Goal: Transaction & Acquisition: Purchase product/service

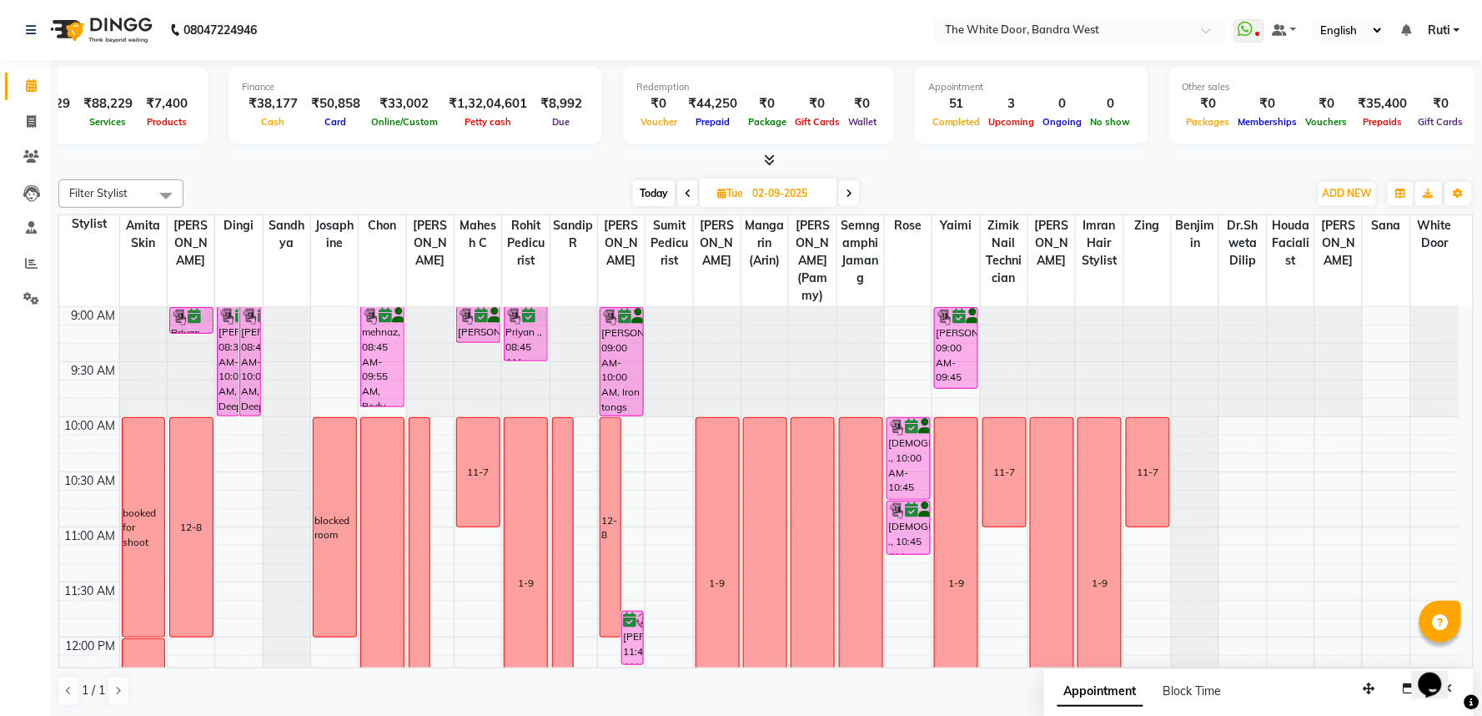
click at [646, 189] on span "Today" at bounding box center [654, 193] width 42 height 26
type input "[DATE]"
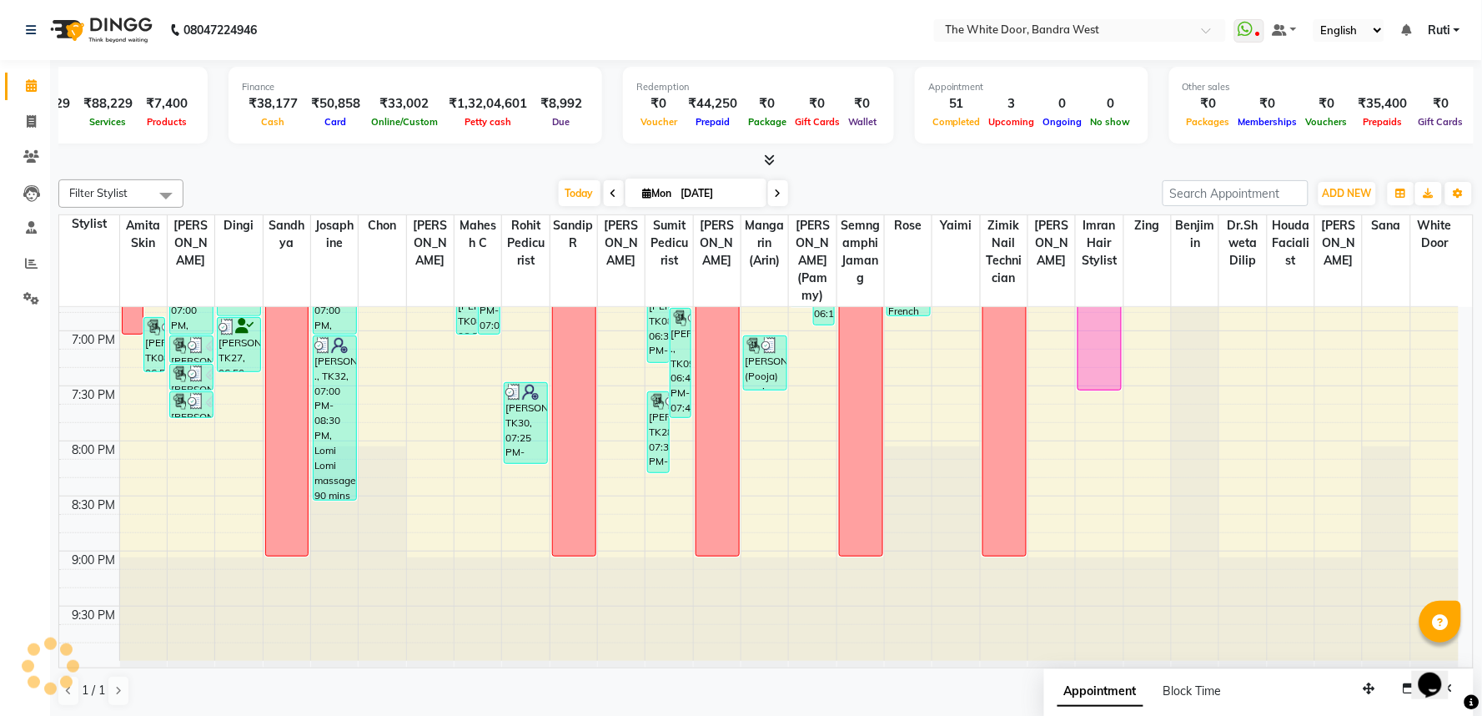
scroll to position [817, 0]
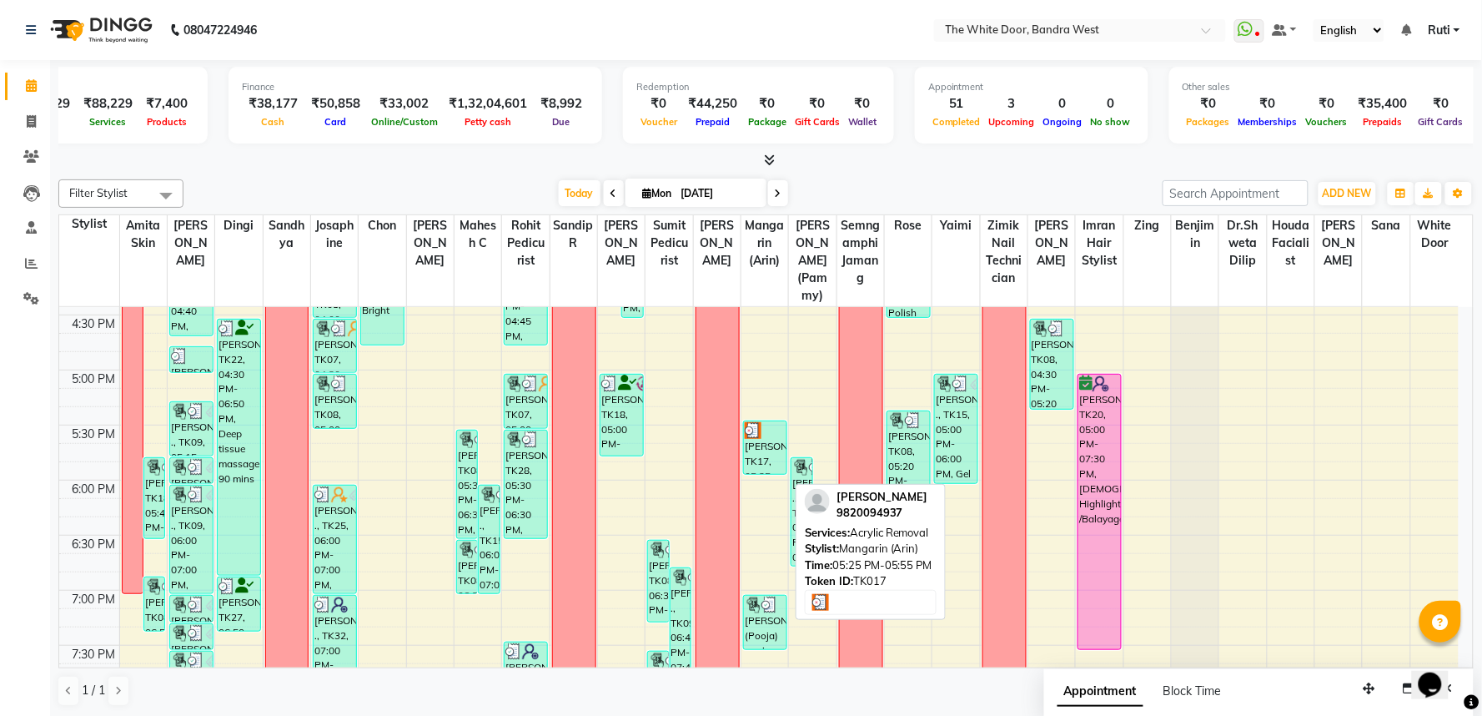
click at [769, 474] on div "[PERSON_NAME], TK17, 05:25 PM-05:55 PM, Acrylic Removal" at bounding box center [765, 447] width 43 height 53
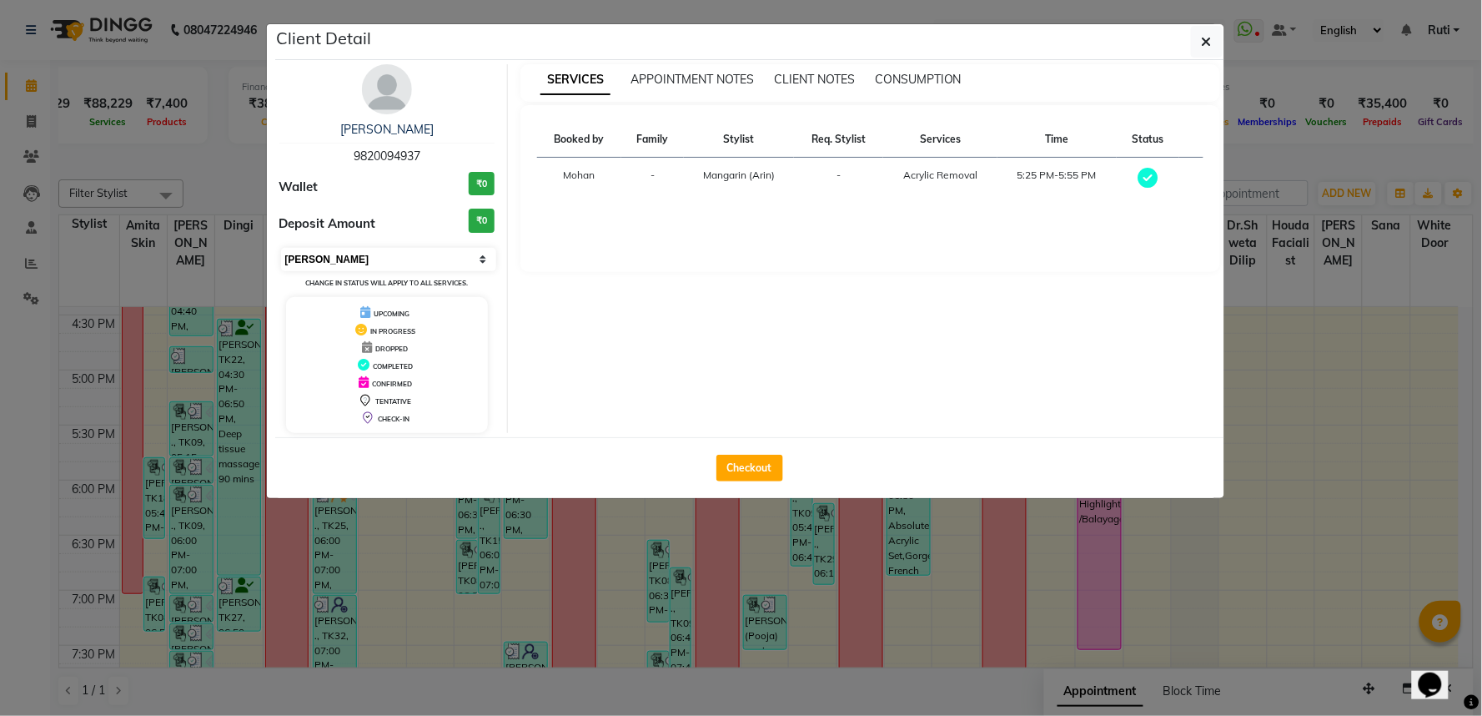
click at [404, 250] on select "Select MARK DONE UPCOMING" at bounding box center [389, 259] width 216 height 23
click at [281, 248] on select "Select MARK DONE UPCOMING" at bounding box center [389, 259] width 216 height 23
click at [394, 260] on select "Select MARK DONE UPCOMING" at bounding box center [389, 259] width 216 height 23
click at [281, 248] on select "Select MARK DONE UPCOMING" at bounding box center [389, 259] width 216 height 23
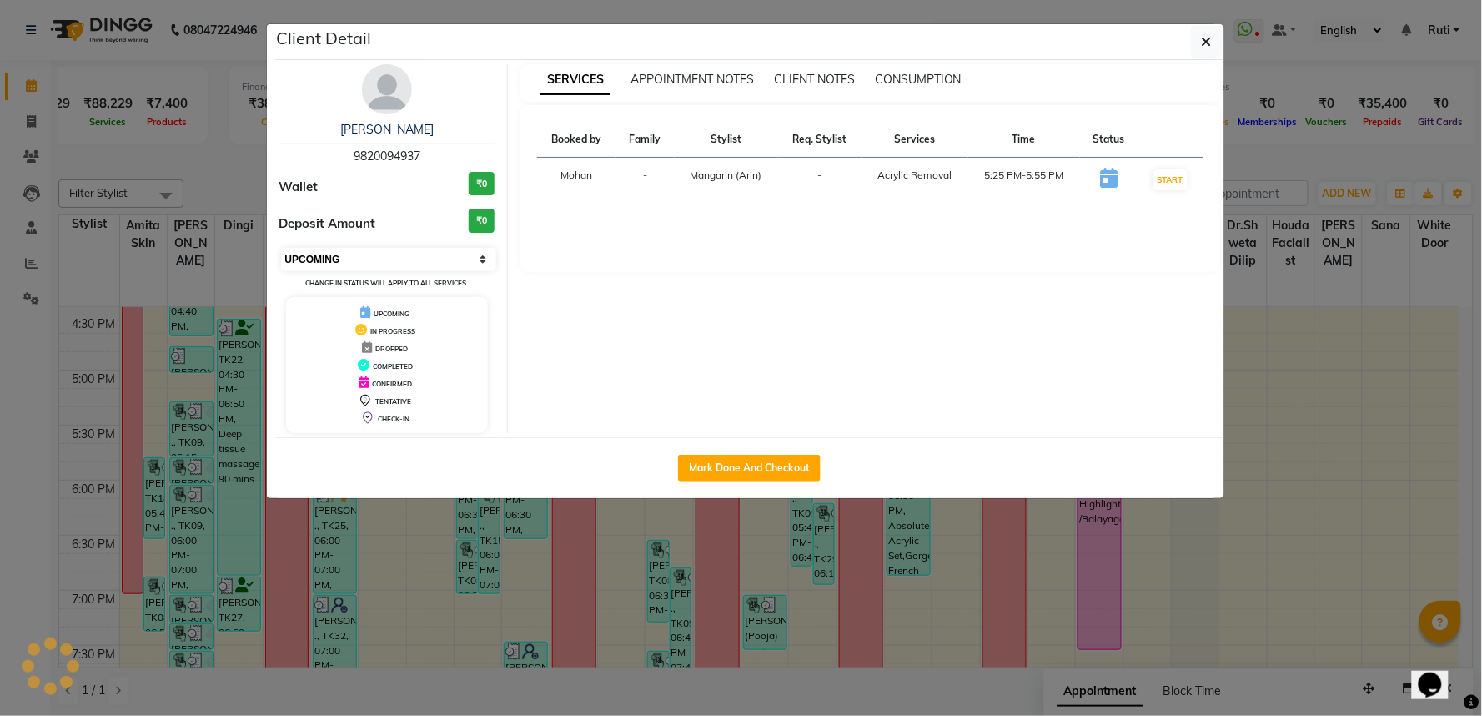
click at [417, 260] on select "Select IN SERVICE CONFIRMED TENTATIVE CHECK IN MARK DONE DROPPED UPCOMING" at bounding box center [389, 259] width 216 height 23
click at [281, 248] on select "Select IN SERVICE CONFIRMED TENTATIVE CHECK IN MARK DONE DROPPED UPCOMING" at bounding box center [389, 259] width 216 height 23
click at [414, 254] on select "Select IN SERVICE CONFIRMED TENTATIVE CHECK IN MARK DONE DROPPED UPCOMING" at bounding box center [389, 259] width 216 height 23
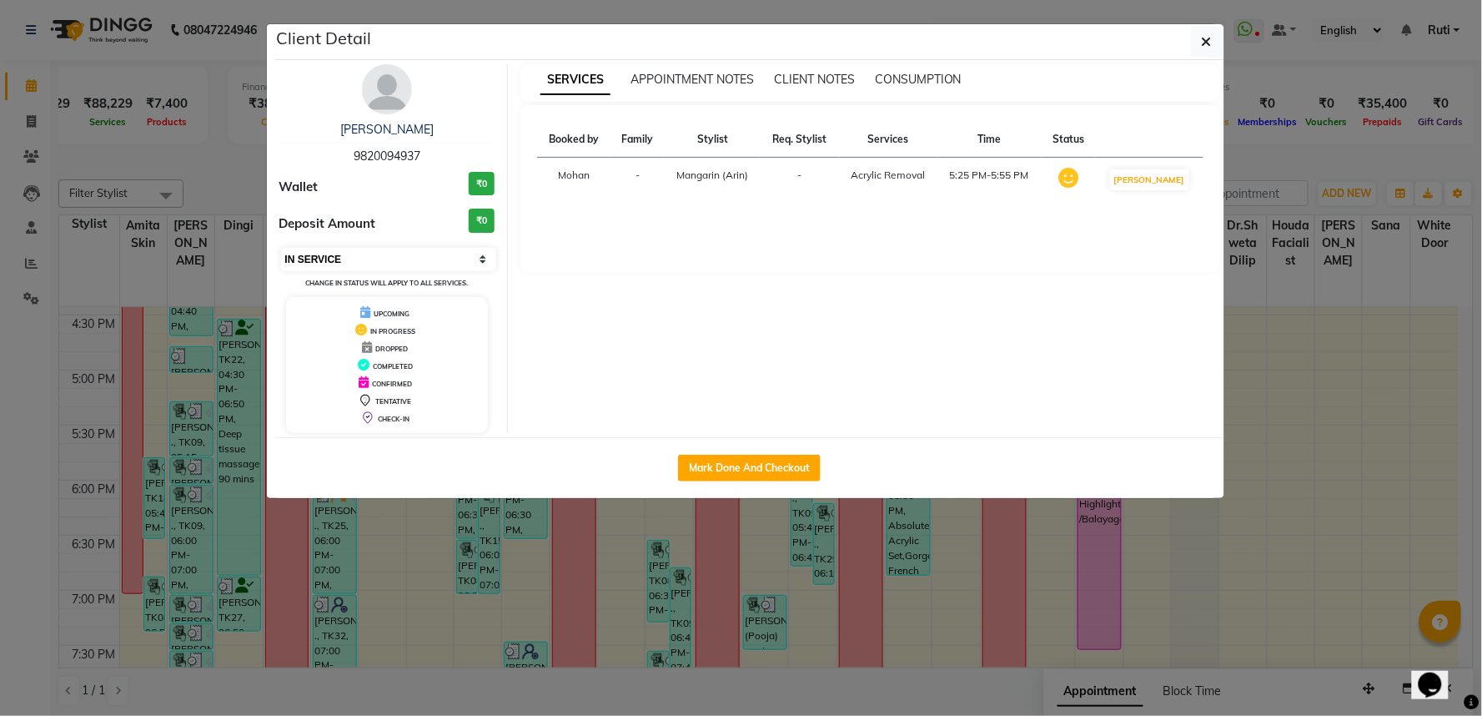
select select "6"
click at [281, 248] on select "Select IN SERVICE CONFIRMED TENTATIVE CHECK IN MARK DONE DROPPED UPCOMING" at bounding box center [389, 259] width 216 height 23
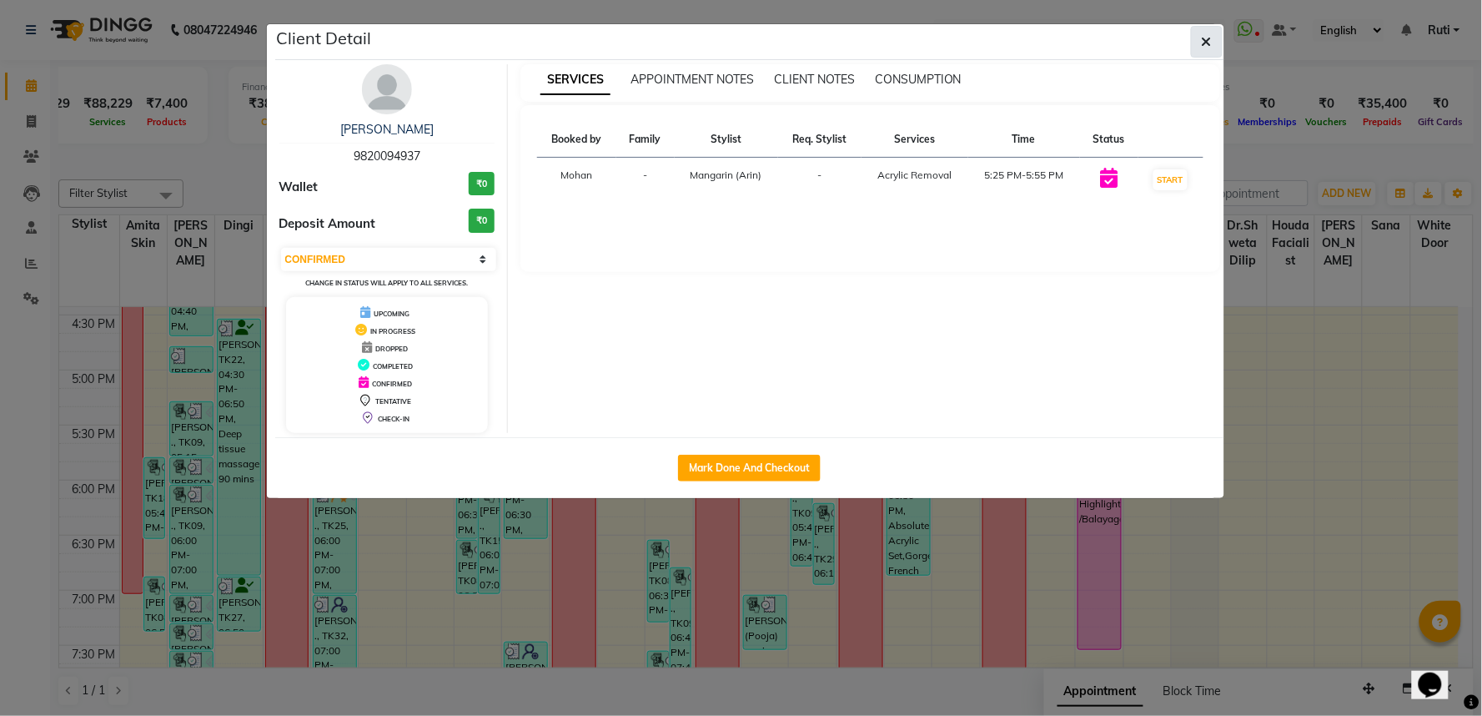
click at [1205, 38] on icon "button" at bounding box center [1207, 41] width 10 height 13
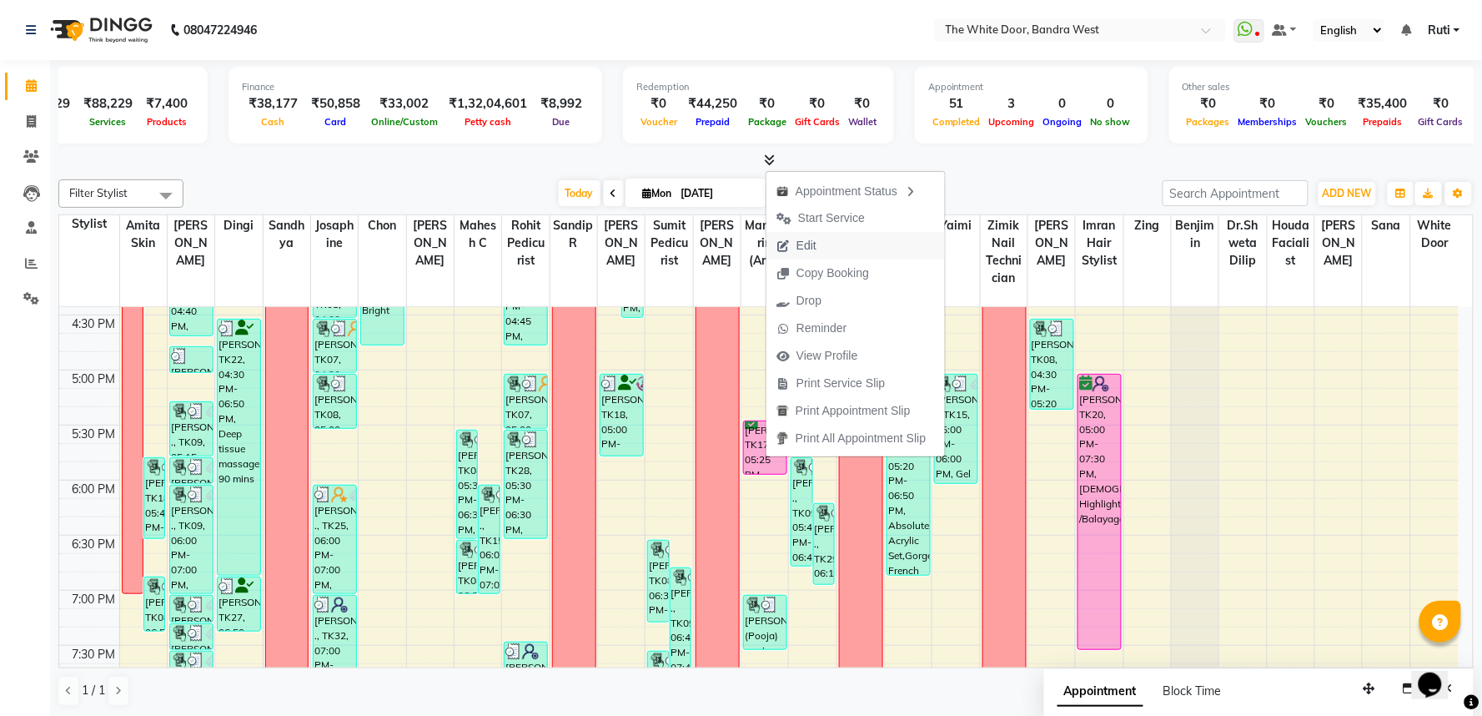
click at [804, 245] on span "Edit" at bounding box center [806, 246] width 20 height 18
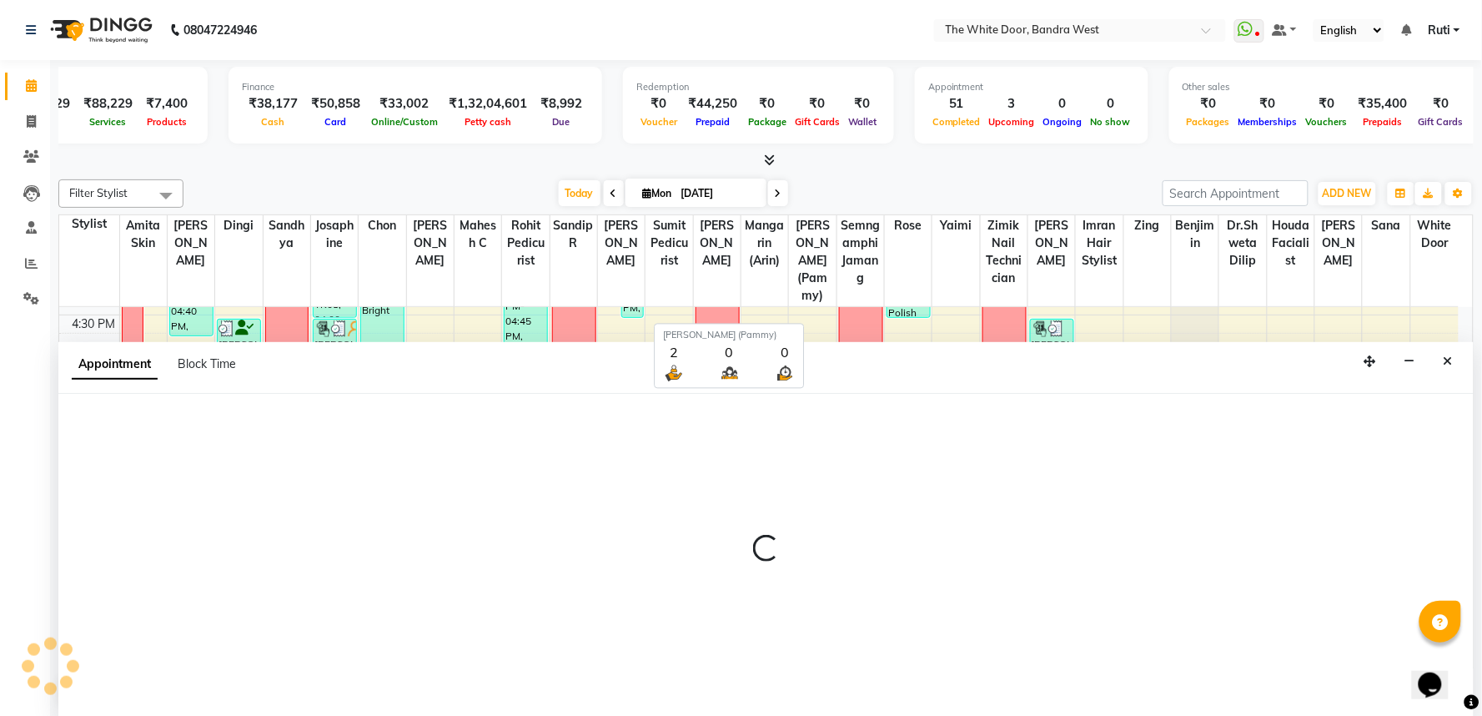
select select "tentative"
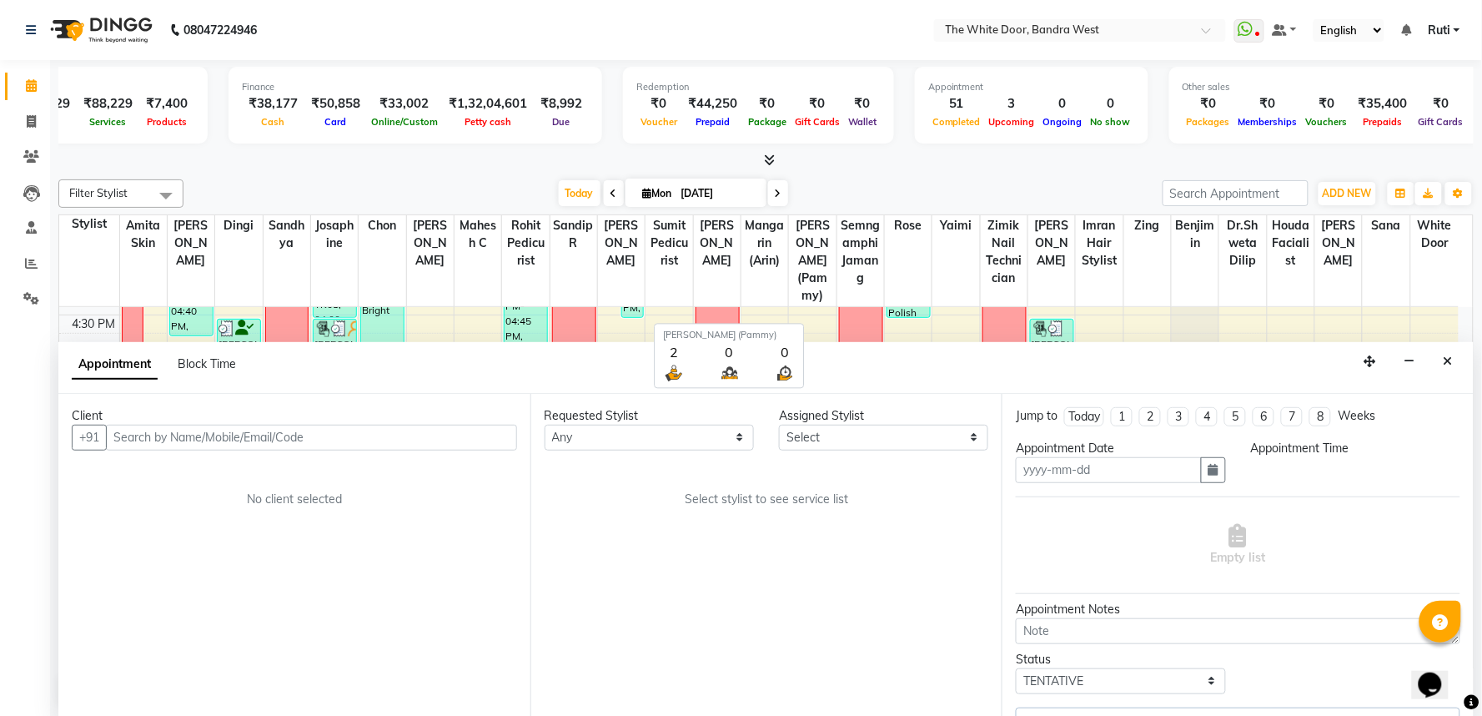
type input "[DATE]"
select select "confirm booking"
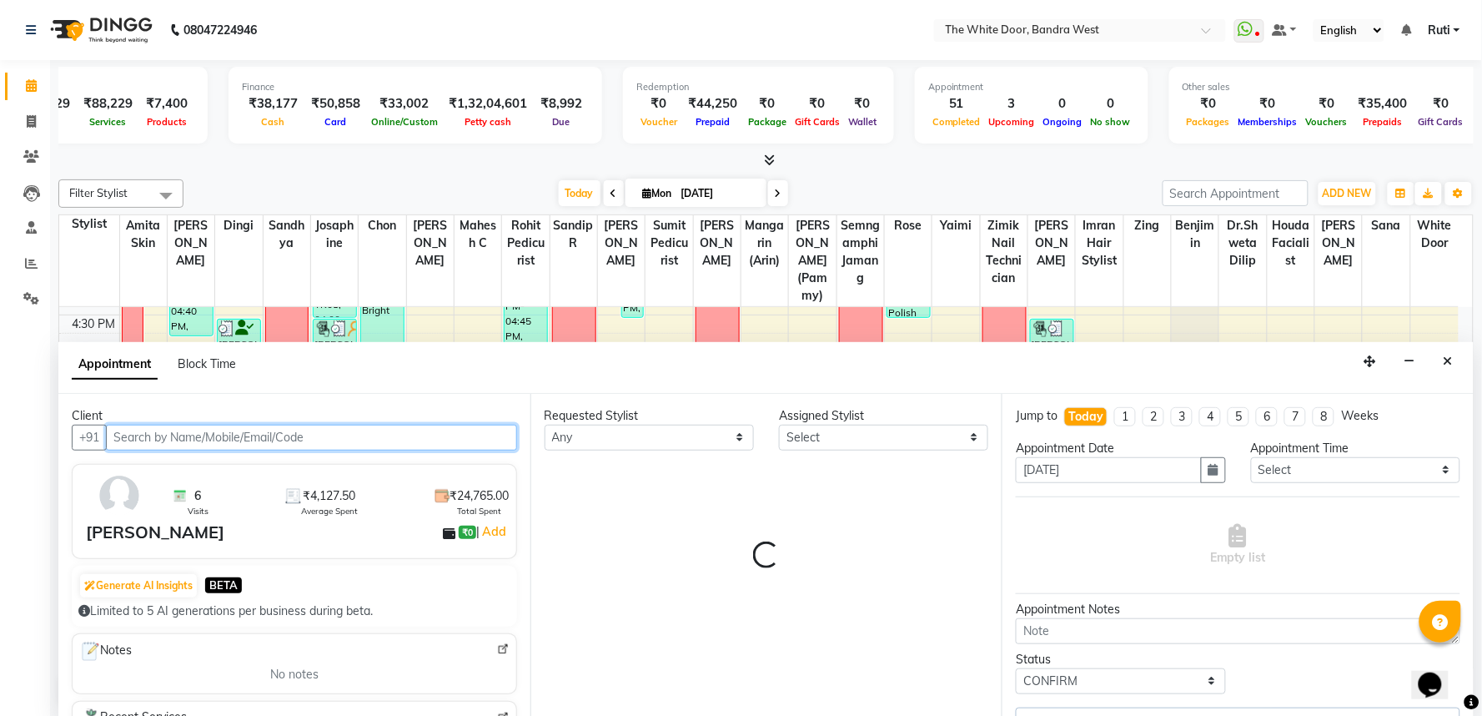
scroll to position [1095, 0]
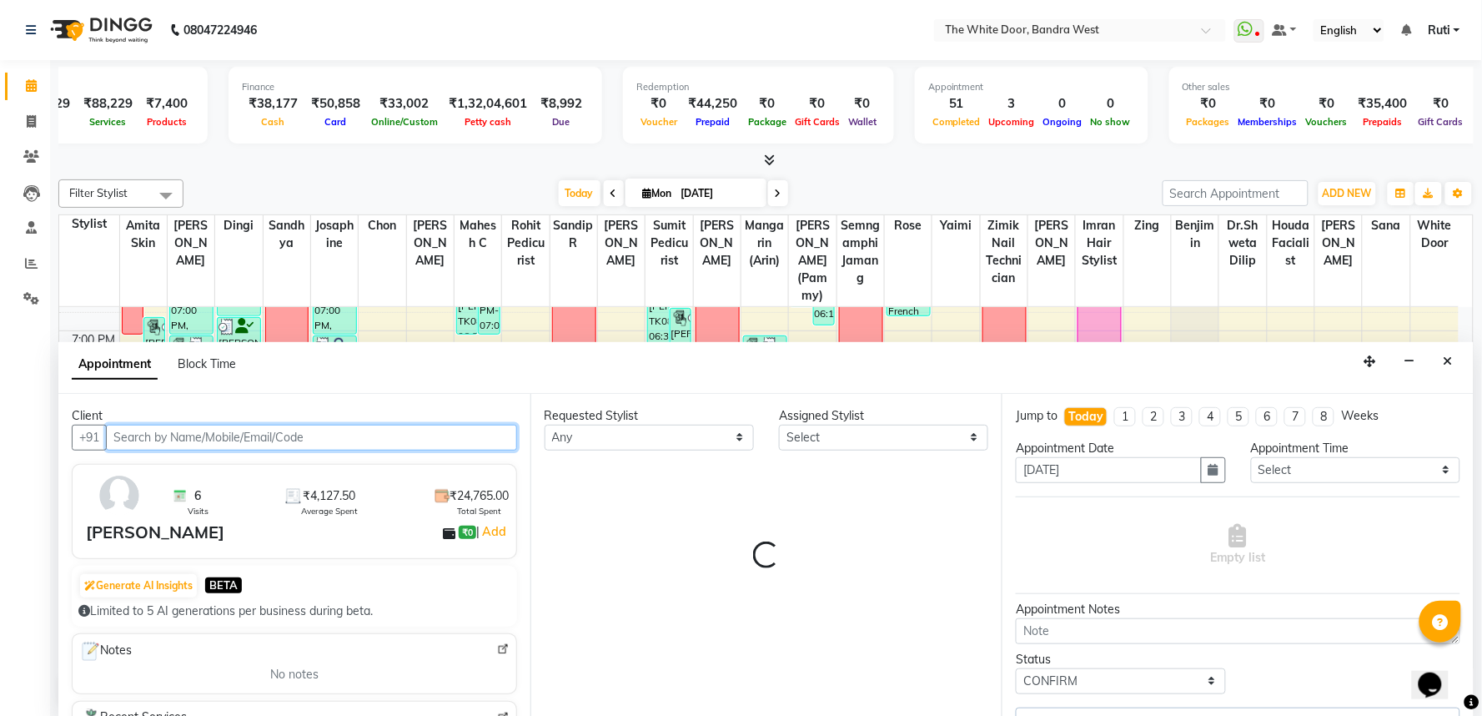
select select "57439"
select select "1642"
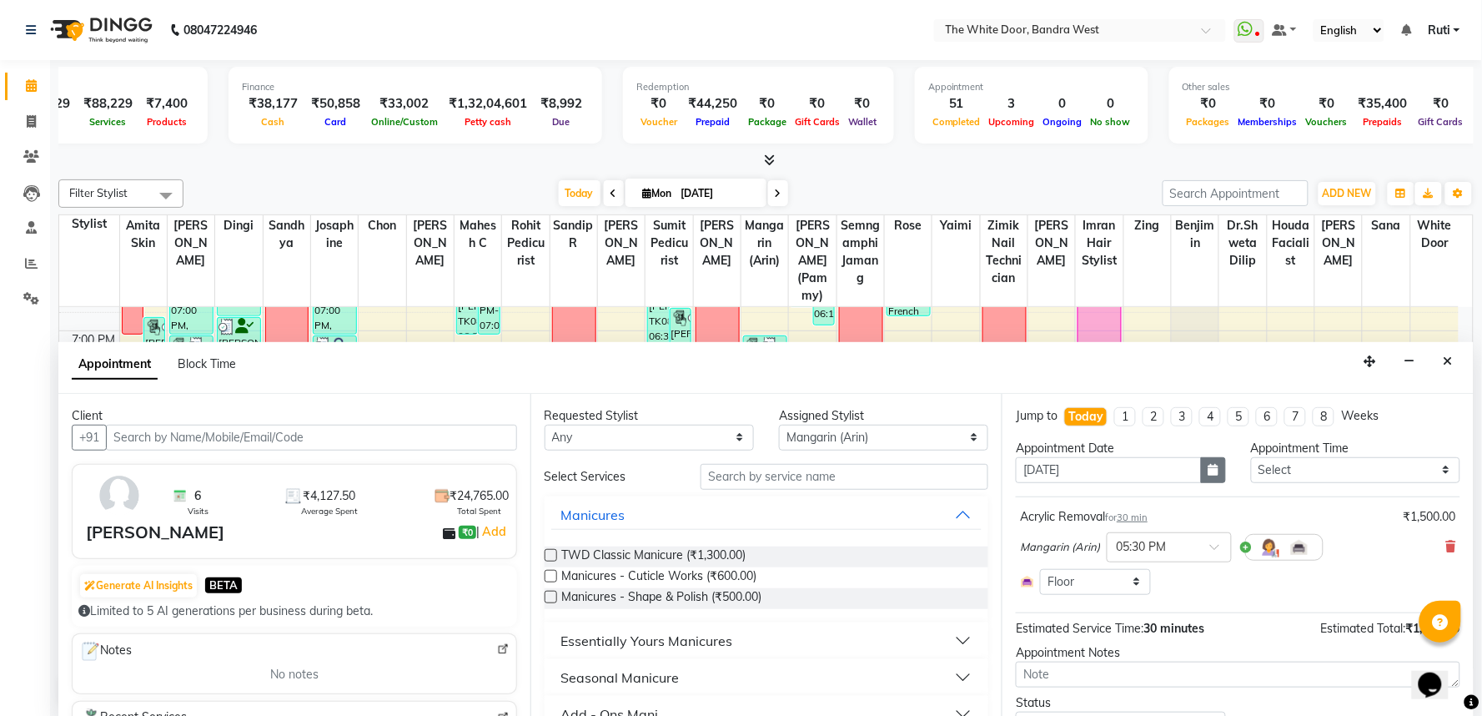
click at [1212, 470] on button "button" at bounding box center [1213, 470] width 25 height 26
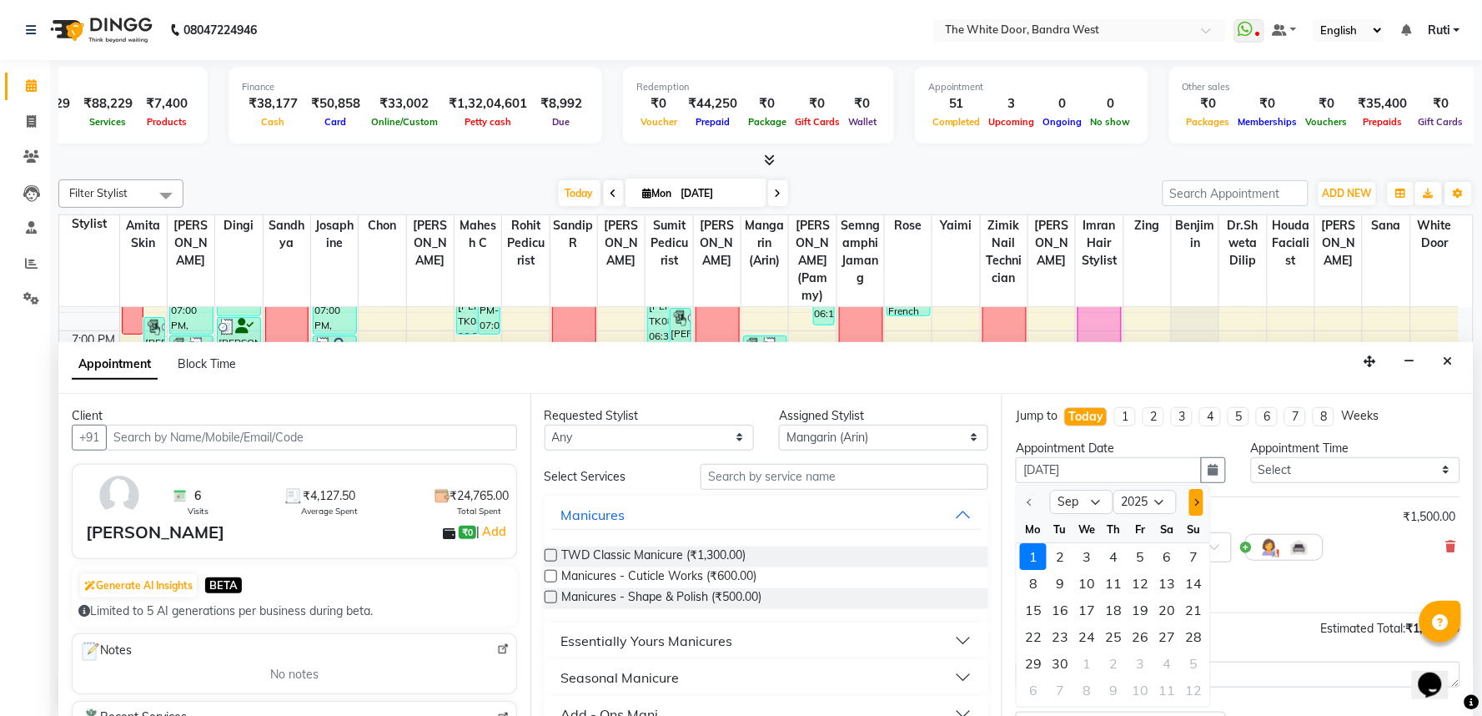
click at [1198, 499] on span "Next month" at bounding box center [1196, 502] width 7 height 7
select select "10"
click at [1110, 559] on div "2" at bounding box center [1113, 556] width 27 height 27
type input "[DATE]"
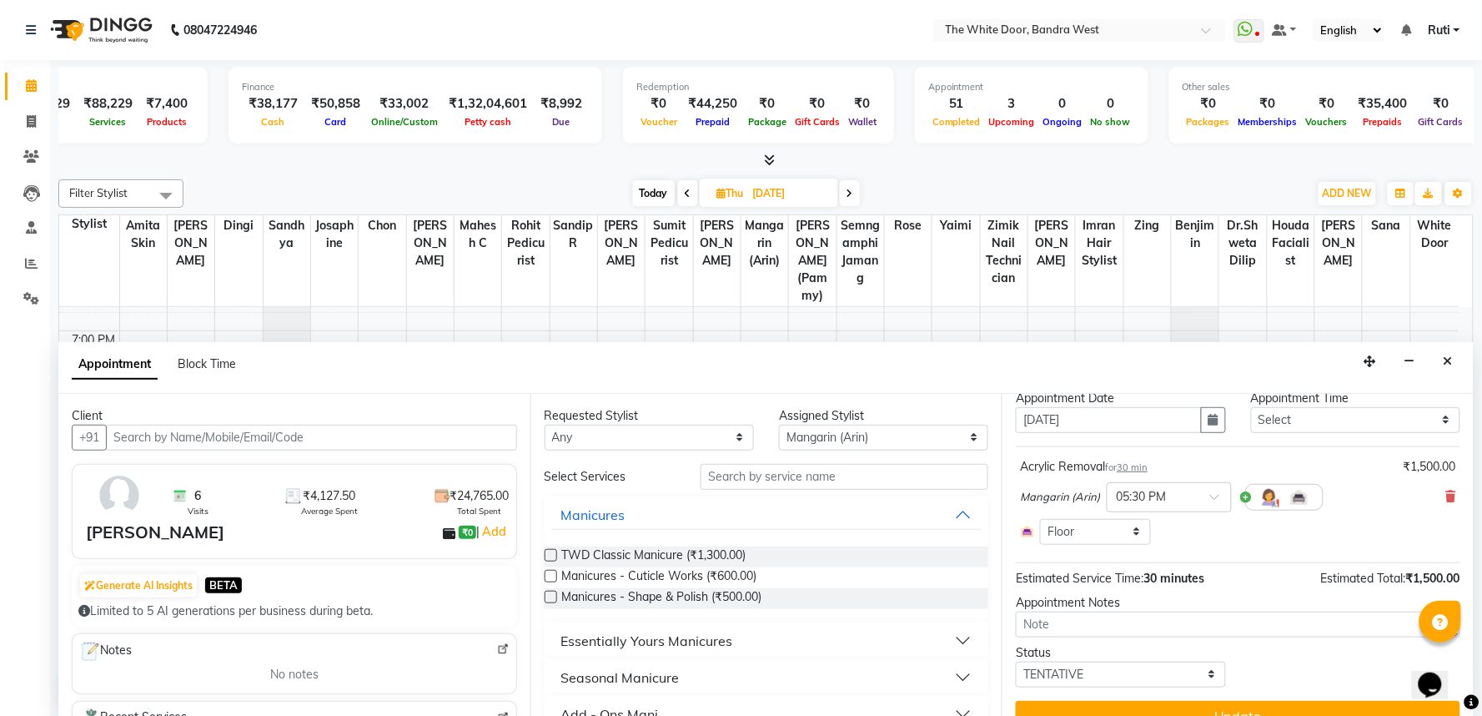
scroll to position [77, 0]
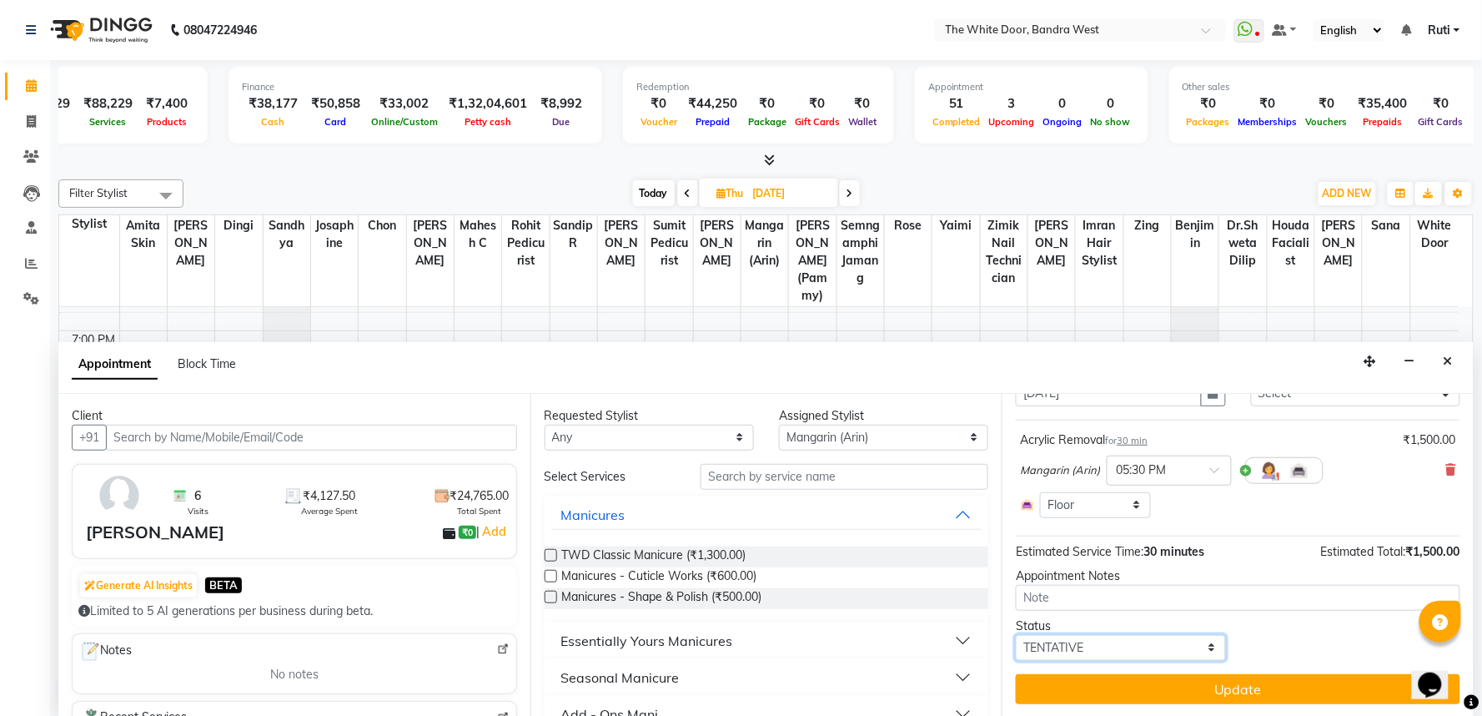
click at [1113, 651] on select "Select TENTATIVE CONFIRM UPCOMING" at bounding box center [1120, 648] width 209 height 26
select select "confirm booking"
click at [1016, 635] on select "Select TENTATIVE CONFIRM UPCOMING" at bounding box center [1120, 648] width 209 height 26
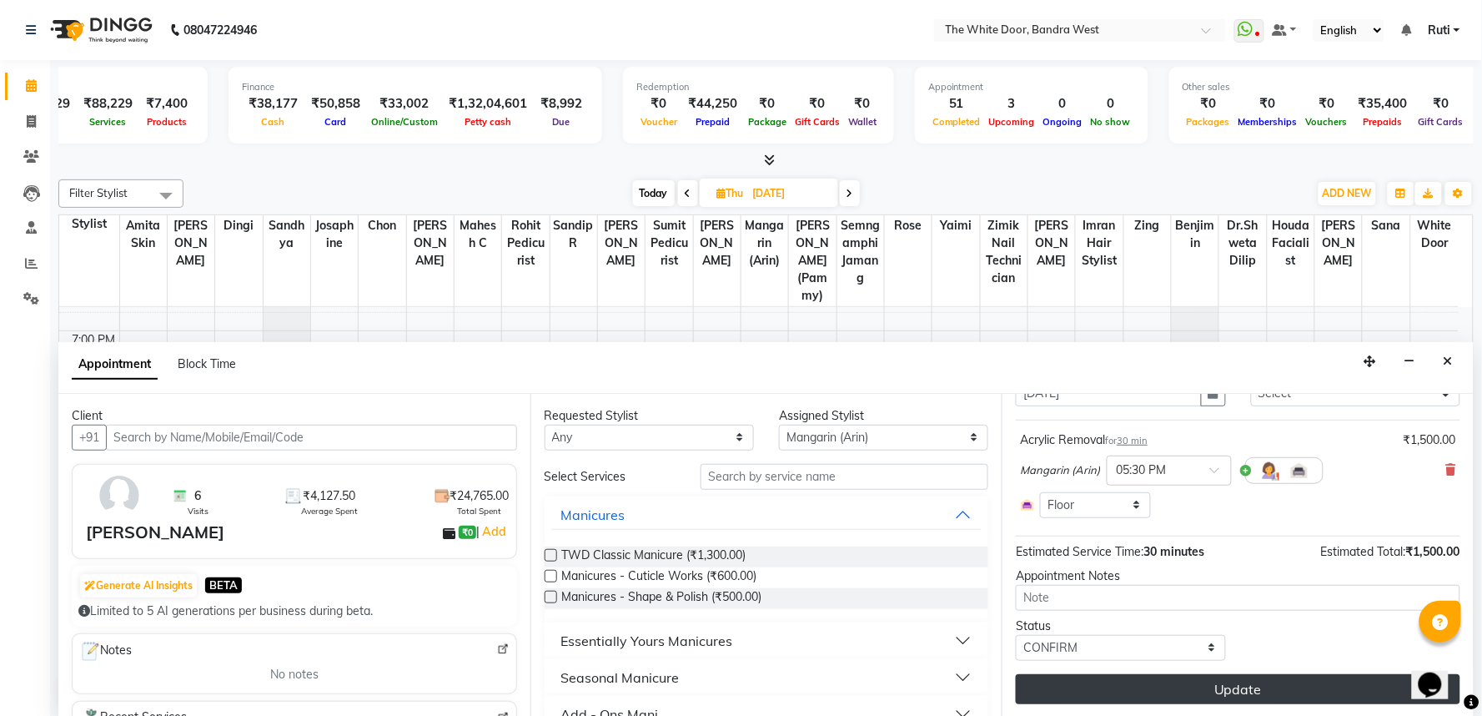
click at [1214, 687] on button "Update" at bounding box center [1238, 689] width 445 height 30
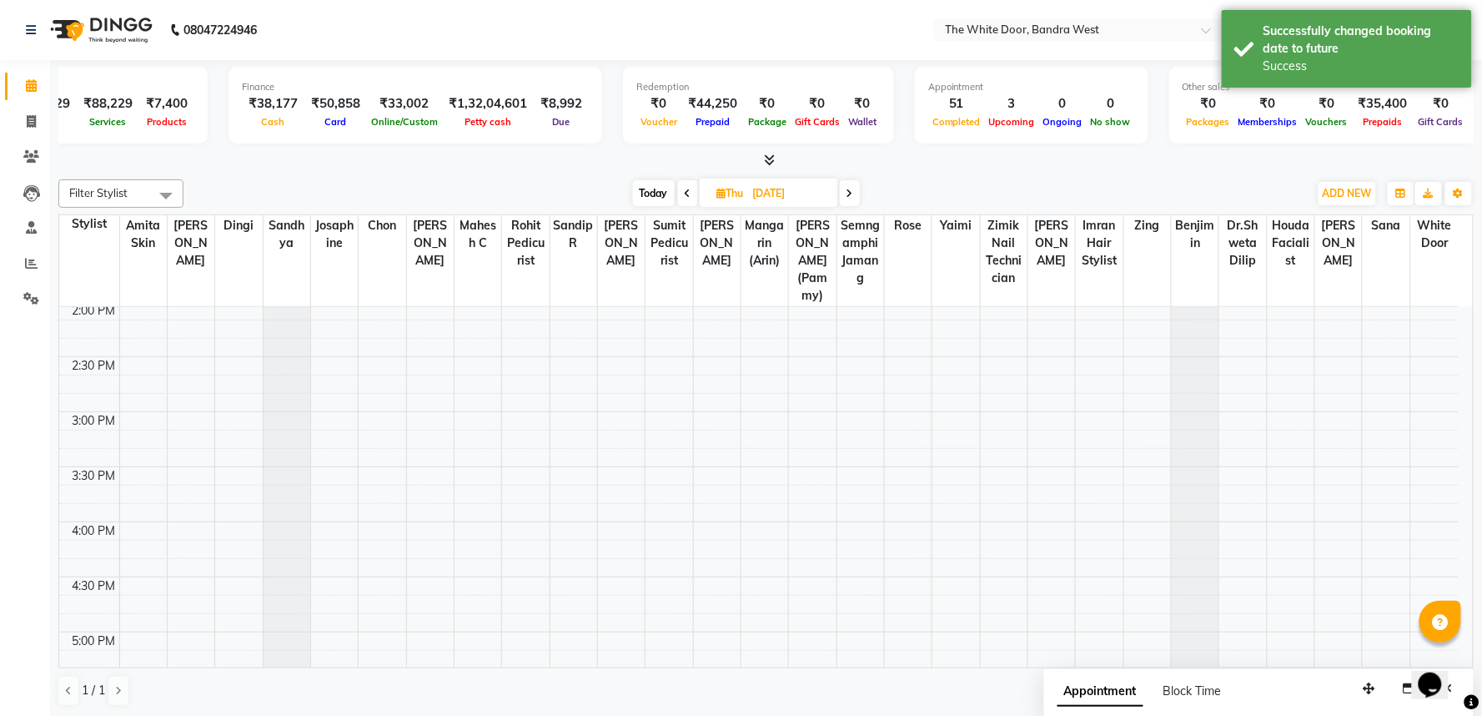
scroll to position [834, 0]
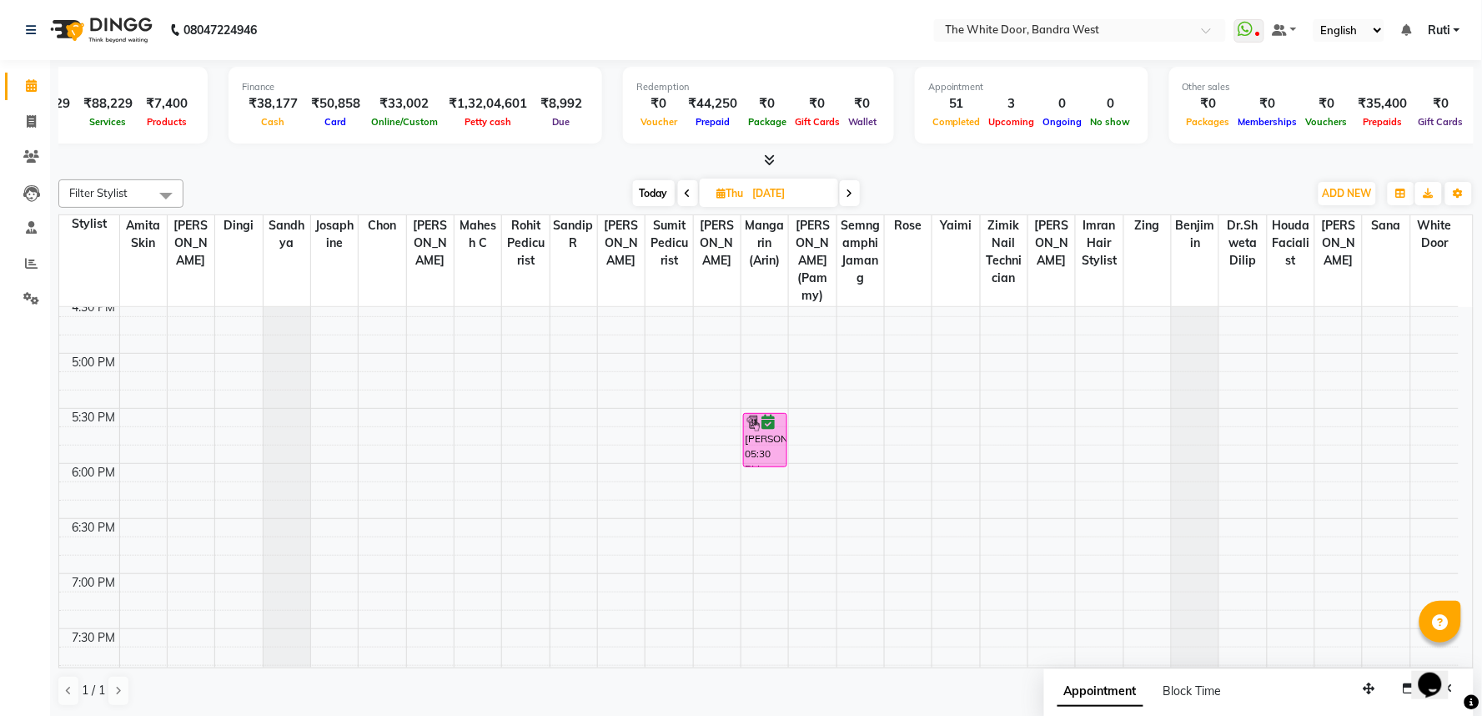
click at [651, 187] on span "Today" at bounding box center [654, 193] width 42 height 26
type input "[DATE]"
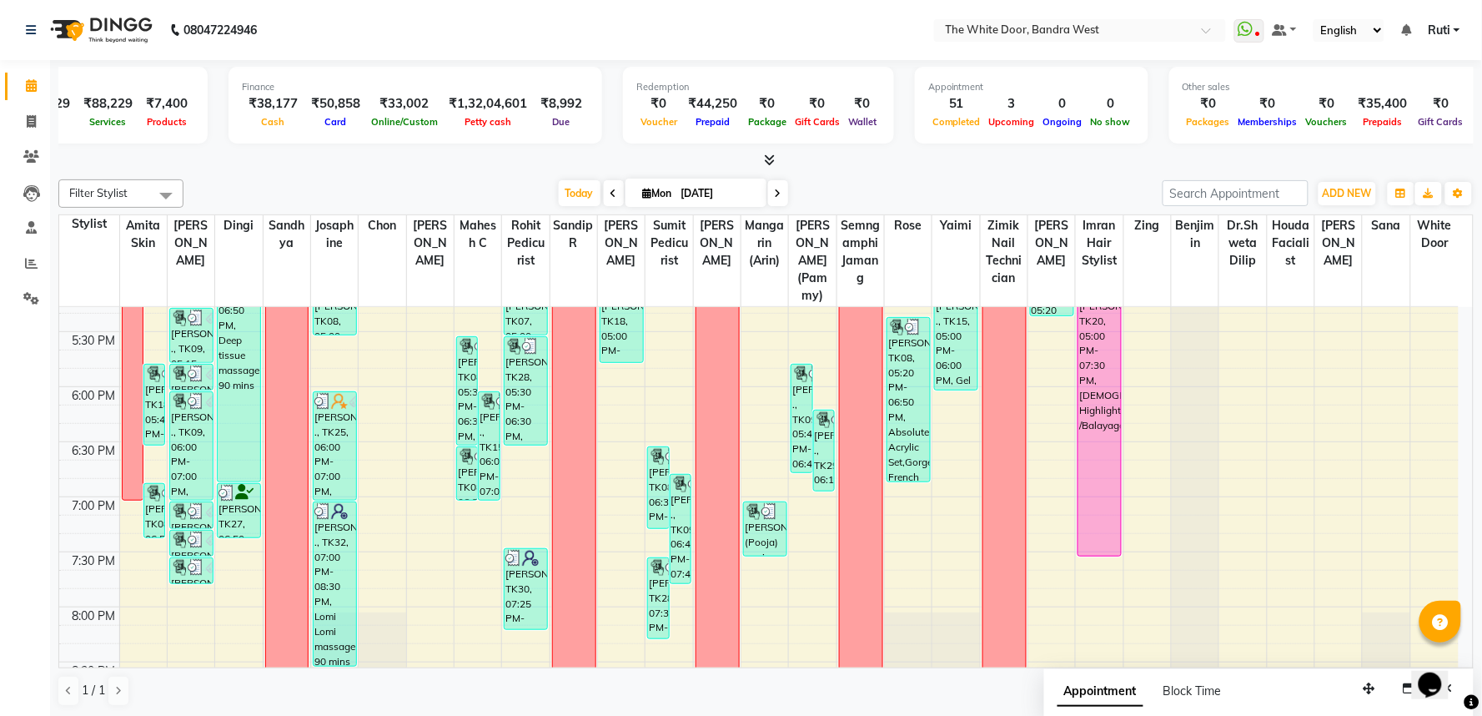
scroll to position [910, 0]
click at [562, 184] on span "Today" at bounding box center [580, 193] width 42 height 26
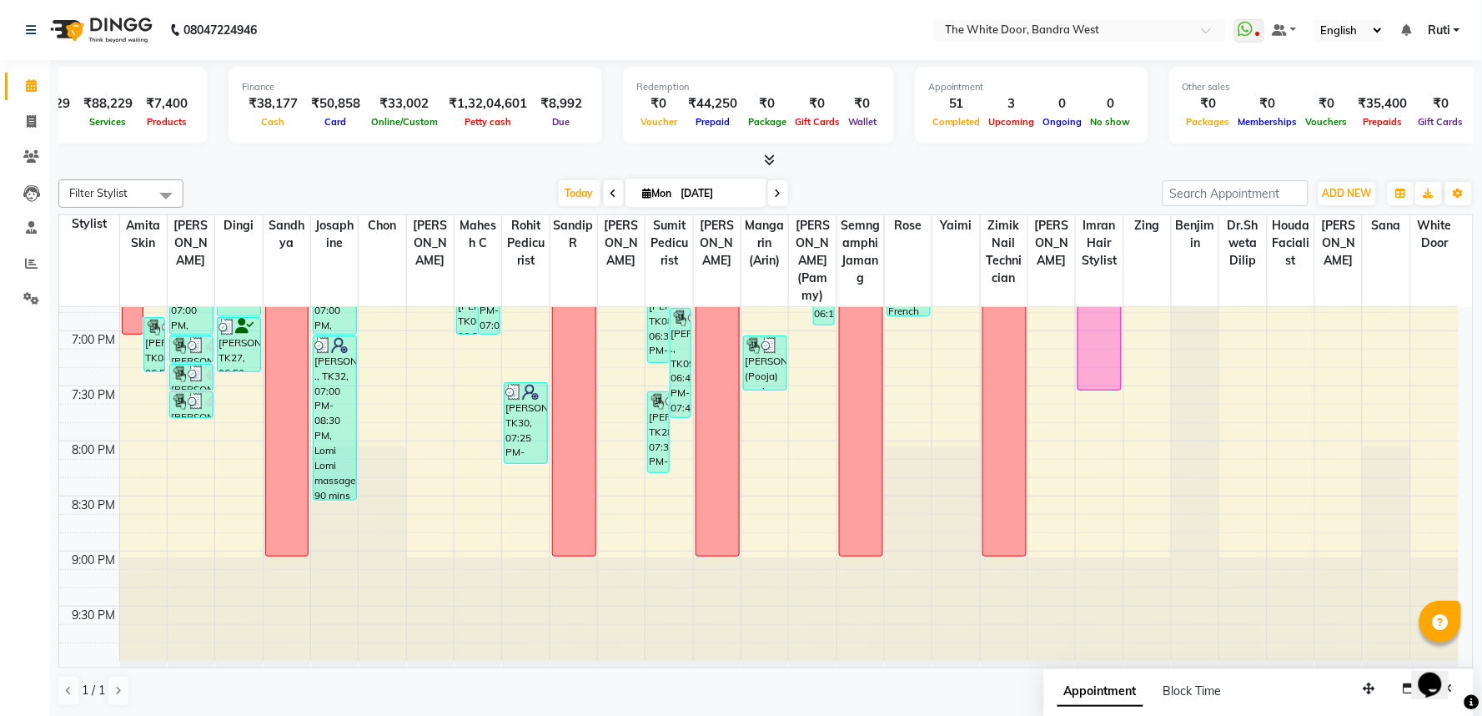
click at [694, 188] on input "[DATE]" at bounding box center [717, 193] width 83 height 25
select select "9"
select select "2025"
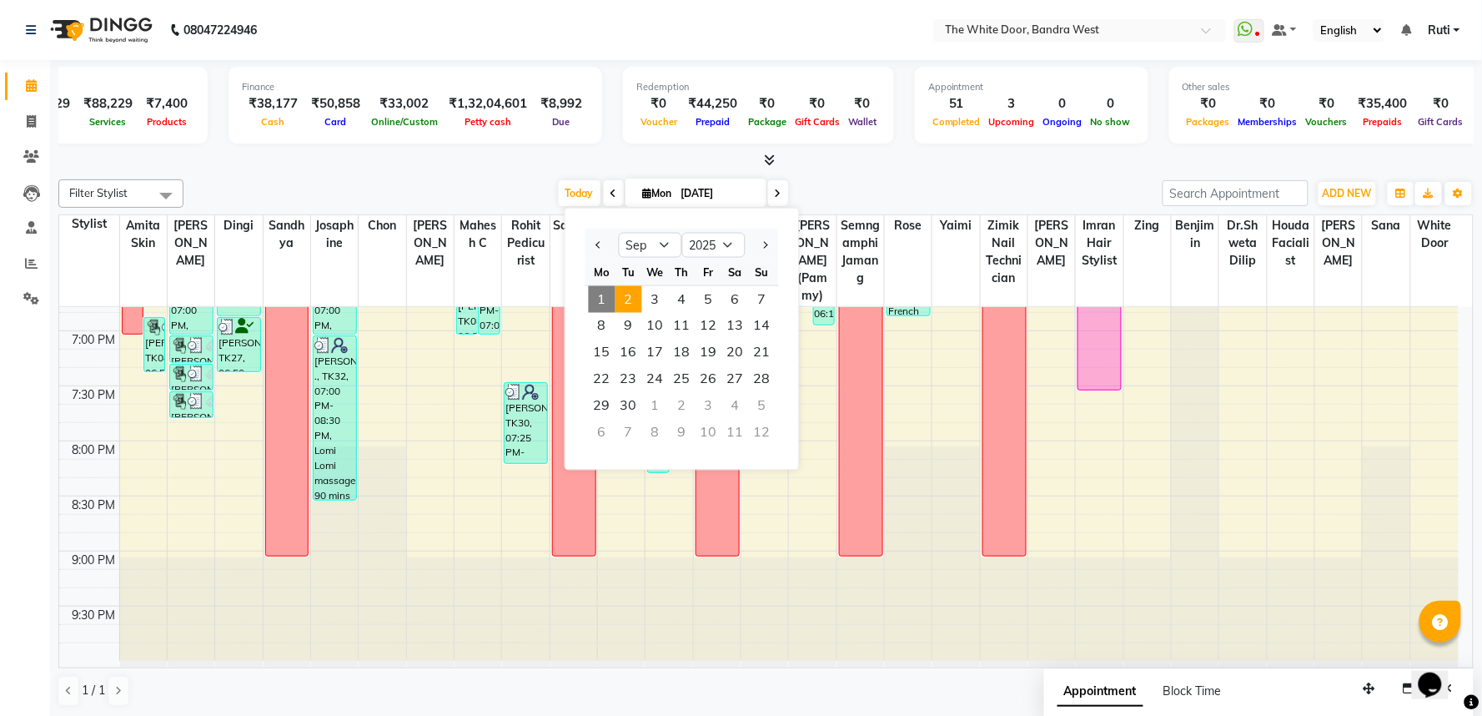
click at [624, 296] on span "2" at bounding box center [628, 299] width 27 height 27
type input "02-09-2025"
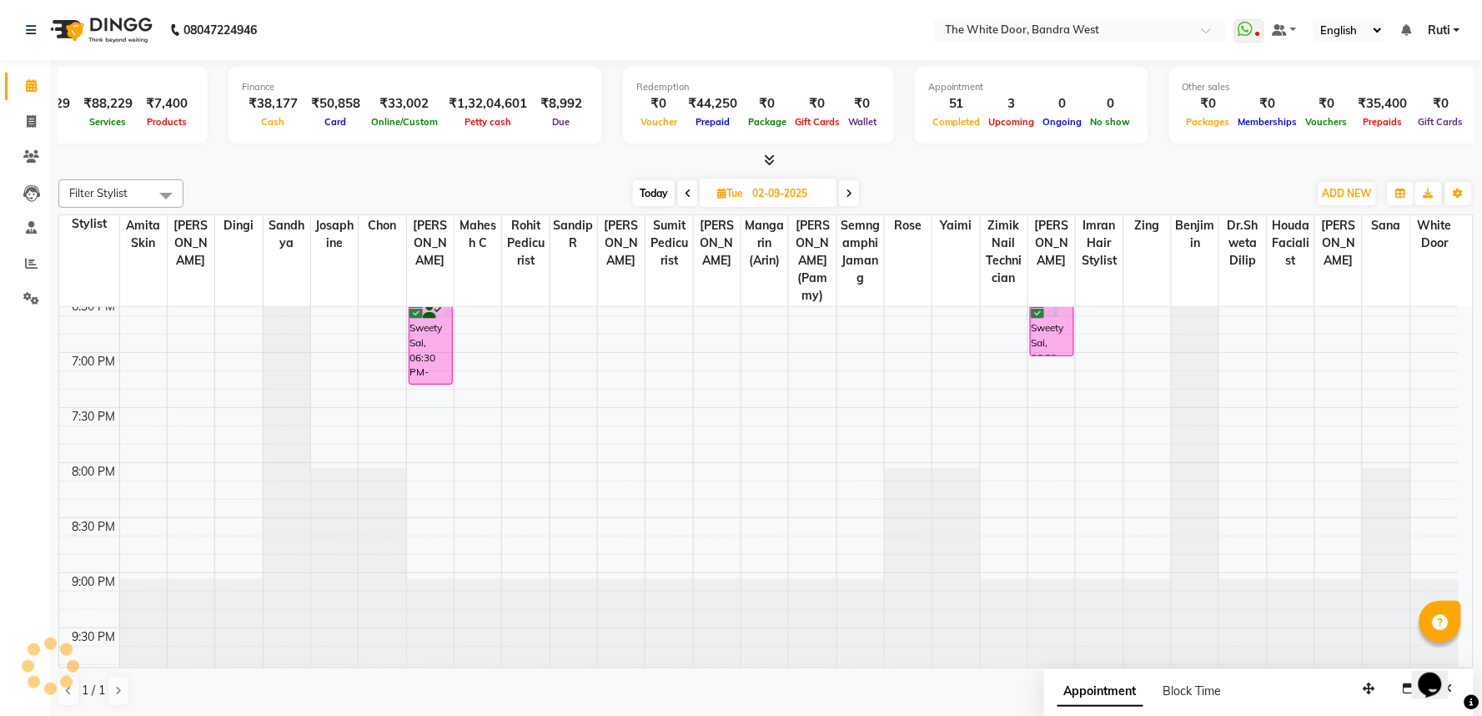
scroll to position [817, 0]
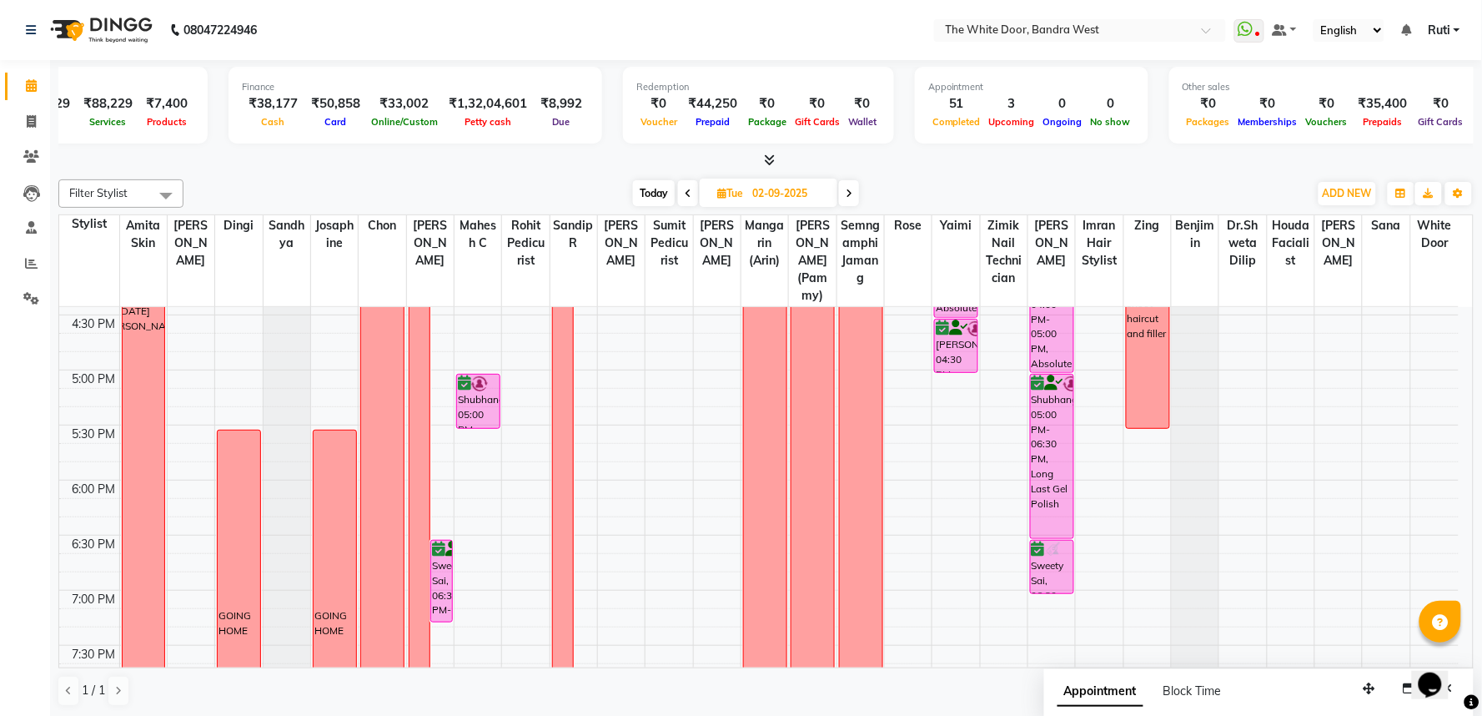
click at [781, 198] on input "02-09-2025" at bounding box center [788, 193] width 83 height 25
select select "9"
select select "2025"
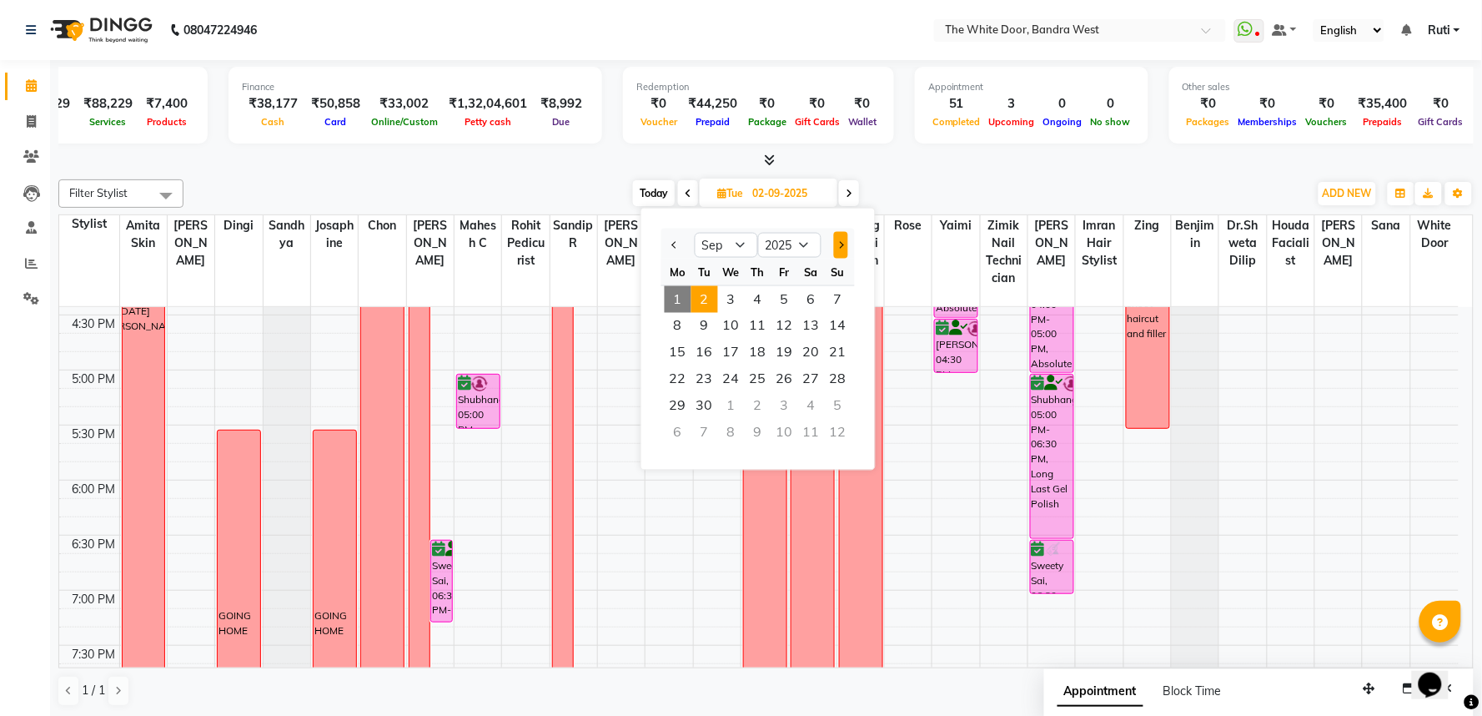
click at [841, 244] on span "Next month" at bounding box center [840, 244] width 7 height 7
select select "10"
click at [762, 303] on span "2" at bounding box center [758, 299] width 27 height 27
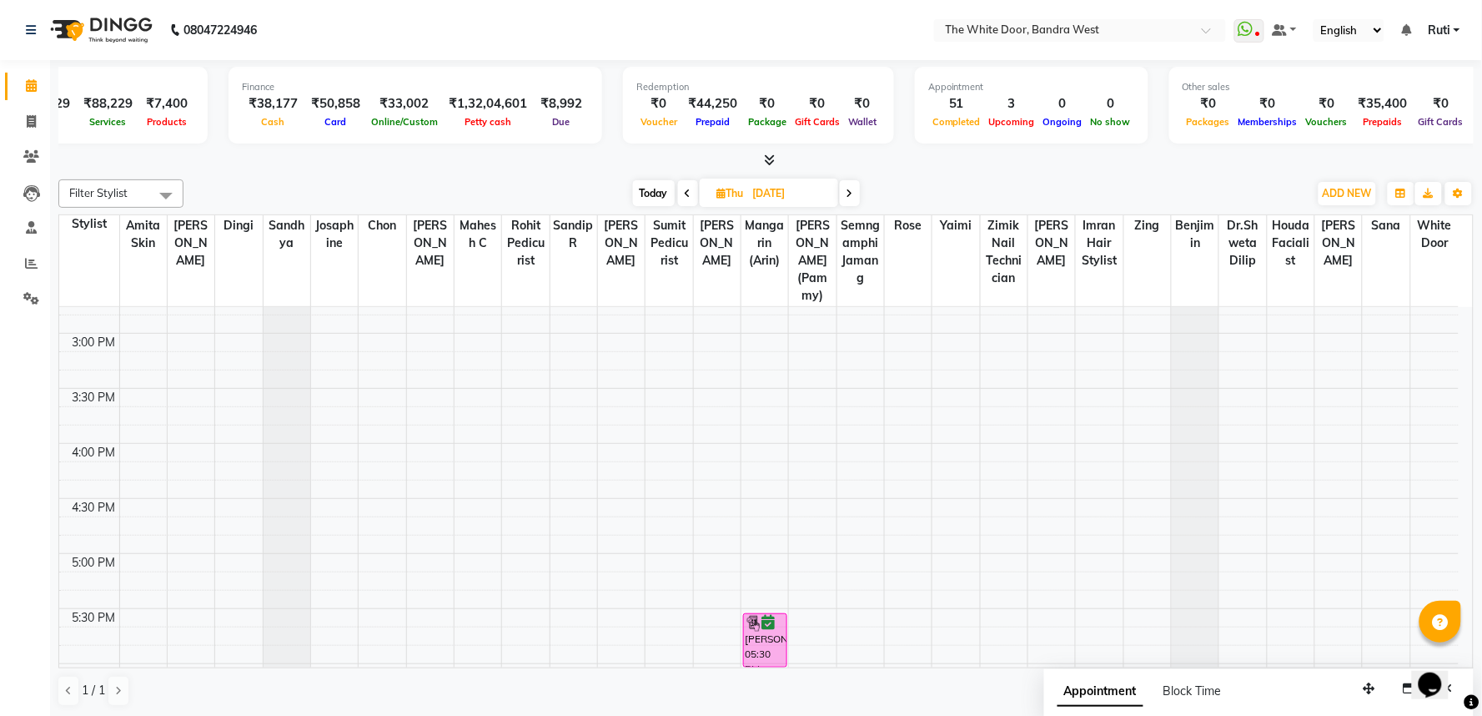
scroll to position [631, 0]
click at [659, 184] on span "Today" at bounding box center [654, 193] width 42 height 26
type input "[DATE]"
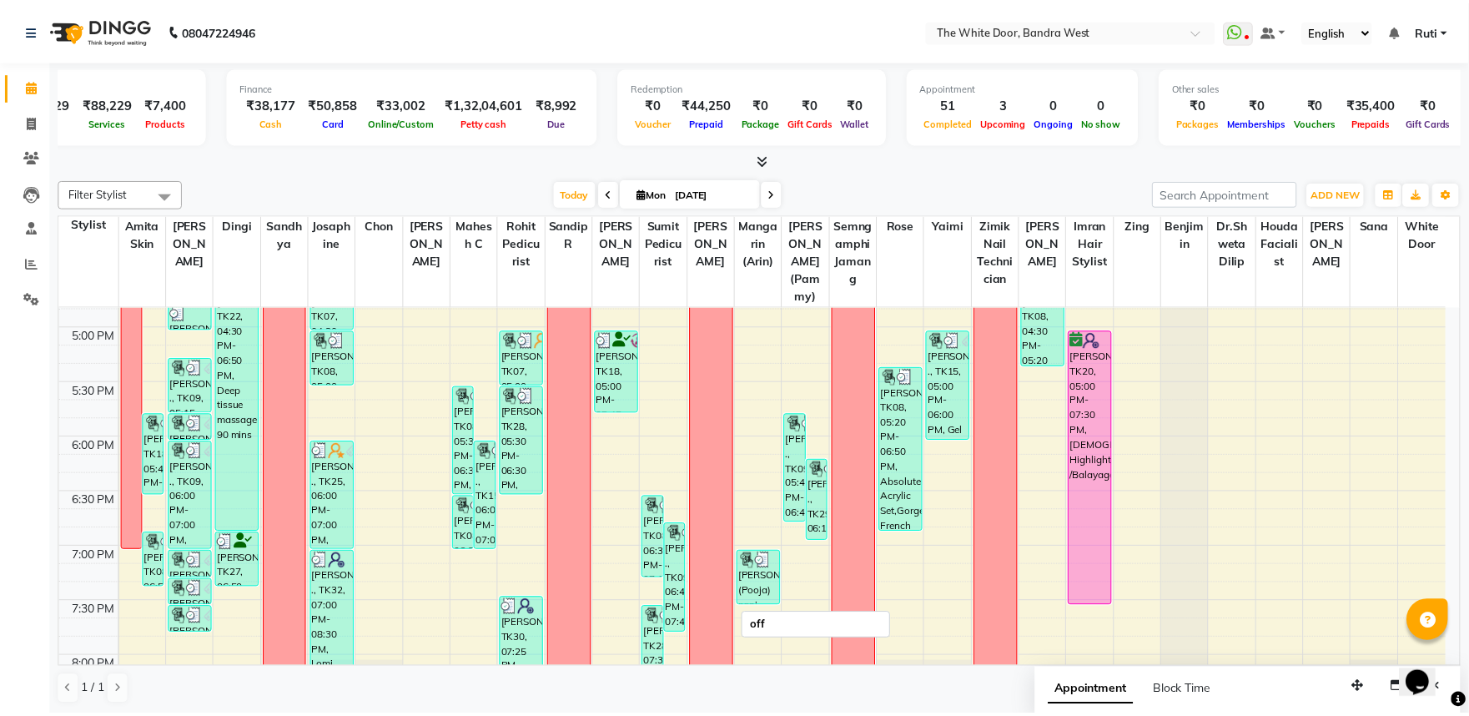
scroll to position [817, 0]
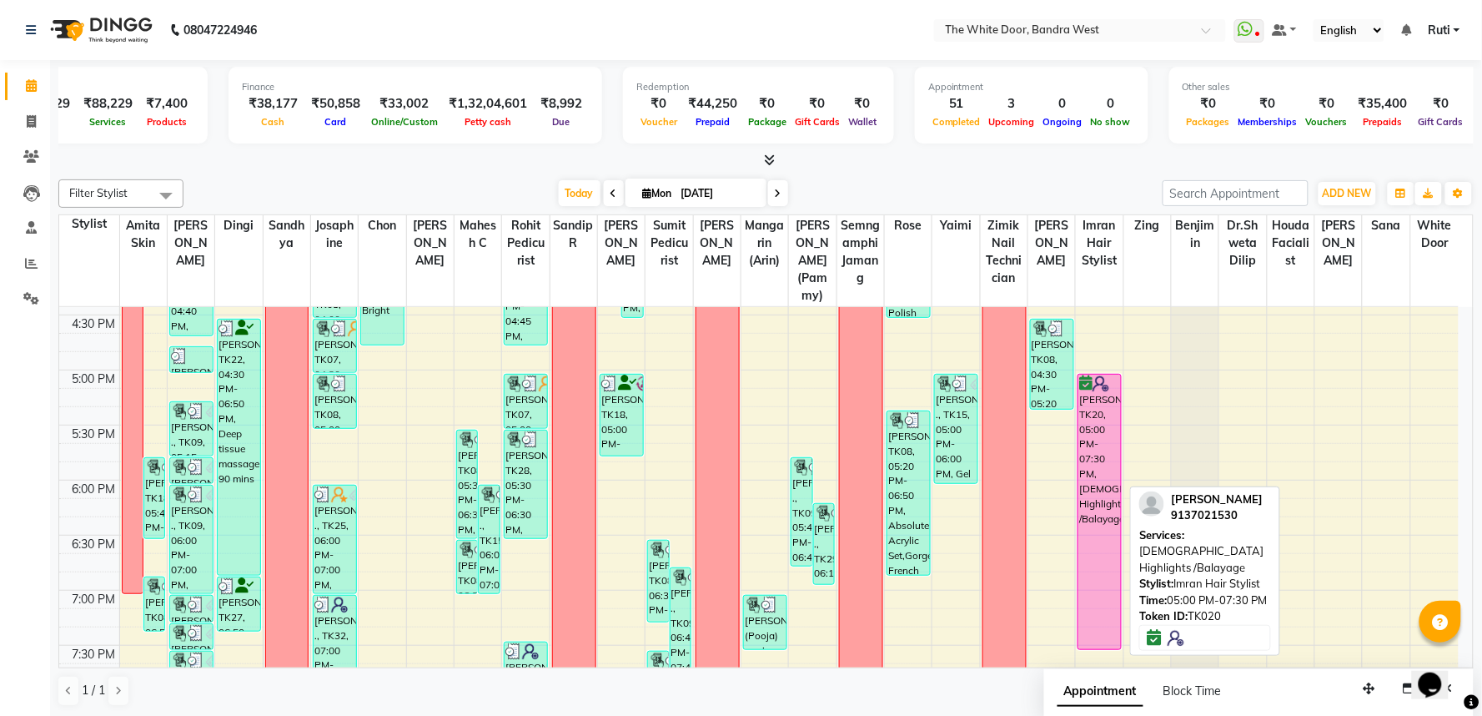
click at [1093, 481] on div "[PERSON_NAME], TK20, 05:00 PM-07:30 PM, [DEMOGRAPHIC_DATA] Highlights /Balayage" at bounding box center [1099, 511] width 43 height 274
select select "6"
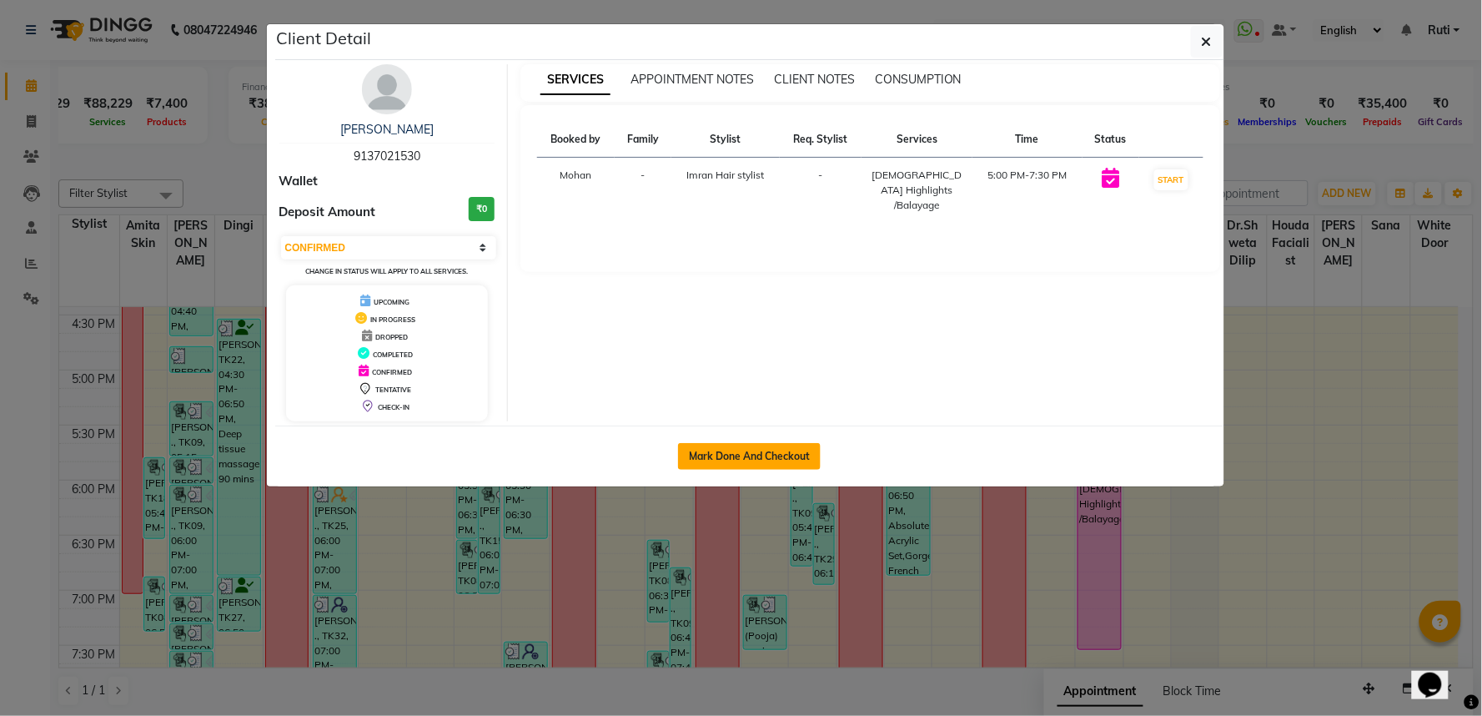
click at [739, 455] on button "Mark Done And Checkout" at bounding box center [749, 456] width 143 height 27
select select "service"
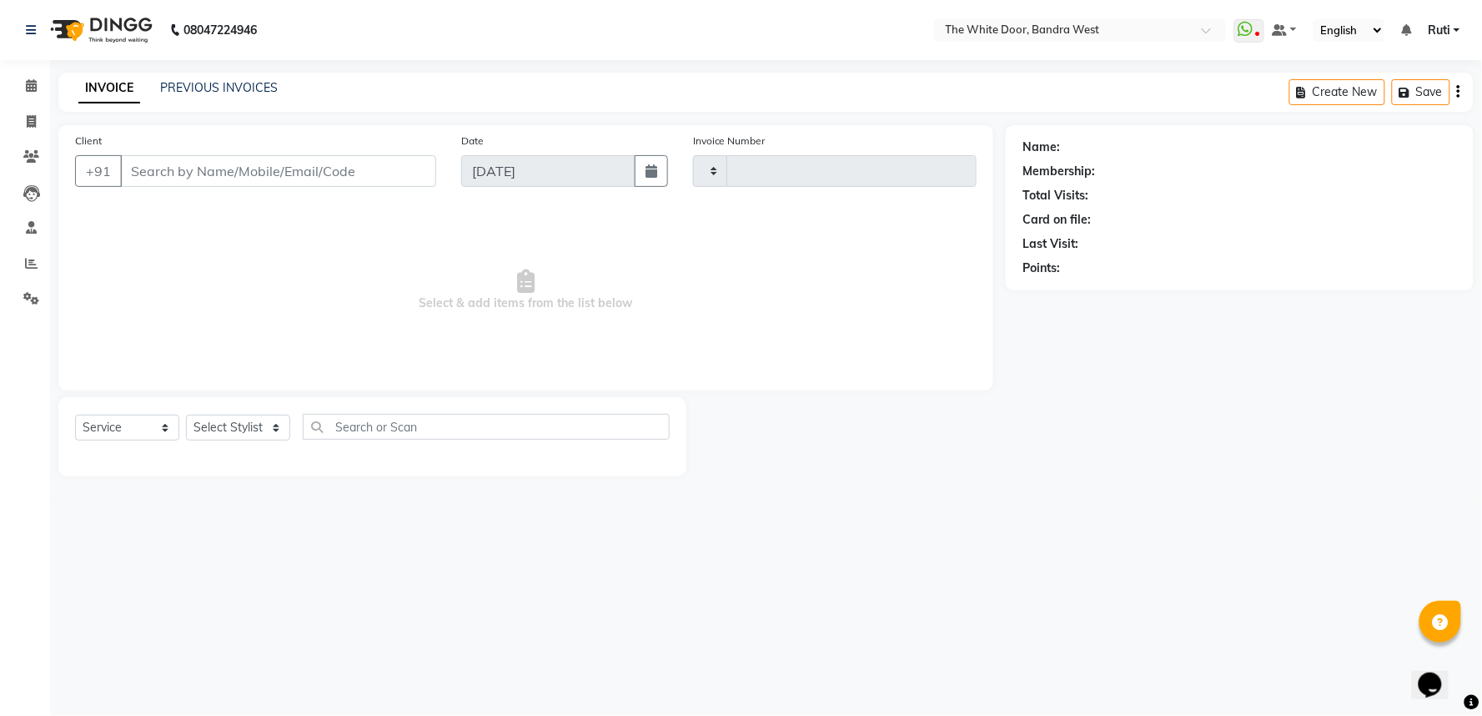
type input "4579"
select select "3980"
type input "9137021530"
select select "64906"
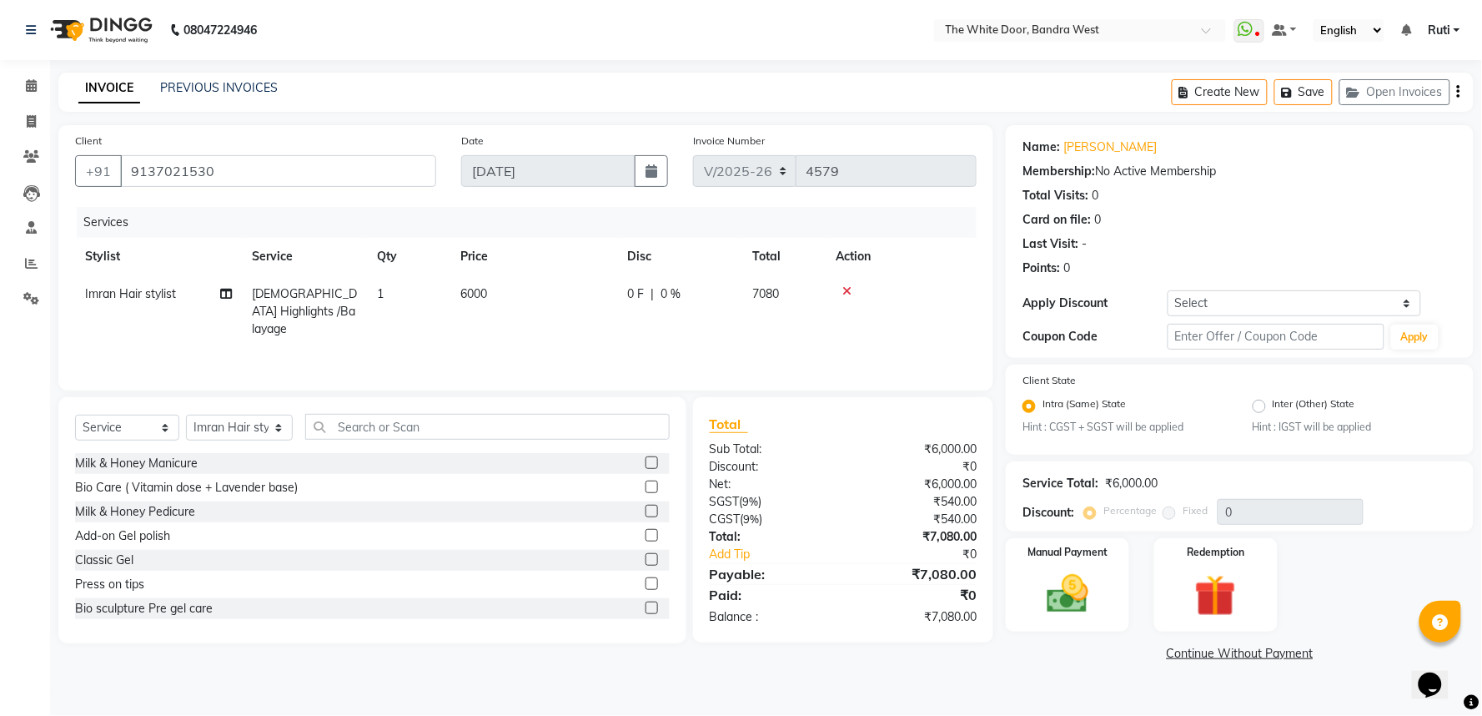
click at [384, 292] on span "1" at bounding box center [380, 293] width 7 height 15
select select "64906"
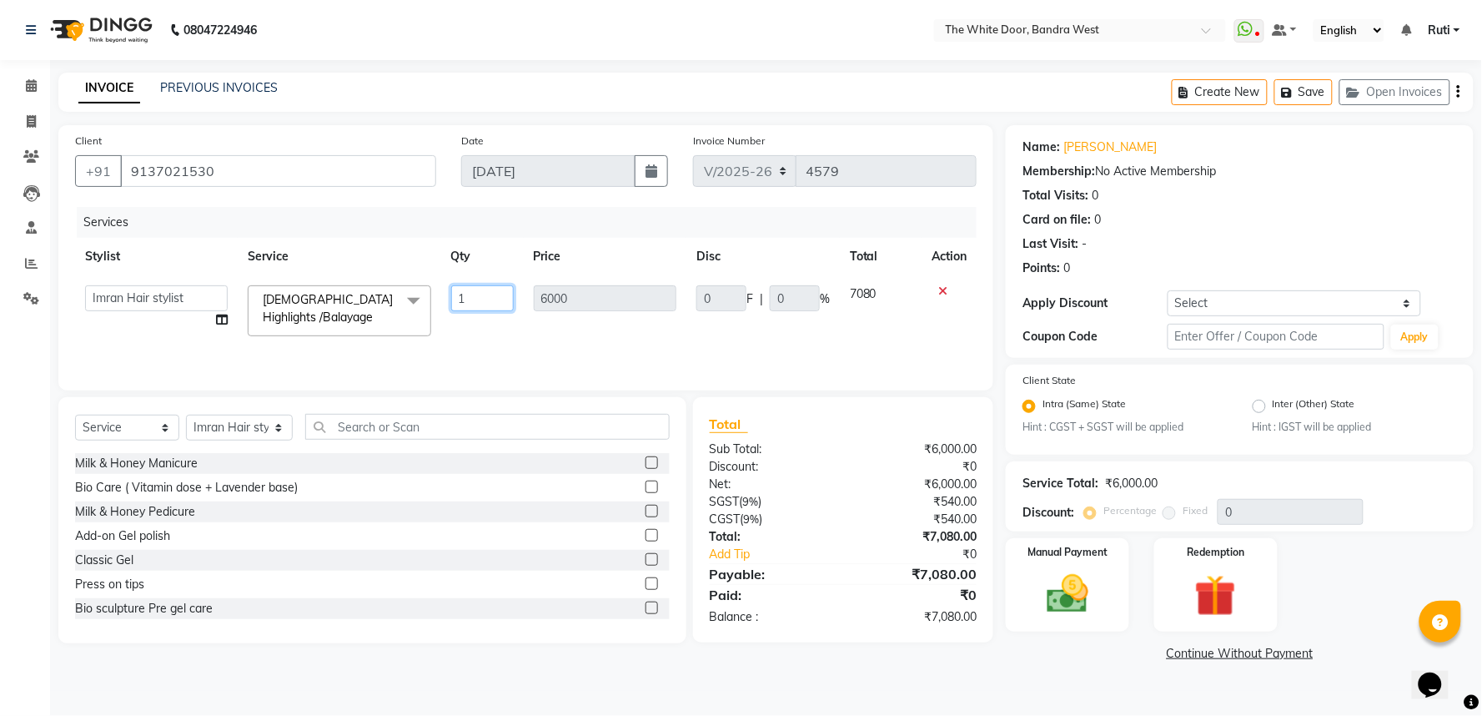
click at [480, 293] on input "1" at bounding box center [482, 298] width 63 height 26
type input "2"
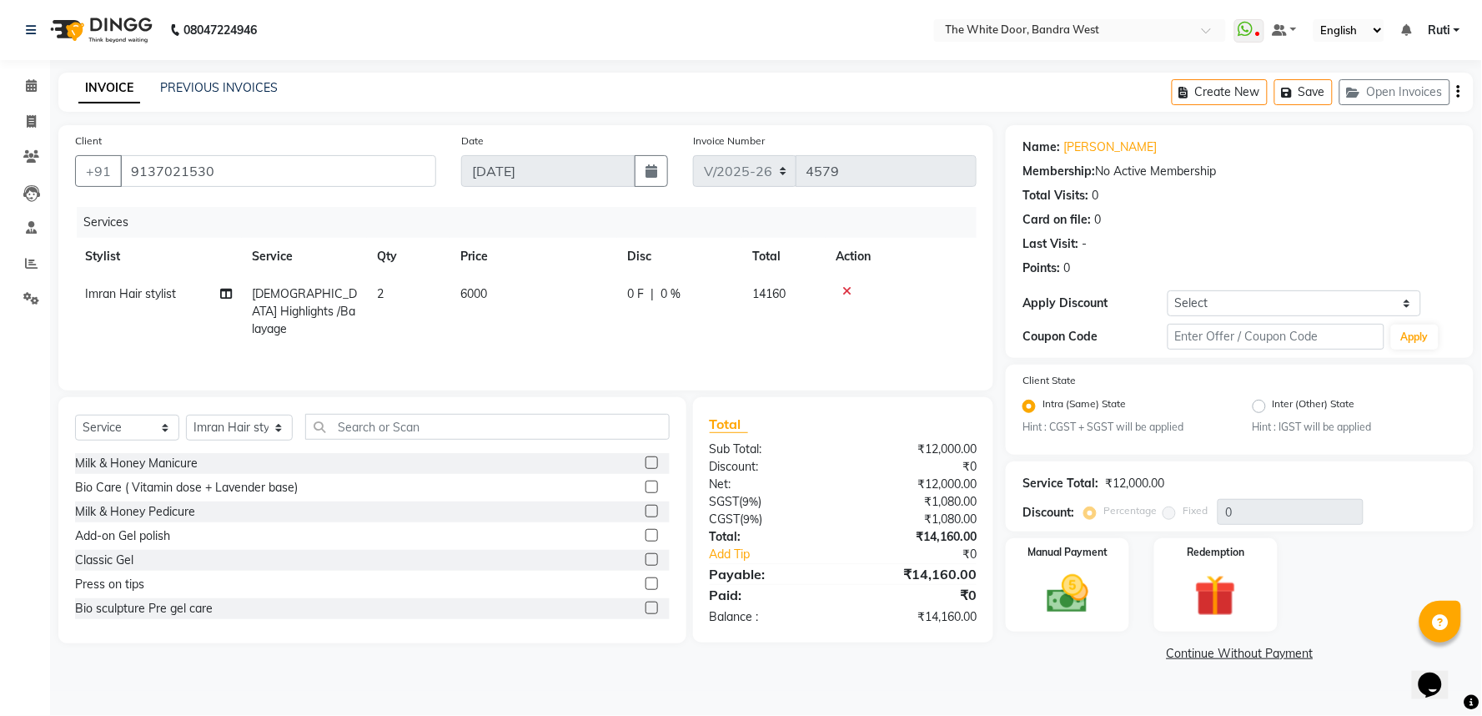
click at [523, 224] on div "Services" at bounding box center [533, 222] width 912 height 31
click at [367, 430] on input "text" at bounding box center [487, 427] width 364 height 26
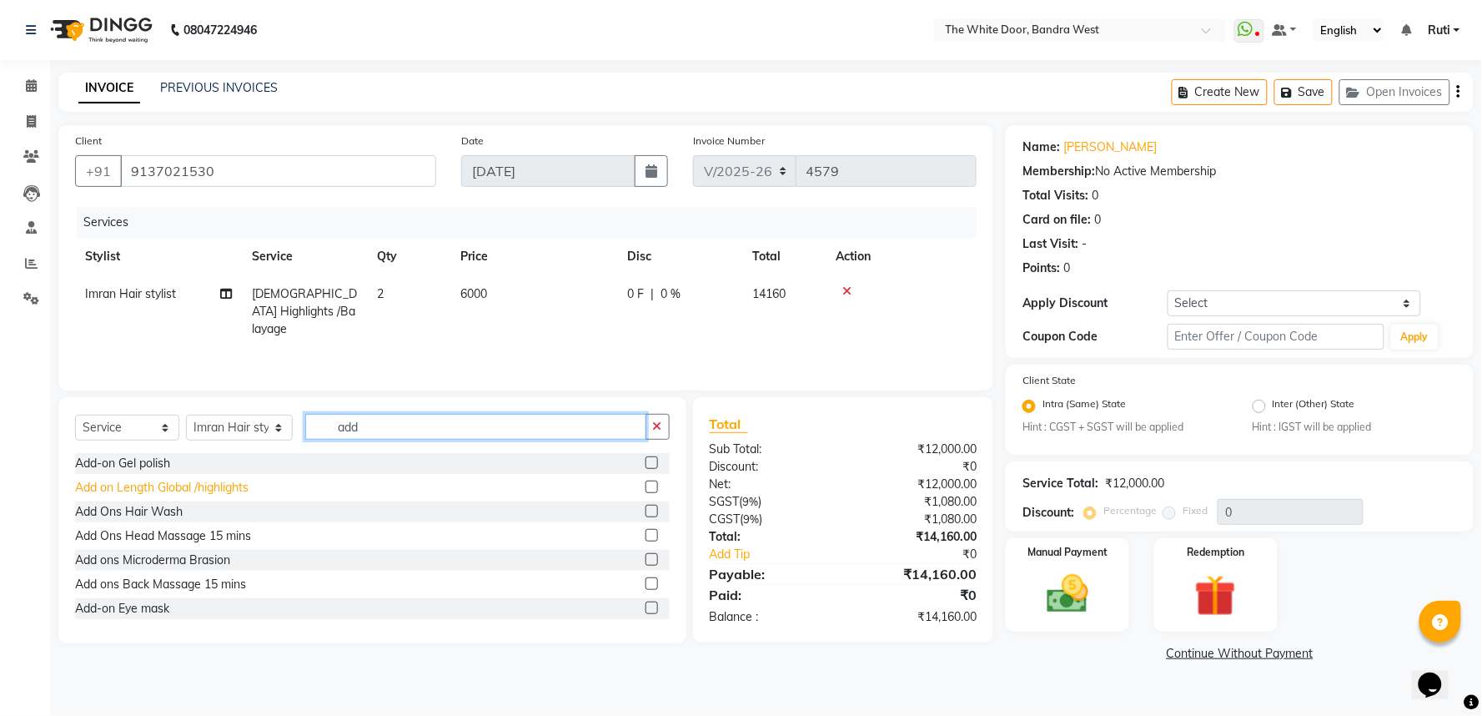
type input "add"
click at [207, 486] on div "Add on Length Global /highlights" at bounding box center [161, 488] width 173 height 18
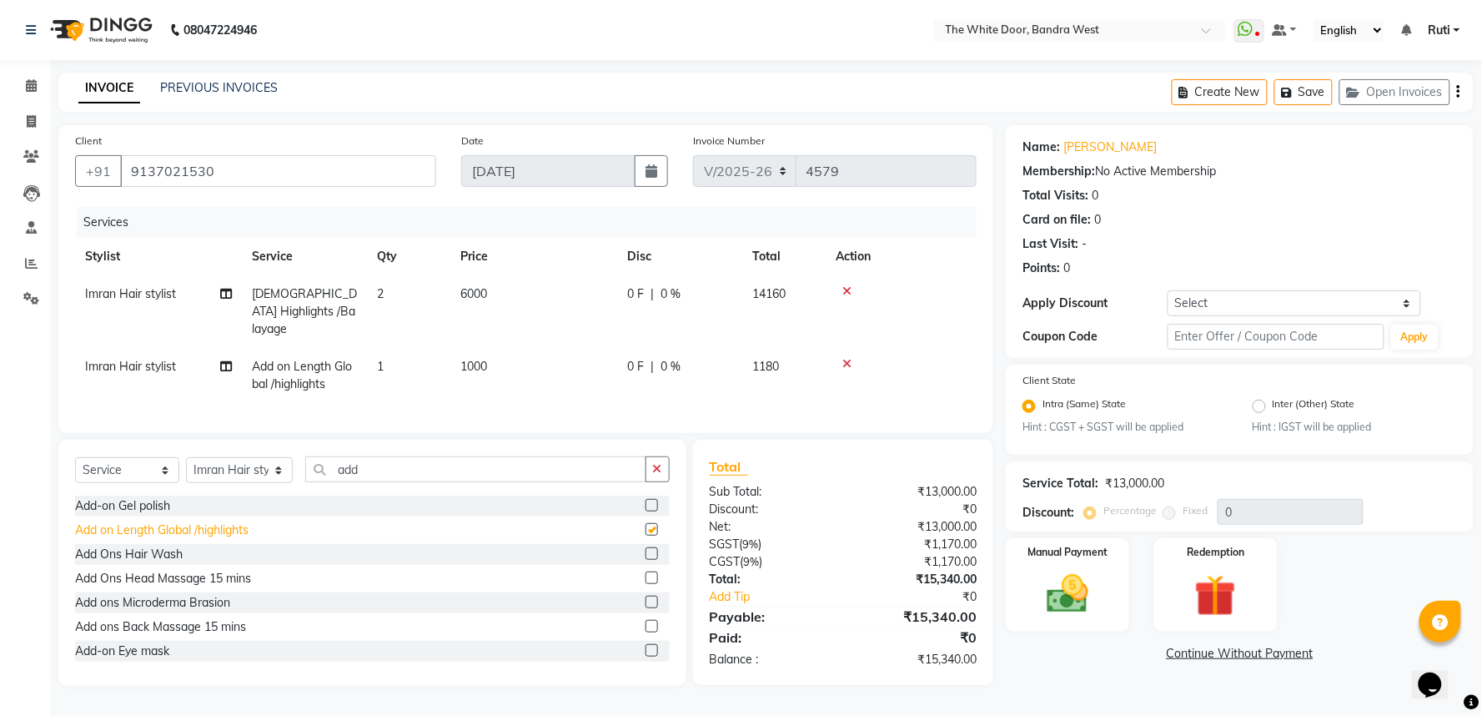
checkbox input "false"
click at [398, 348] on td "1" at bounding box center [408, 375] width 83 height 55
select select "64906"
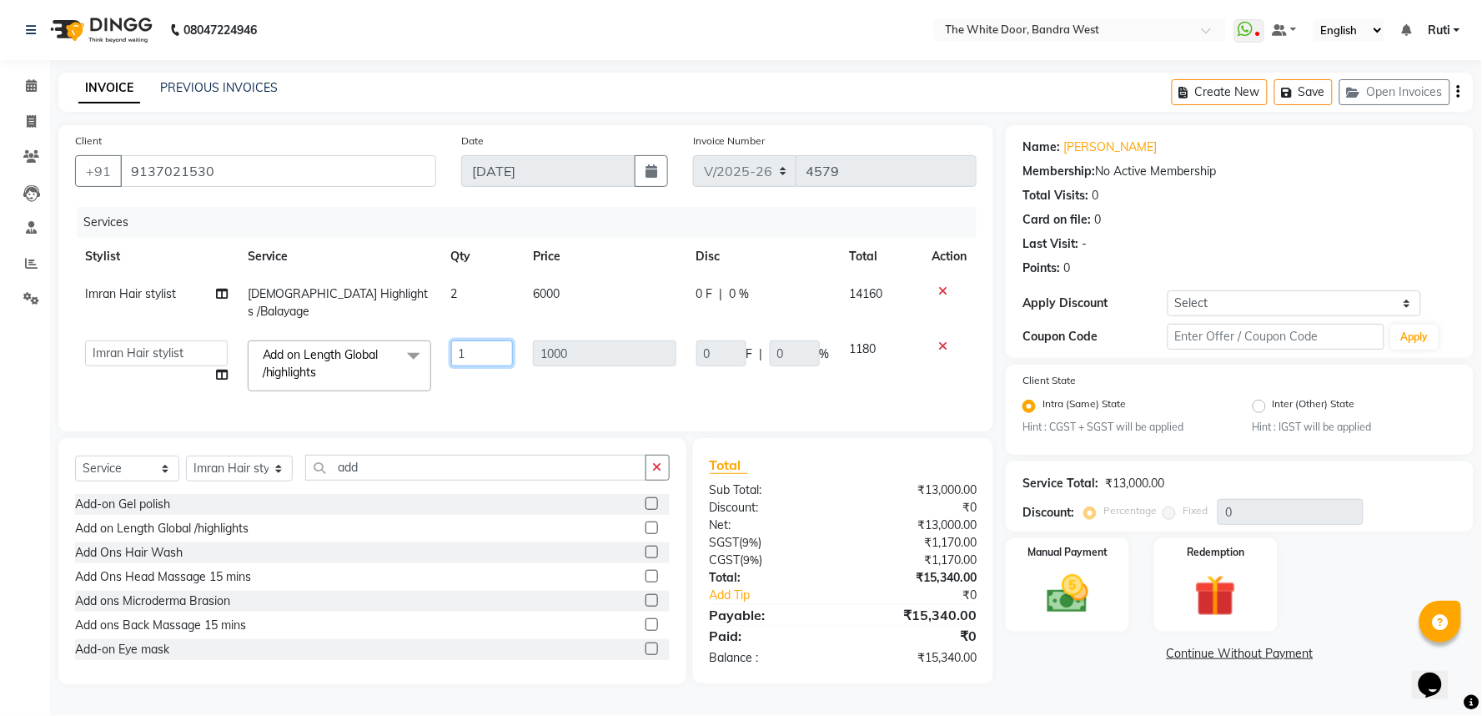
click at [495, 340] on input "1" at bounding box center [482, 353] width 63 height 26
type input "3"
click at [600, 219] on div "Services" at bounding box center [533, 222] width 912 height 31
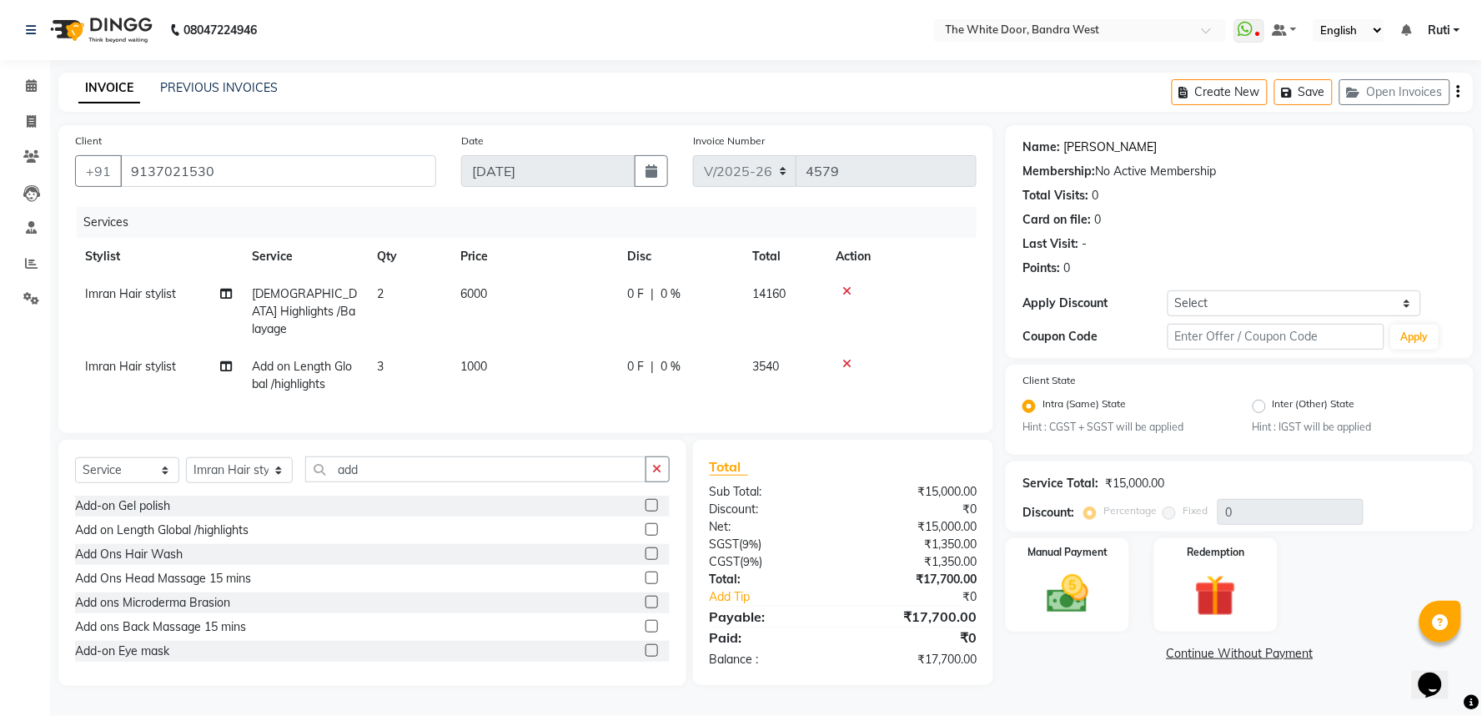
click at [1118, 142] on link "[PERSON_NAME]" at bounding box center [1109, 147] width 93 height 18
click at [1216, 595] on img at bounding box center [1216, 596] width 70 height 53
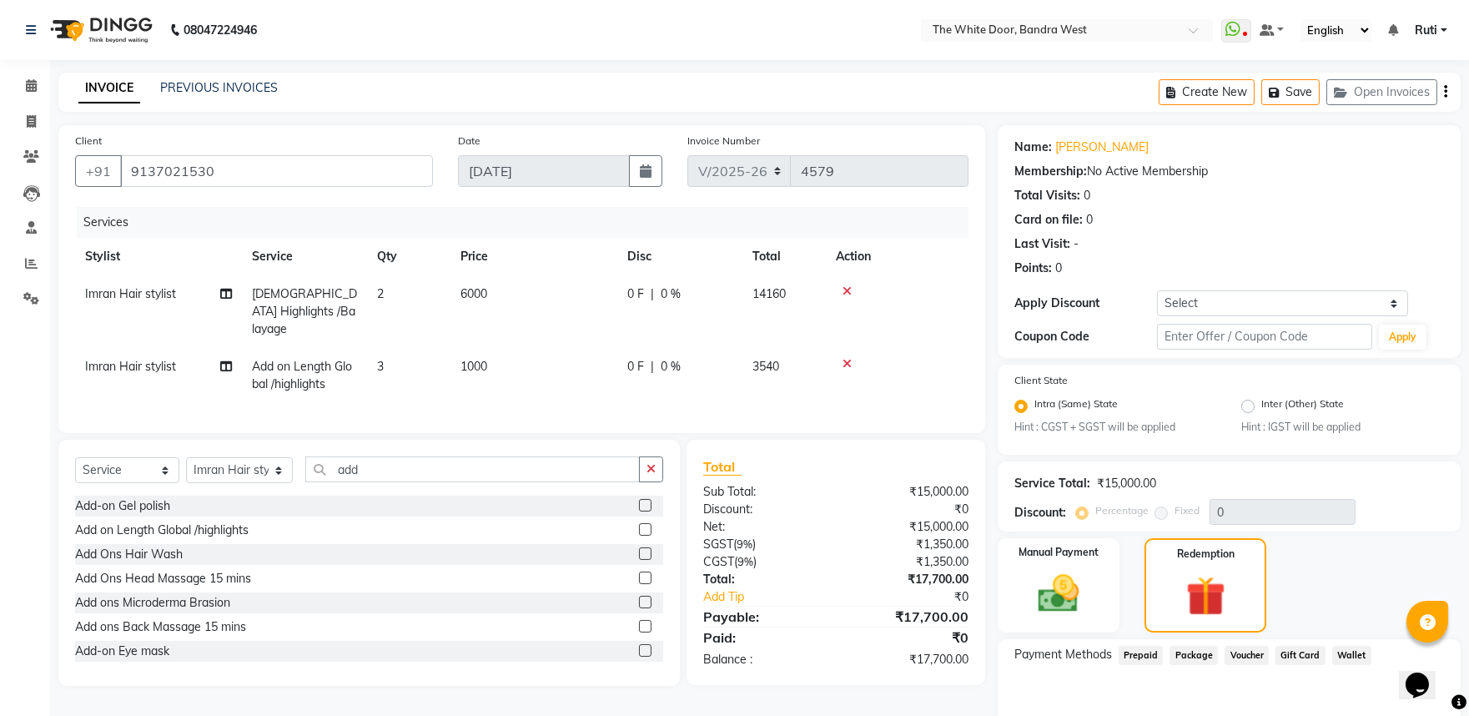
click at [1296, 651] on span "Gift Card" at bounding box center [1300, 655] width 50 height 19
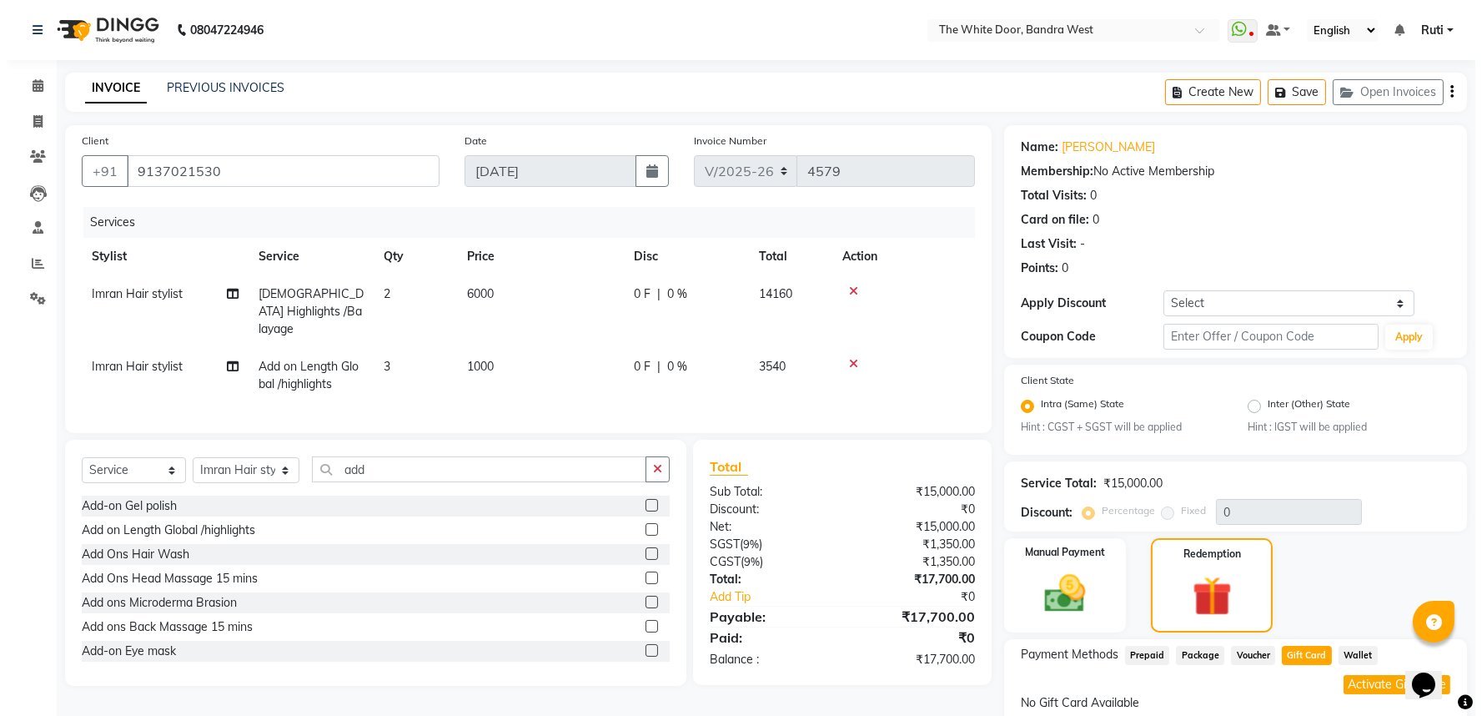
scroll to position [81, 0]
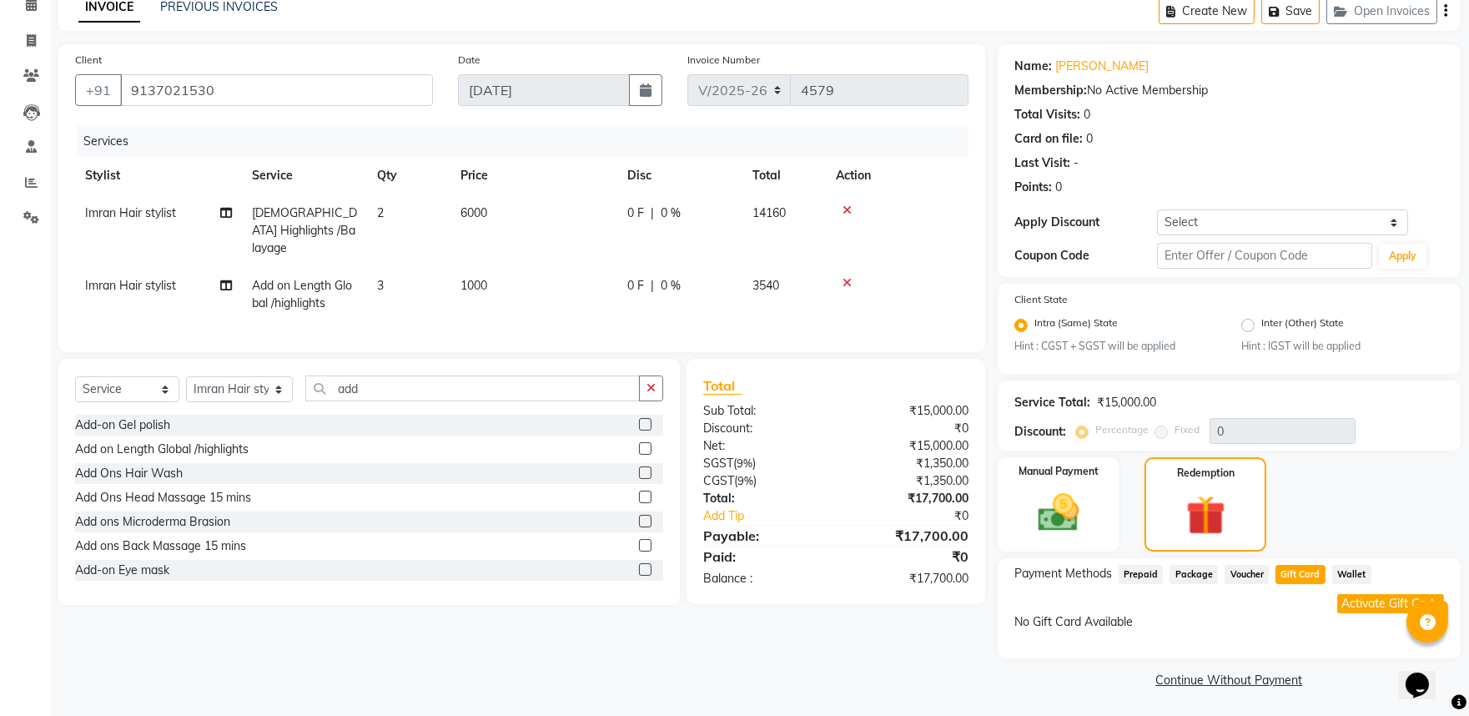
click at [1365, 599] on button "Activate Gift Code" at bounding box center [1390, 603] width 107 height 19
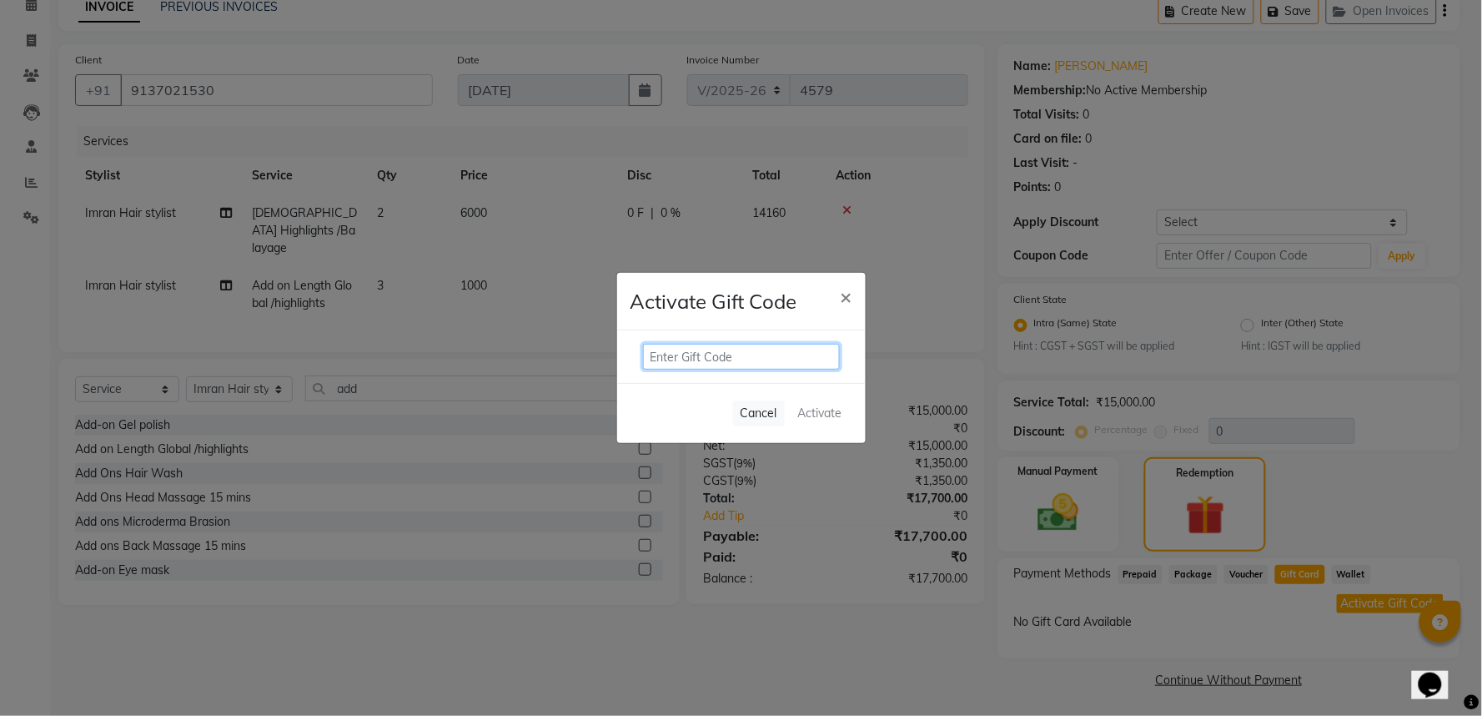
click at [744, 359] on input "text" at bounding box center [741, 357] width 197 height 26
paste input "EEJMEN0F"
type input "EEJMEN0F"
click at [811, 414] on button "Activate" at bounding box center [820, 413] width 58 height 24
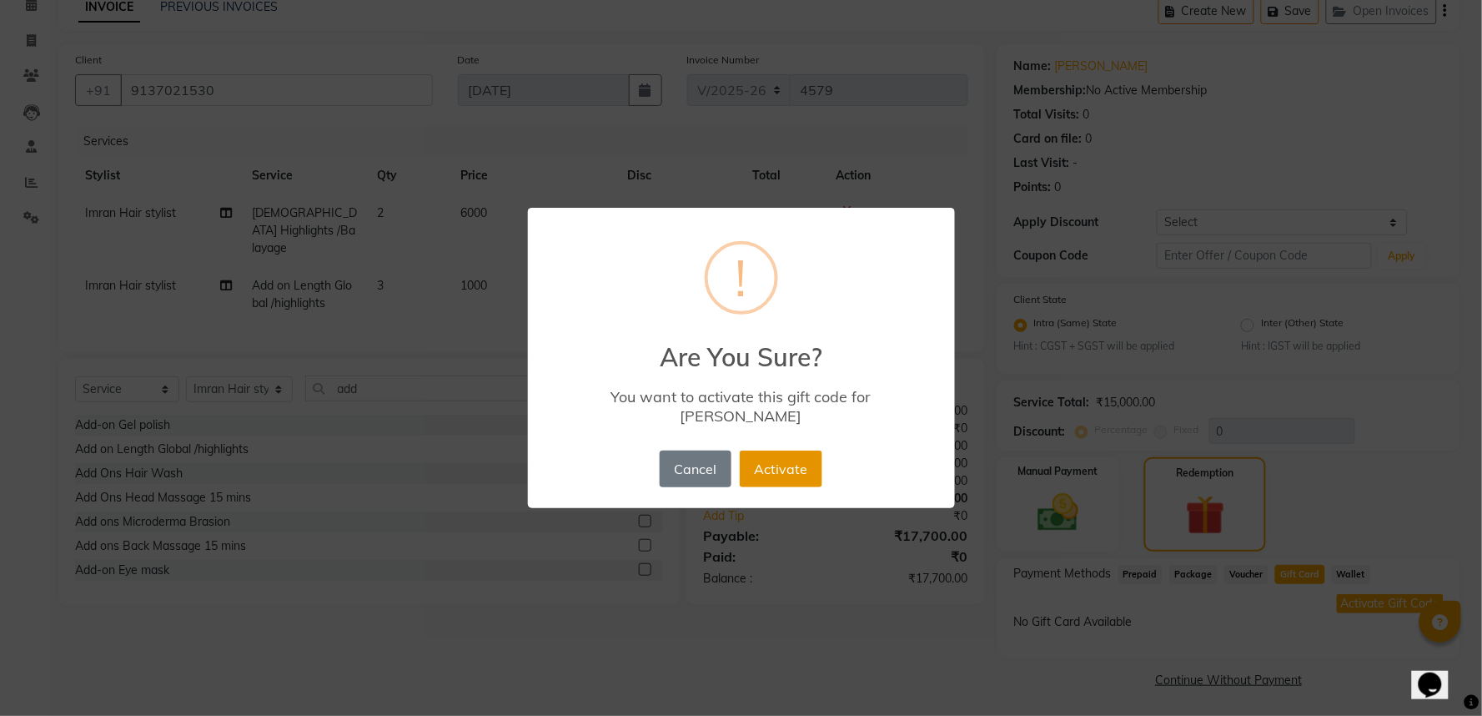
click at [779, 455] on button "Activate" at bounding box center [781, 468] width 83 height 37
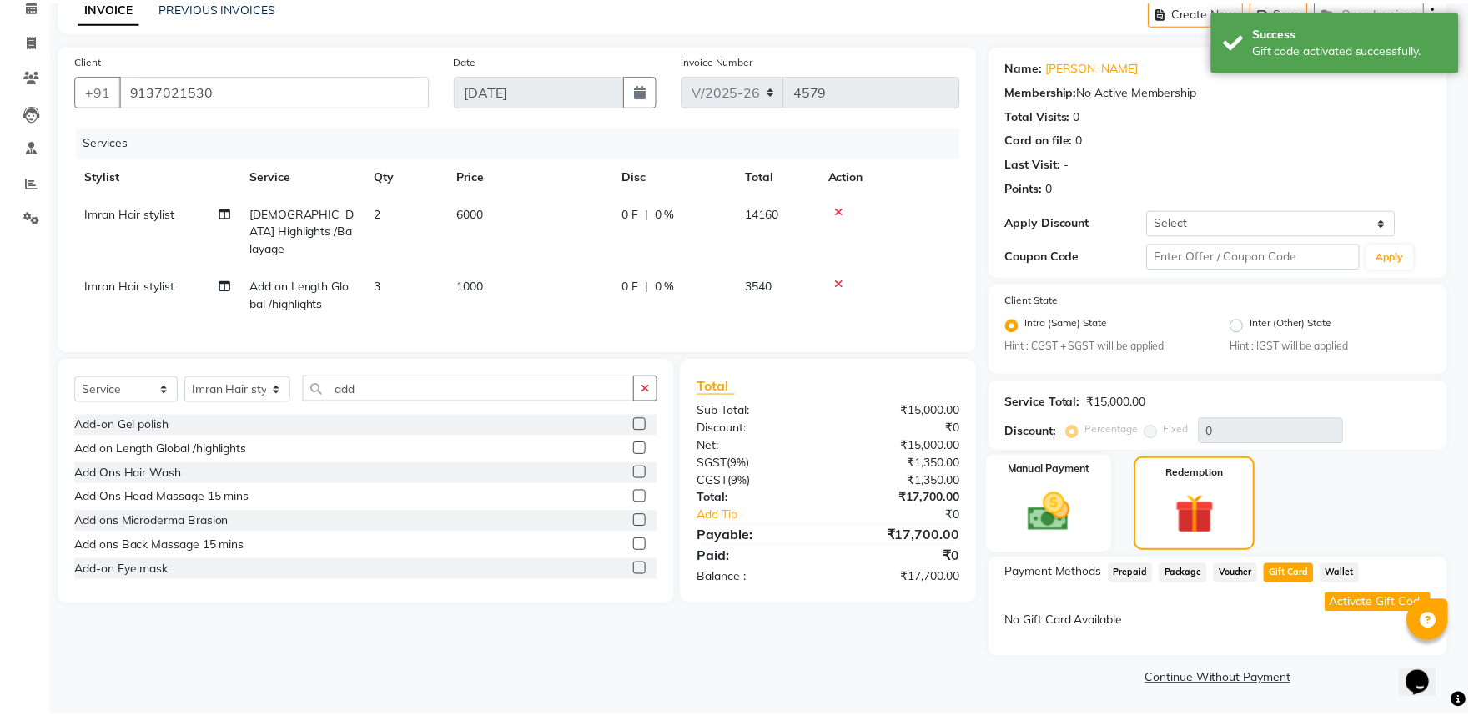
scroll to position [48, 0]
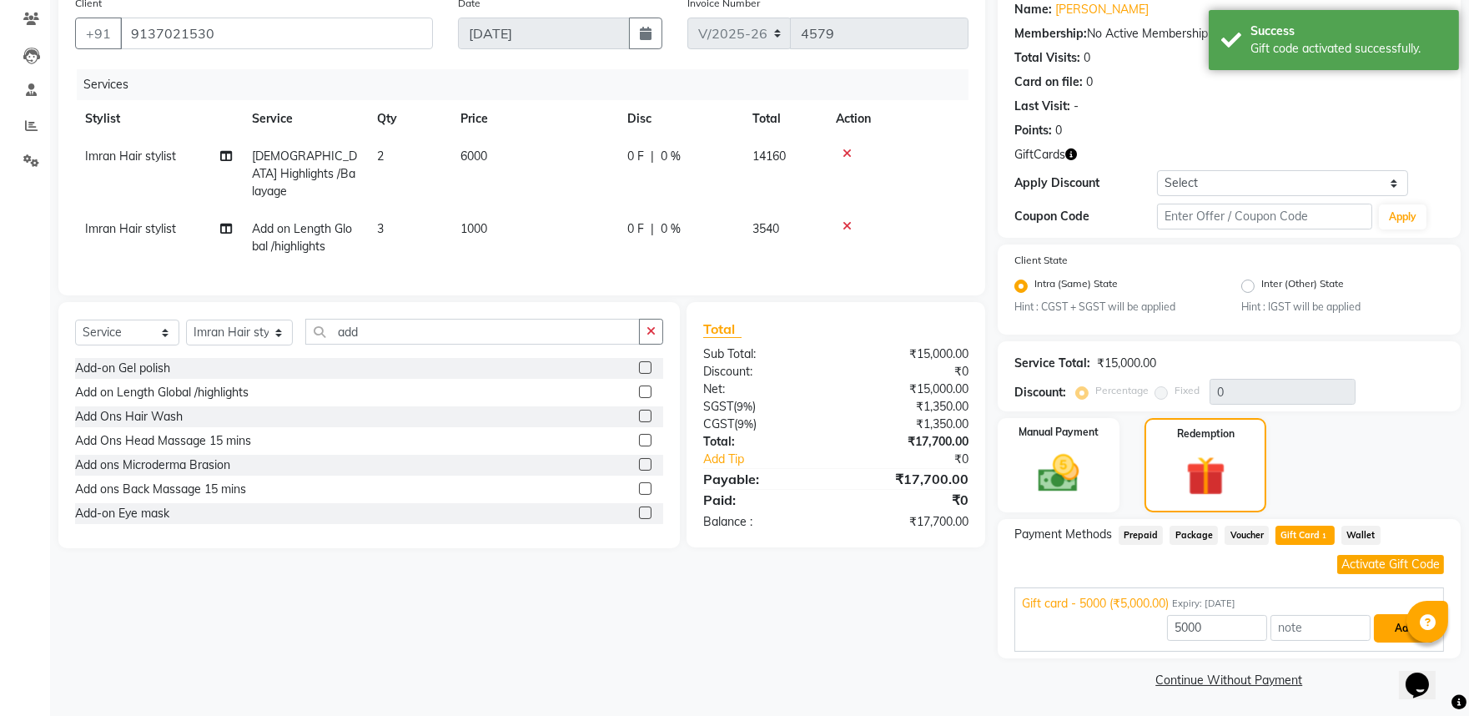
click at [1387, 623] on button "Add" at bounding box center [1404, 628] width 61 height 28
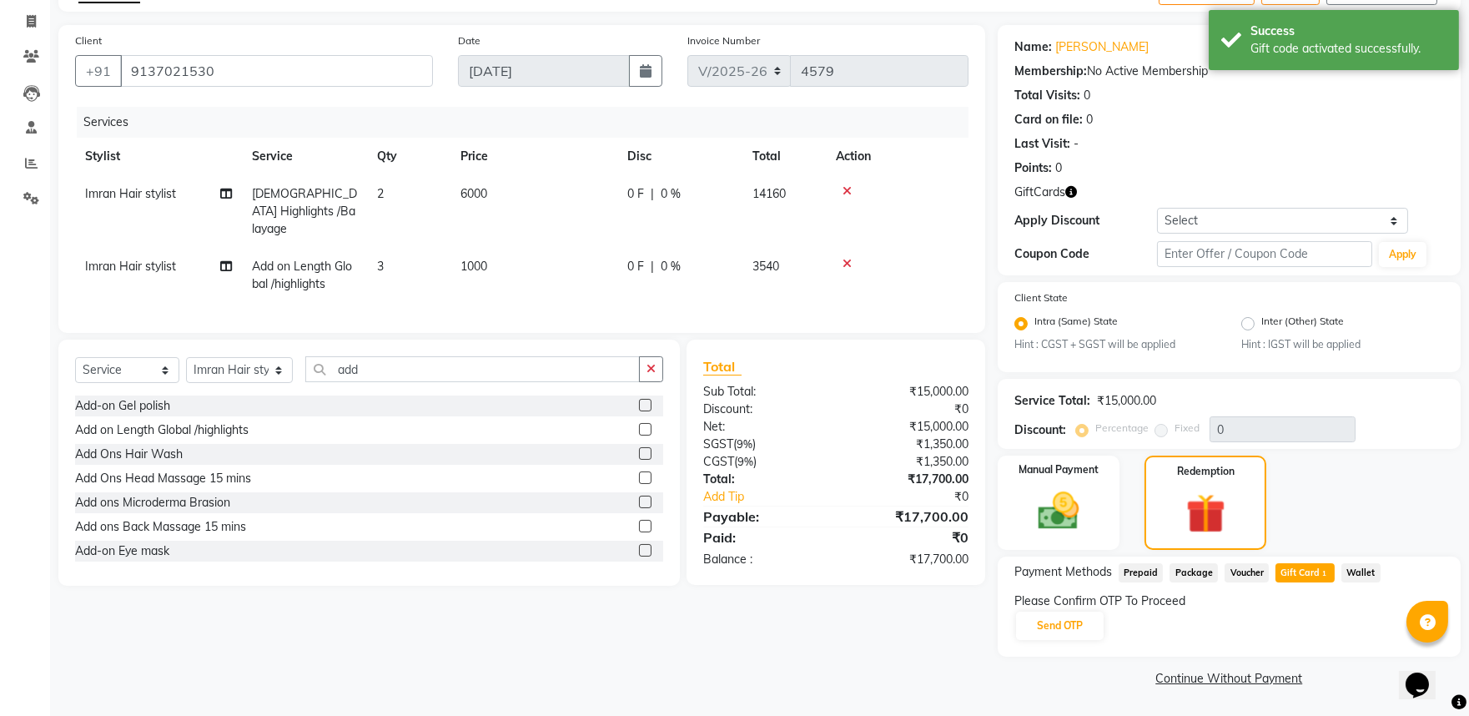
scroll to position [98, 0]
click at [1078, 623] on button "Send OTP" at bounding box center [1060, 627] width 88 height 28
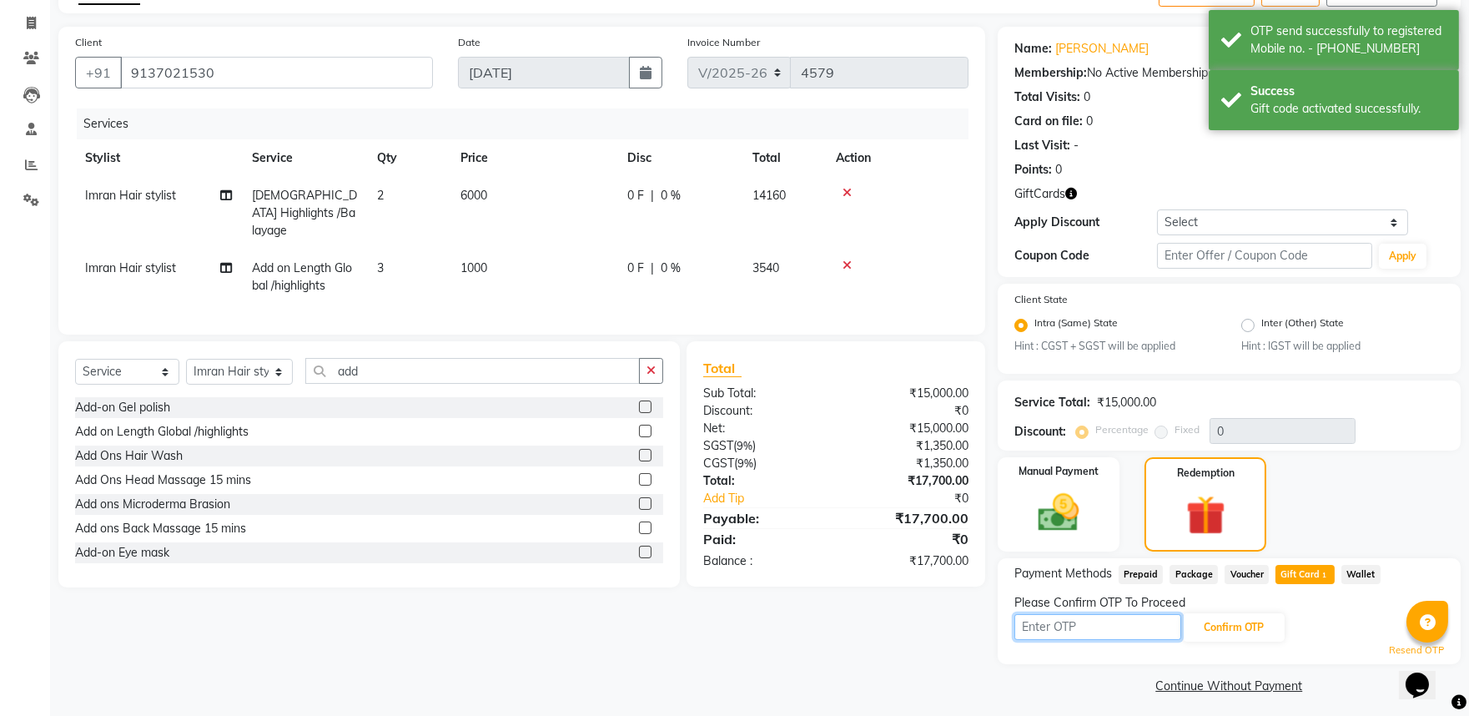
click at [1078, 623] on input "text" at bounding box center [1097, 627] width 167 height 26
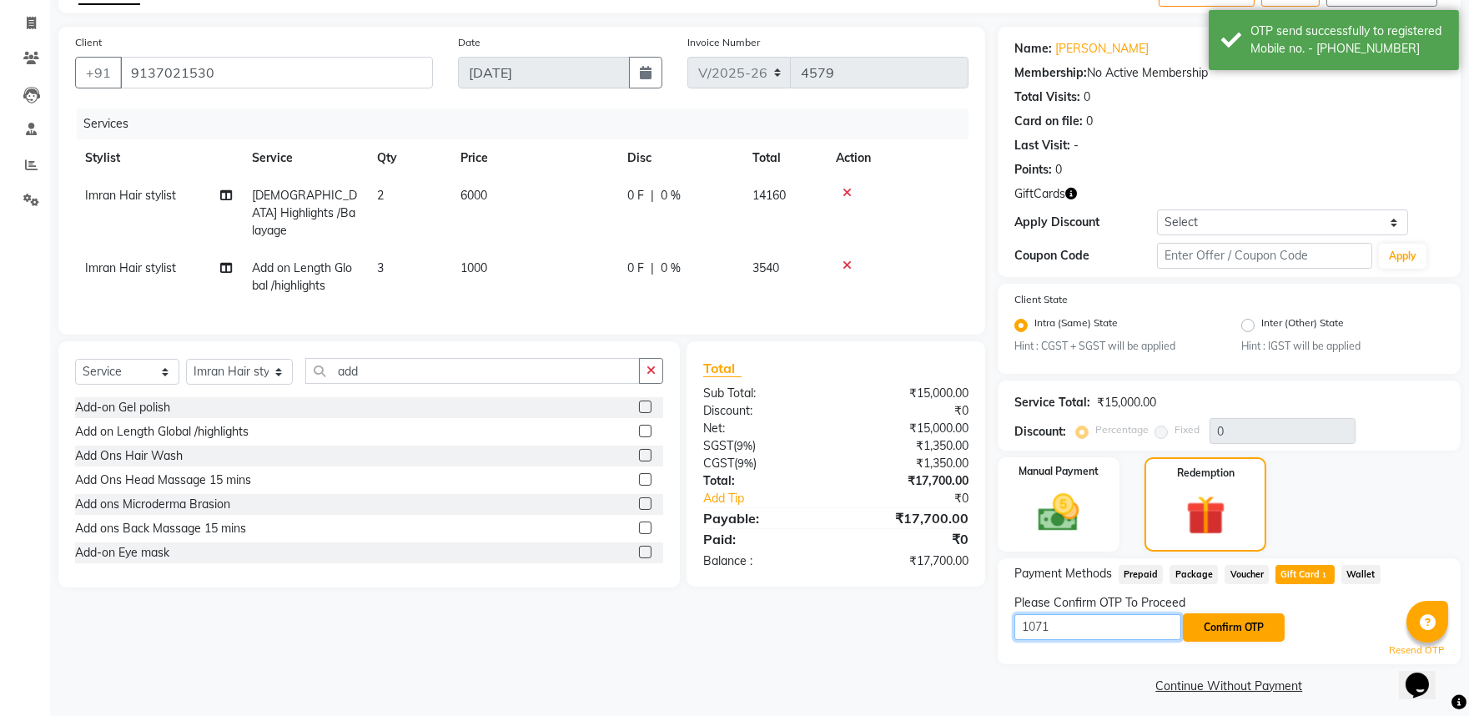
type input "1071"
click at [1248, 630] on button "Confirm OTP" at bounding box center [1234, 627] width 102 height 28
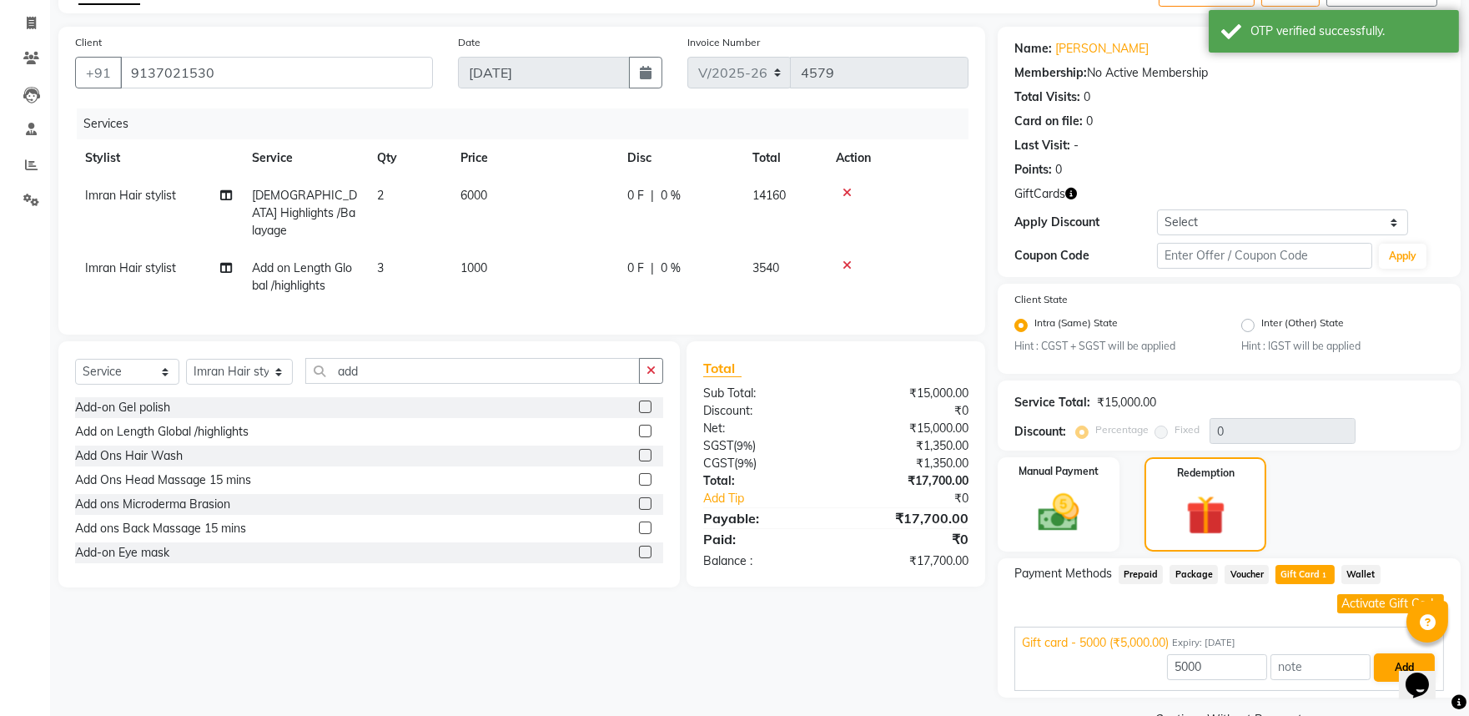
scroll to position [138, 0]
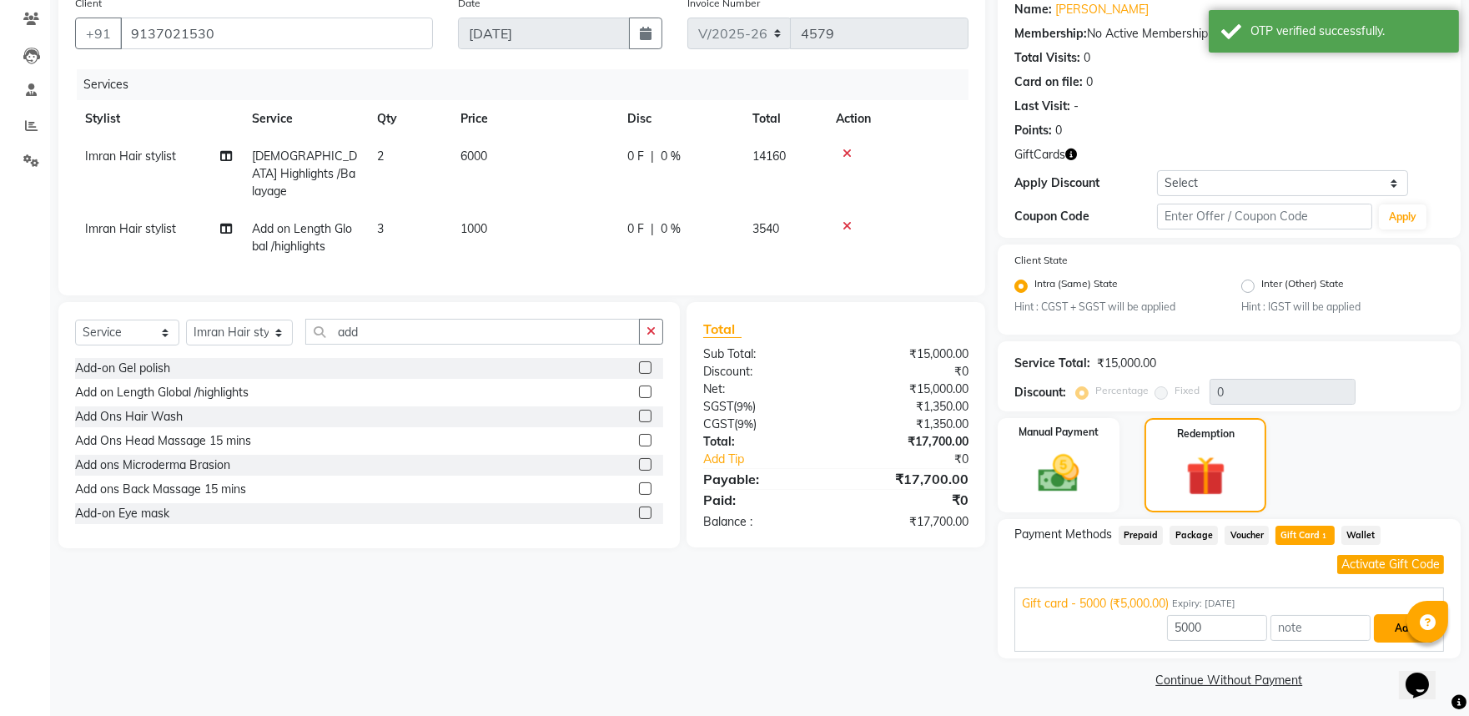
click at [1394, 623] on button "Add" at bounding box center [1404, 628] width 61 height 28
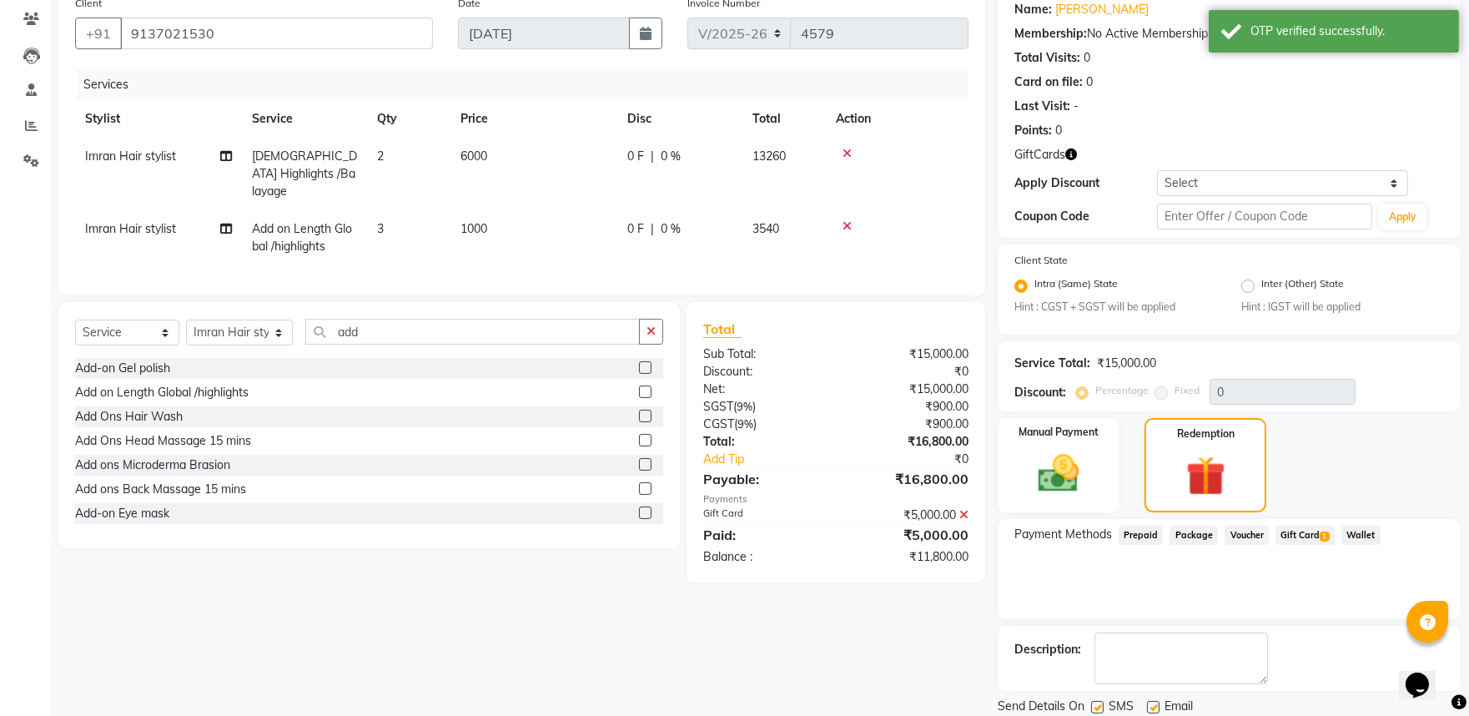
scroll to position [193, 0]
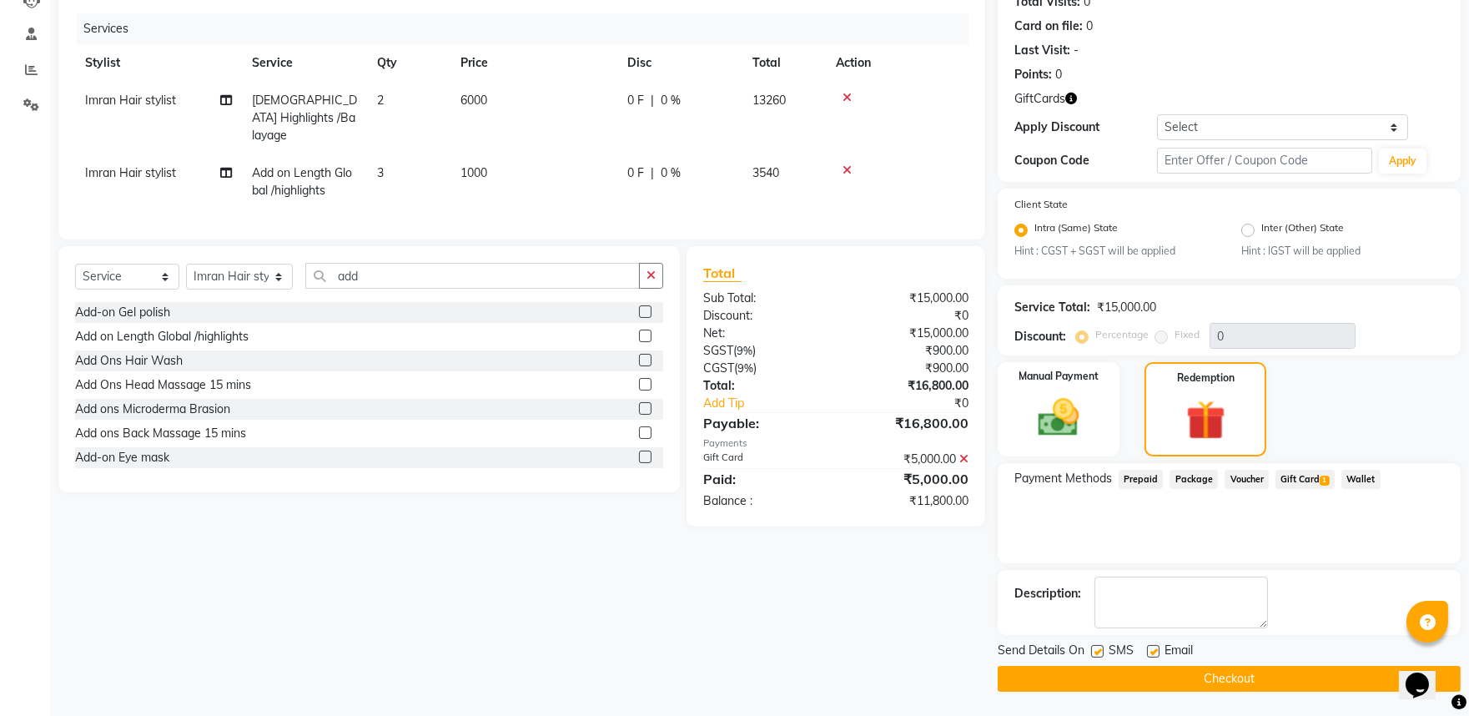
click at [849, 164] on icon at bounding box center [846, 170] width 9 height 12
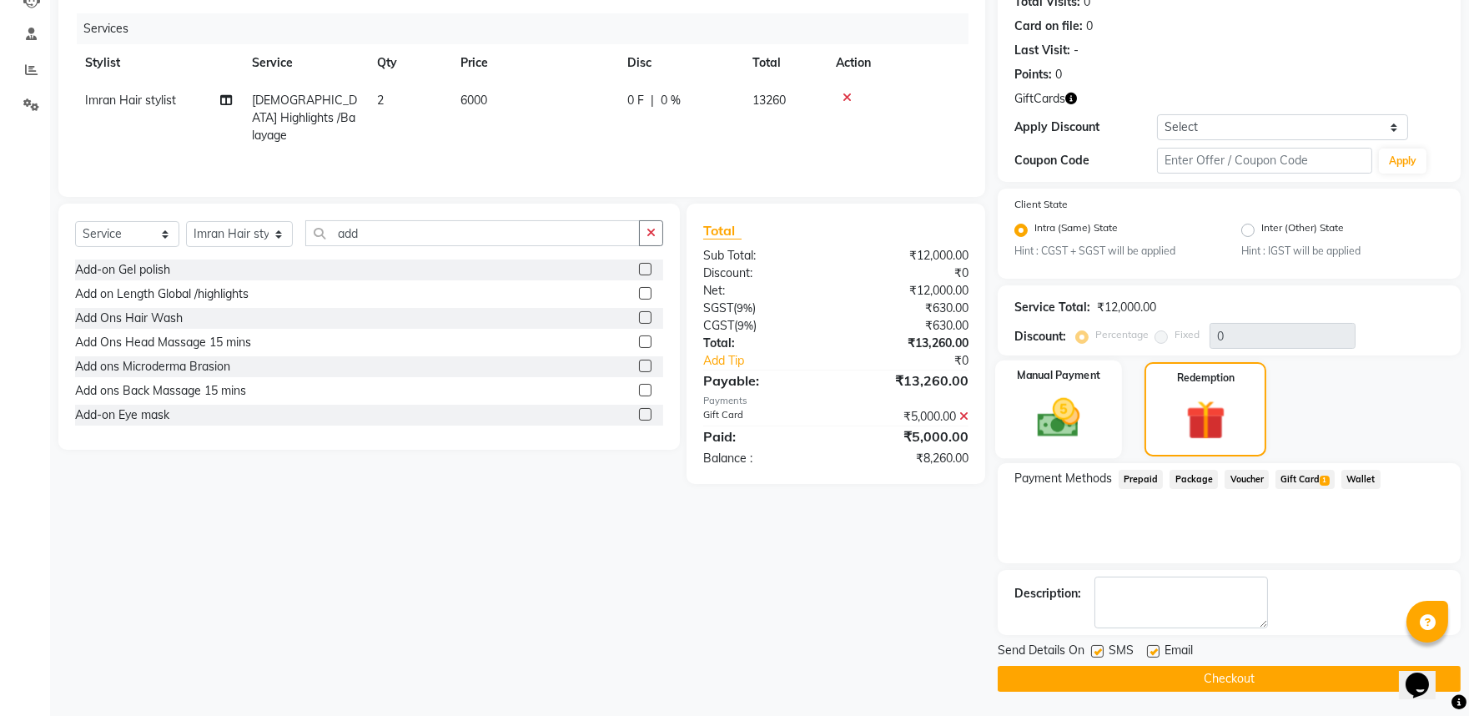
click at [1061, 422] on img at bounding box center [1057, 418] width 69 height 49
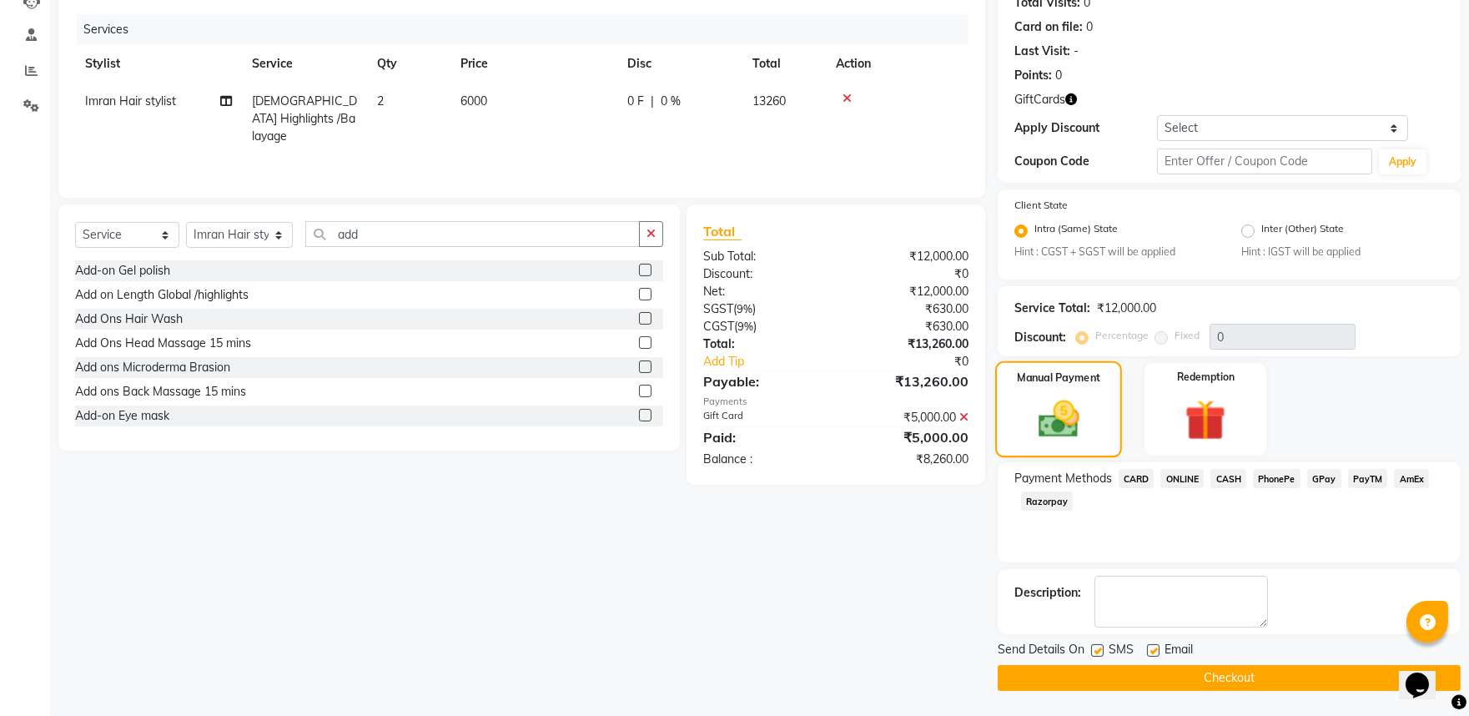
scroll to position [193, 0]
click at [1272, 480] on span "PhonePe" at bounding box center [1277, 478] width 48 height 19
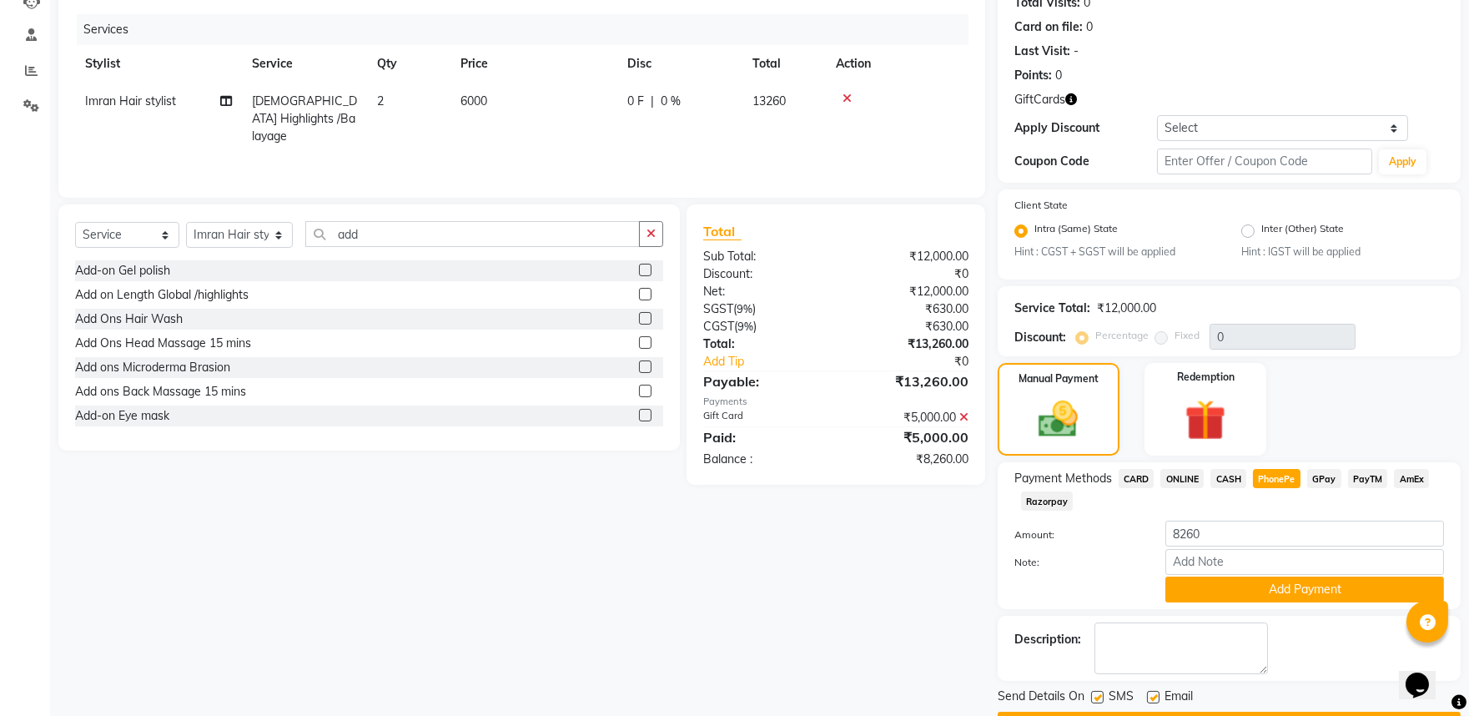
scroll to position [193, 0]
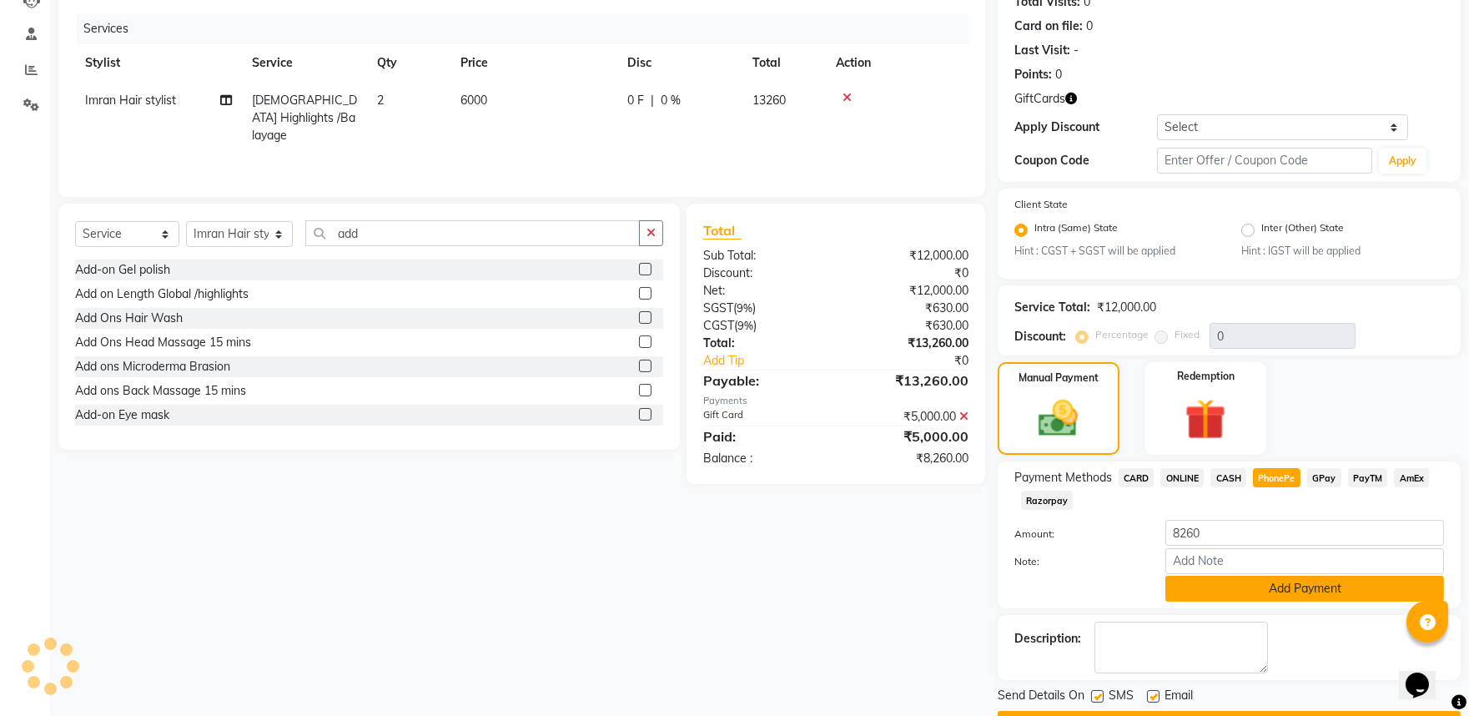
click at [1238, 585] on button "Add Payment" at bounding box center [1304, 588] width 279 height 26
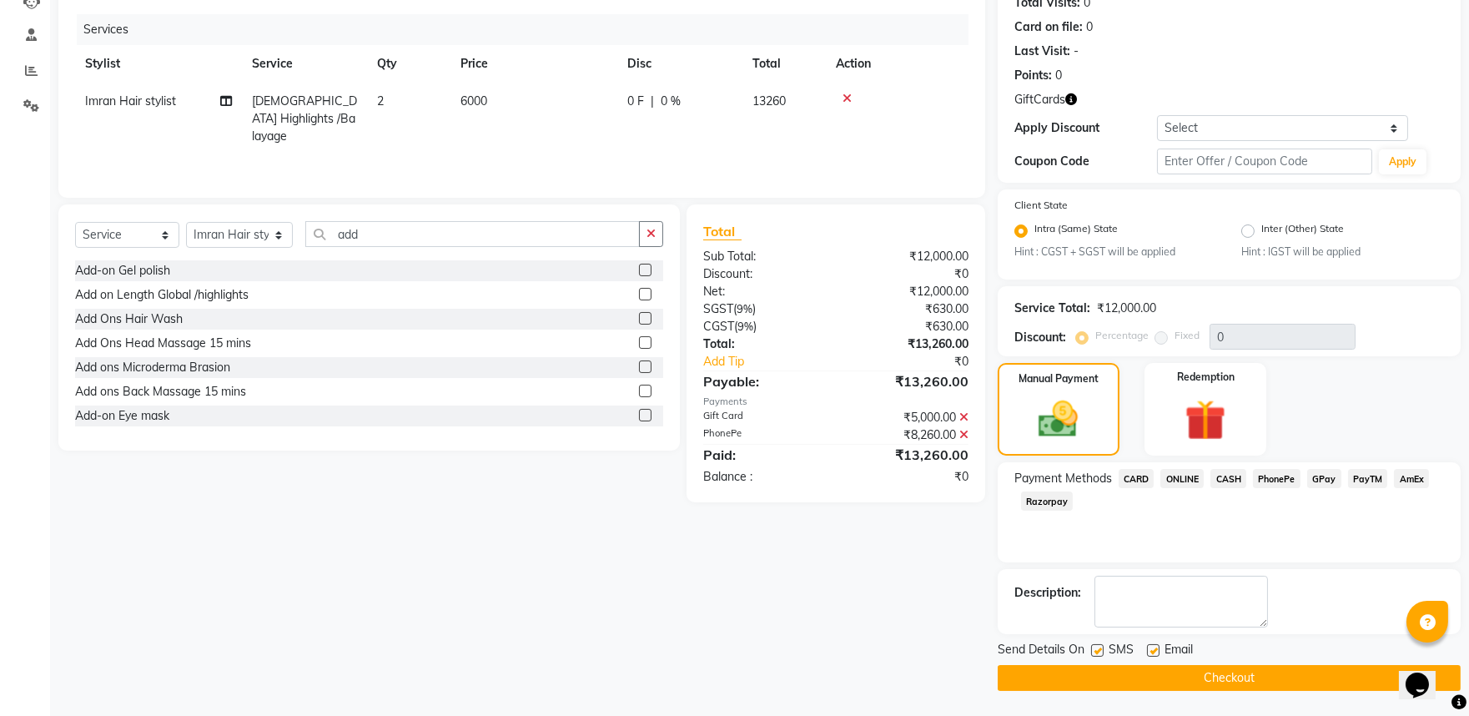
scroll to position [193, 0]
click at [1193, 674] on button "Checkout" at bounding box center [1228, 678] width 463 height 26
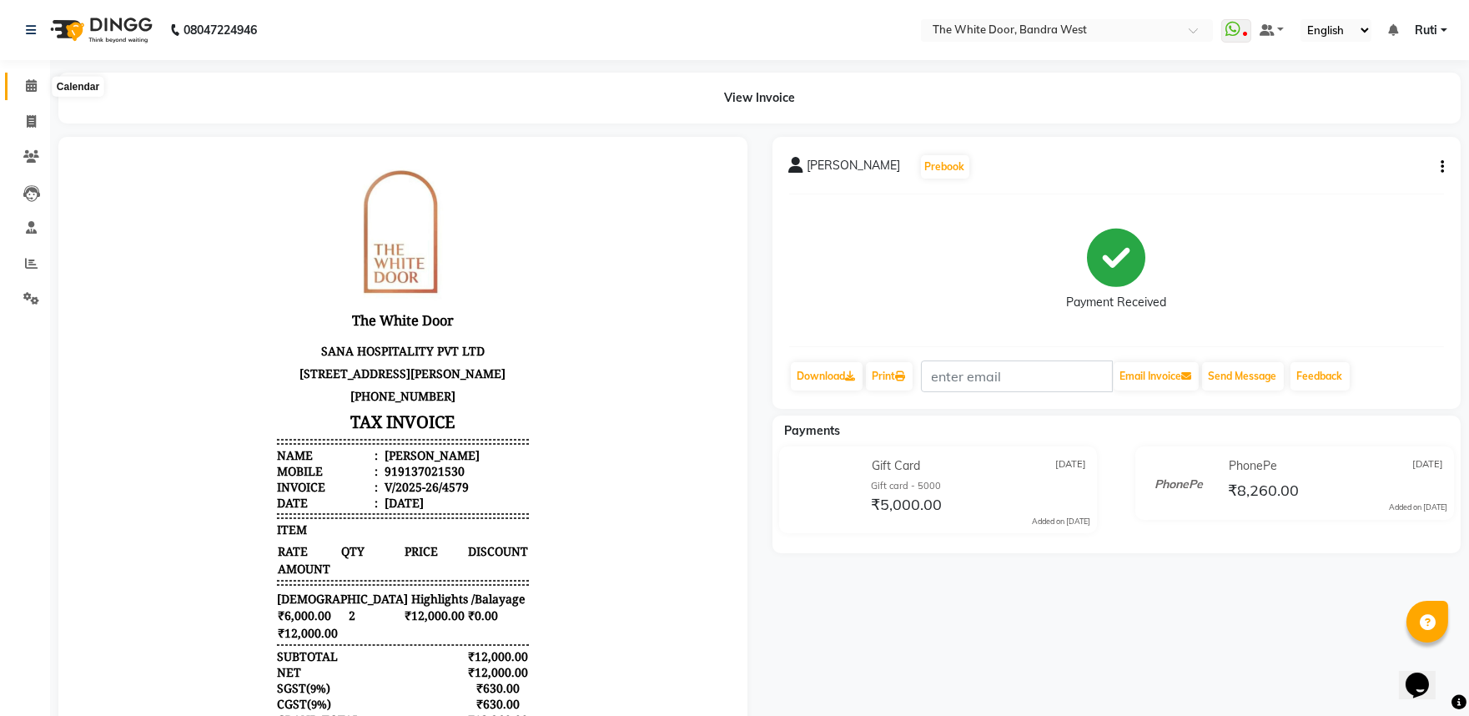
click at [33, 87] on icon at bounding box center [31, 85] width 11 height 13
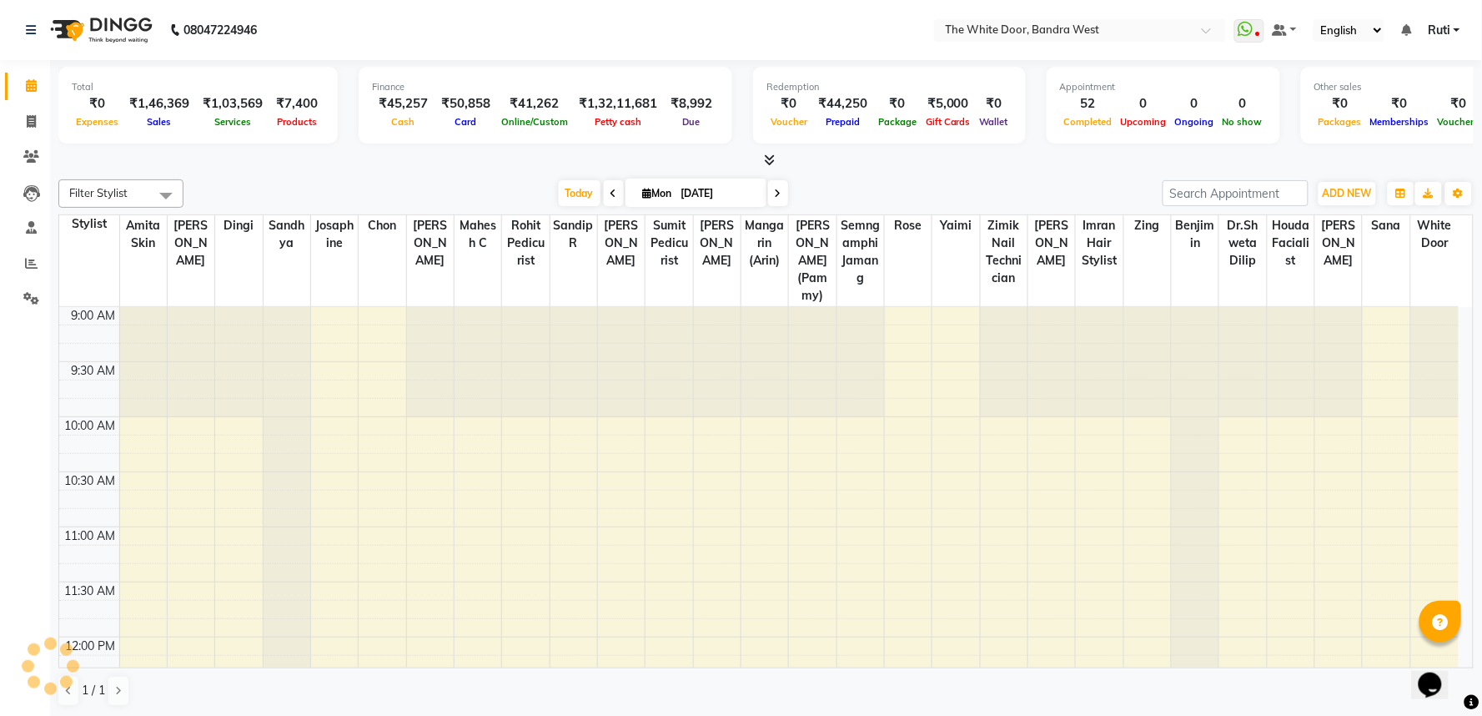
click at [33, 87] on icon at bounding box center [31, 85] width 11 height 13
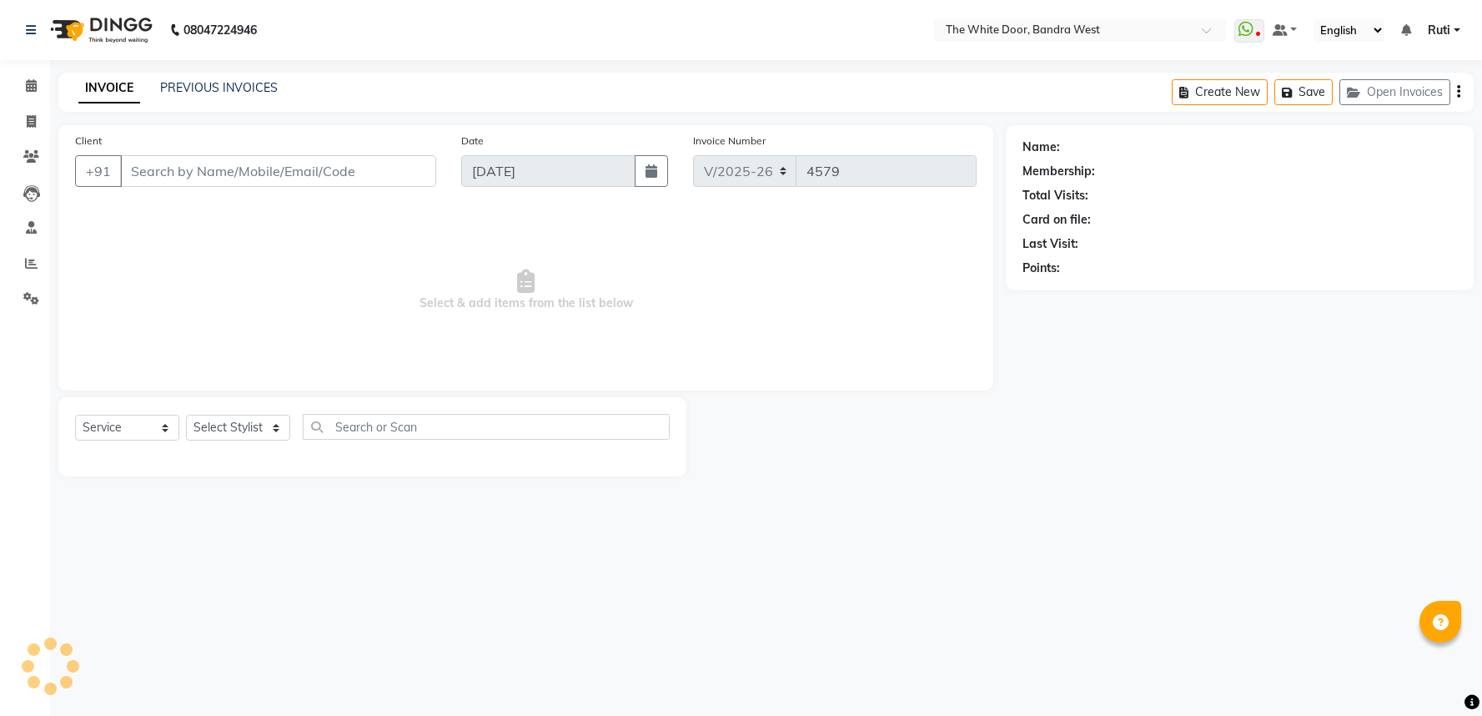
select select "3980"
select select "service"
type input "9137021530"
select select "64906"
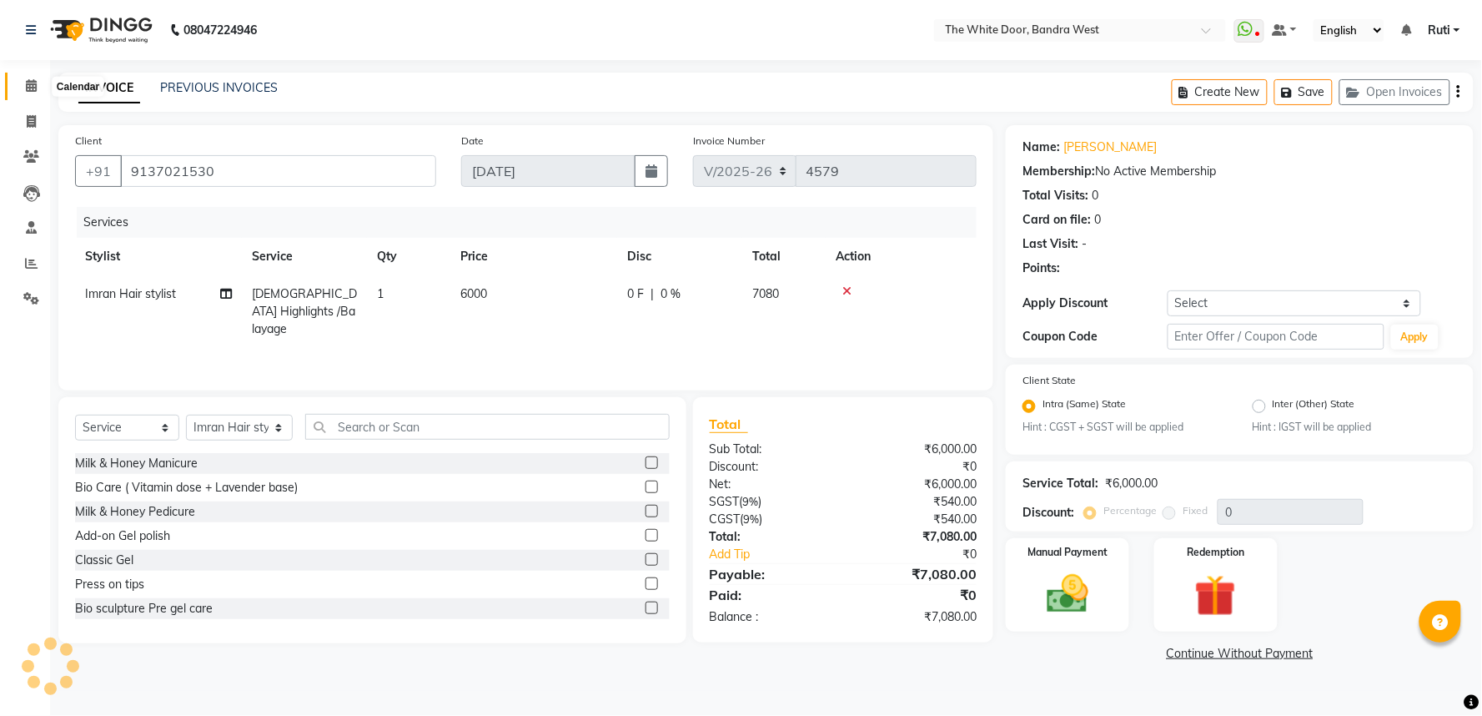
click at [35, 88] on icon at bounding box center [31, 85] width 11 height 13
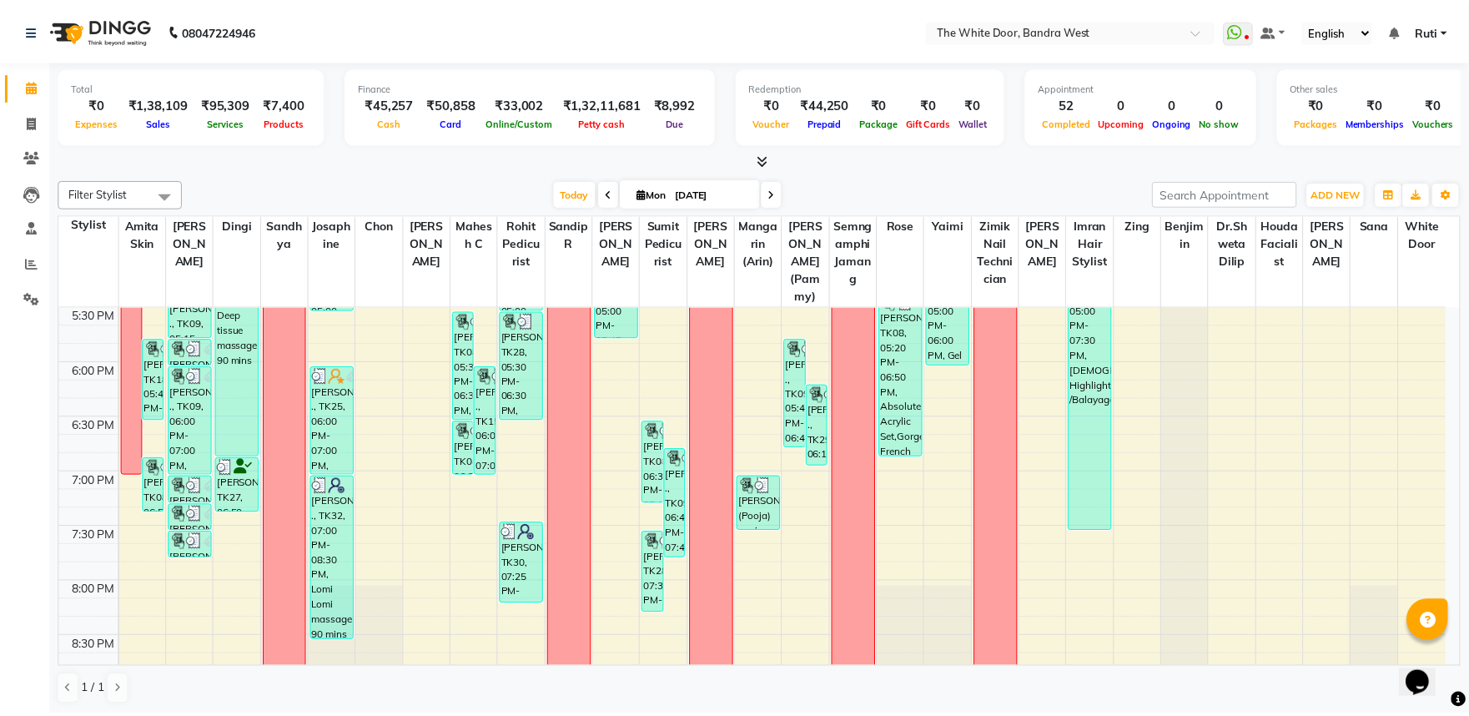
scroll to position [1019, 0]
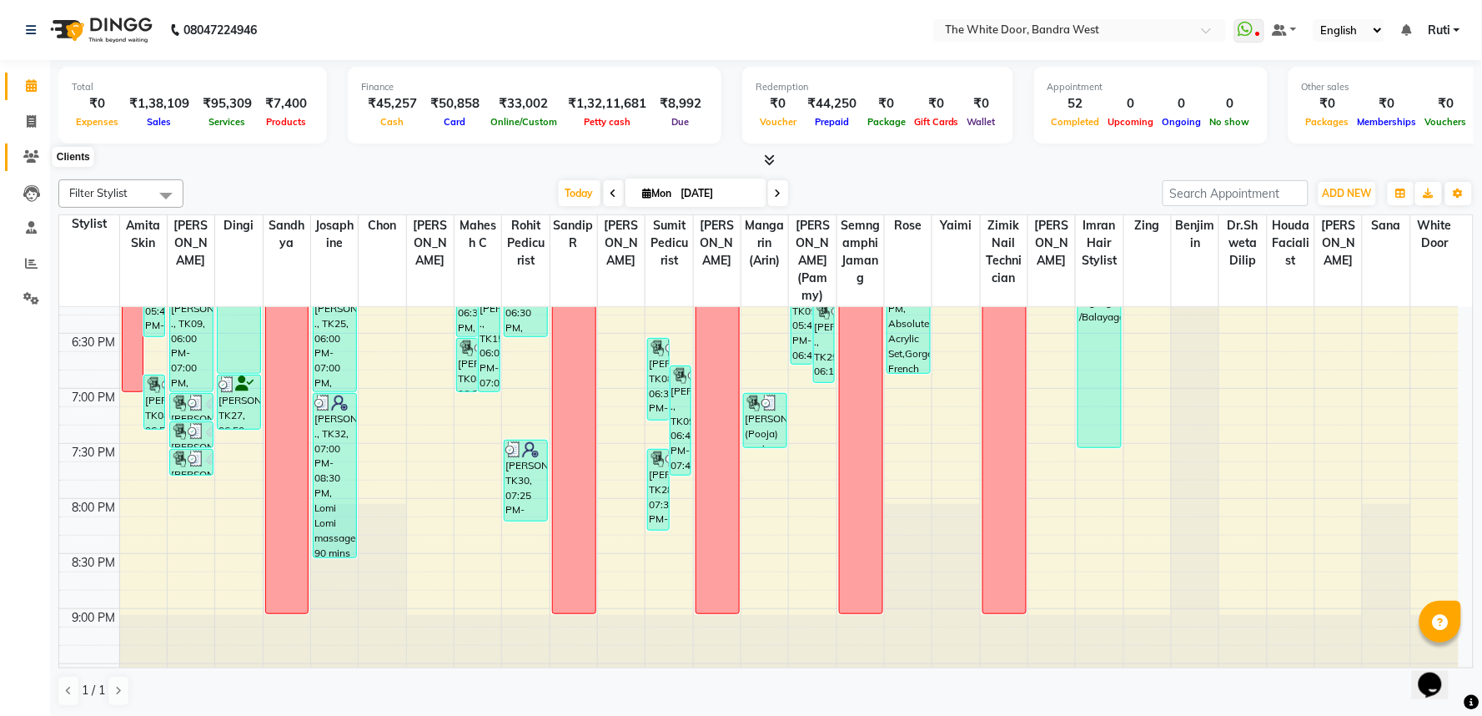
click at [37, 152] on icon at bounding box center [31, 156] width 16 height 13
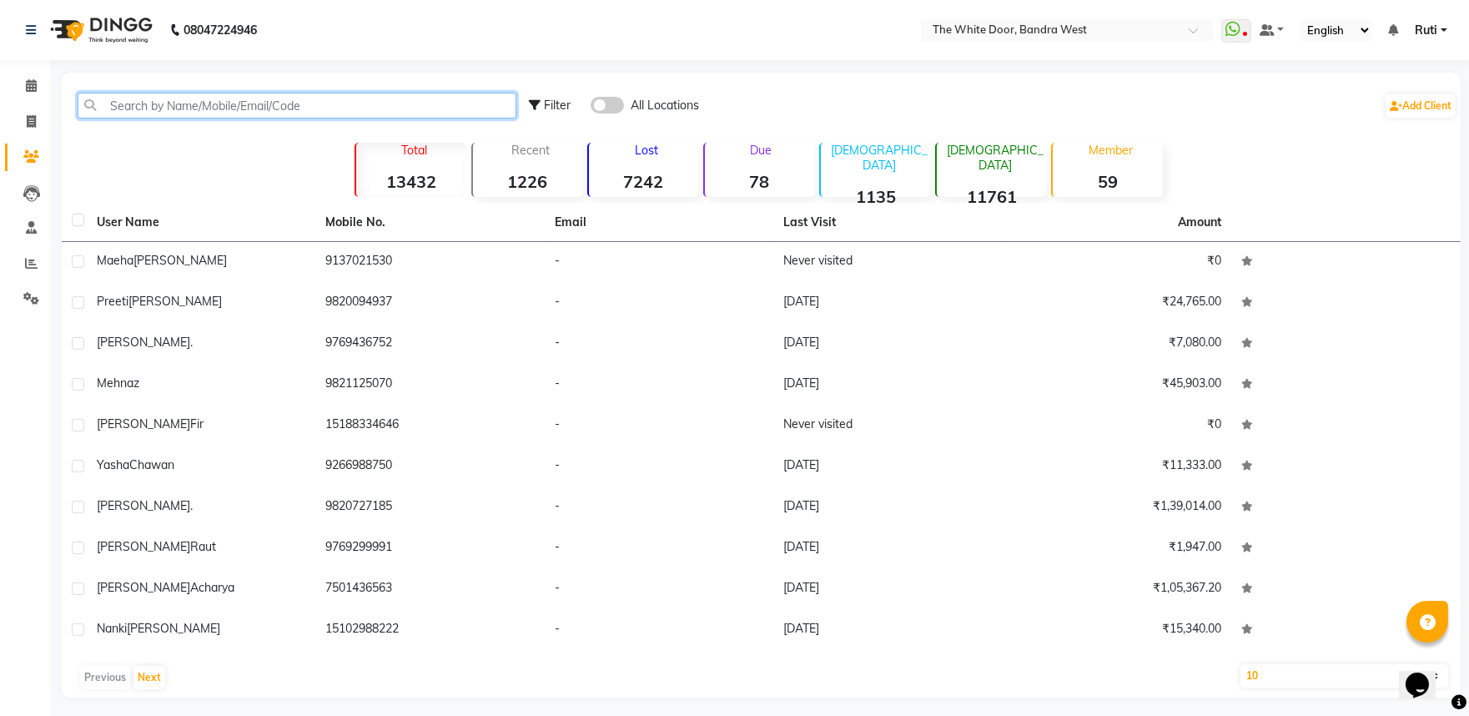
click at [360, 108] on input "text" at bounding box center [297, 106] width 439 height 26
click at [268, 101] on input "text" at bounding box center [297, 106] width 439 height 26
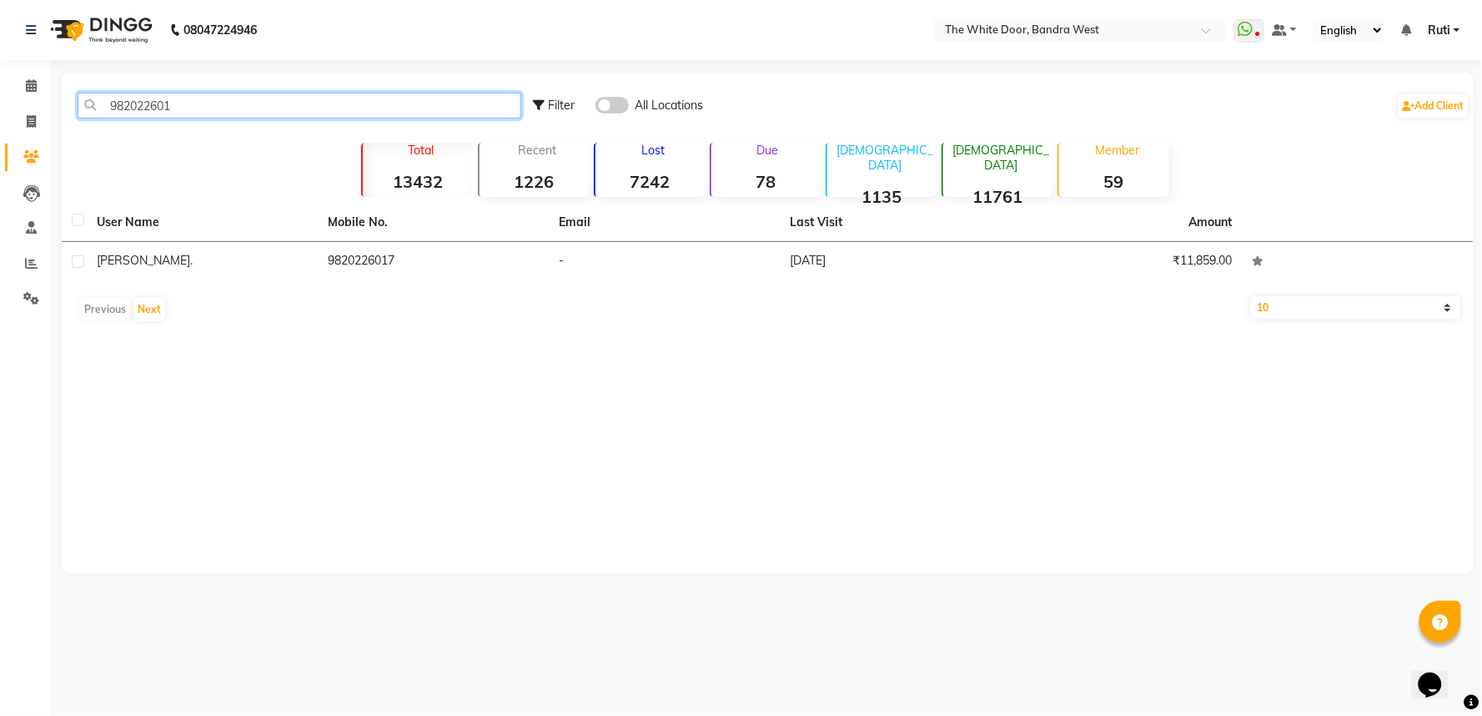
type input "982022601"
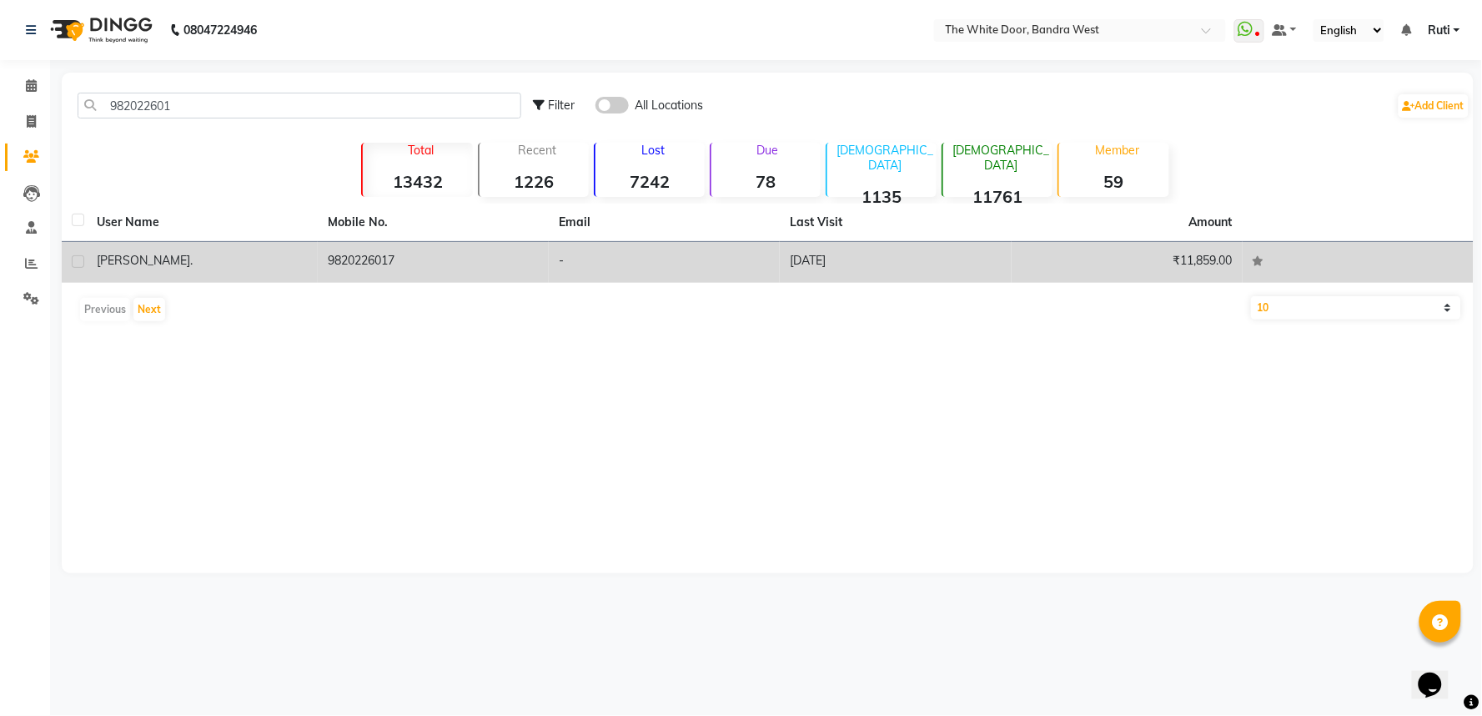
drag, startPoint x: 259, startPoint y: 236, endPoint x: 259, endPoint y: 254, distance: 18.4
click at [259, 247] on table "User Name Mobile No. Email Last Visit Amount shahida . 9820226017 - 01-09-2024 …" at bounding box center [768, 242] width 1412 height 79
click at [259, 254] on div "shahida ." at bounding box center [202, 261] width 211 height 18
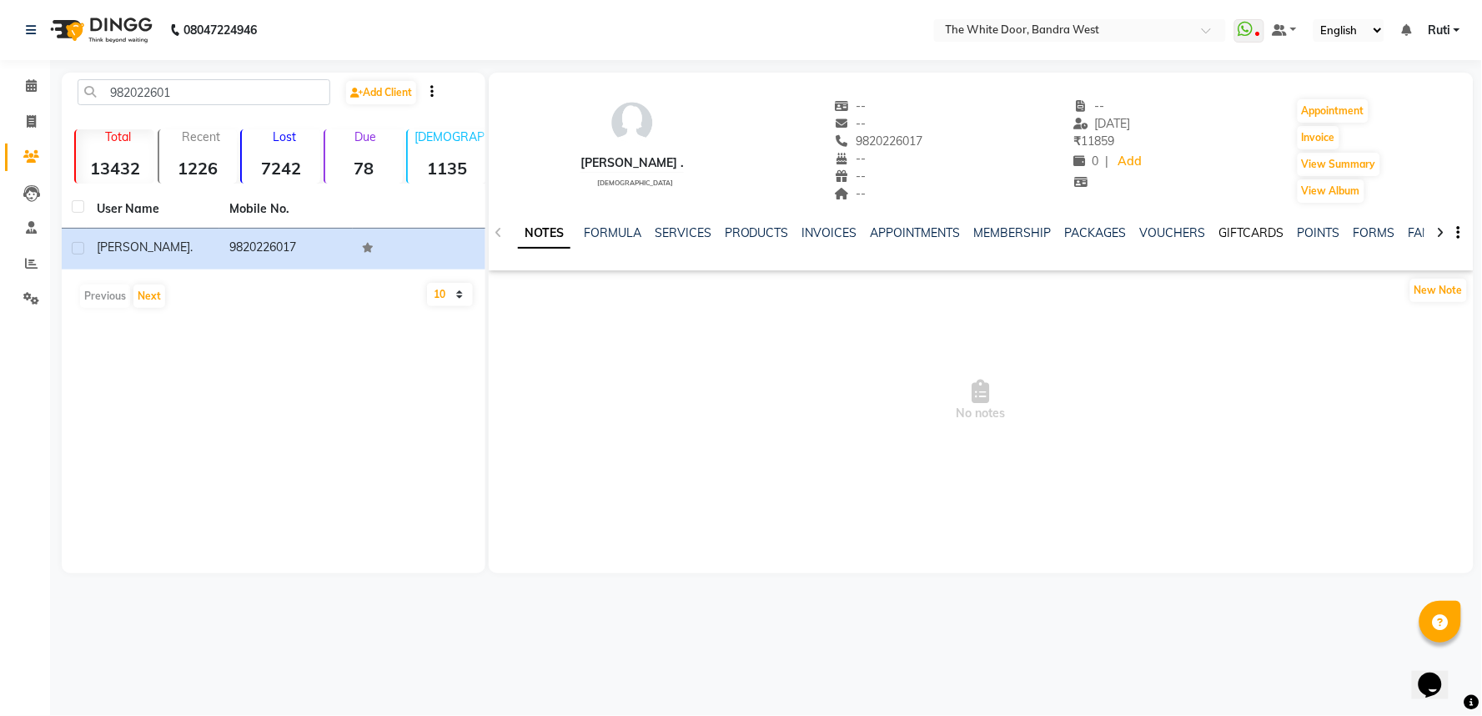
drag, startPoint x: 1229, startPoint y: 227, endPoint x: 1226, endPoint y: 239, distance: 12.9
click at [1230, 227] on link "GIFTCARDS" at bounding box center [1251, 232] width 65 height 15
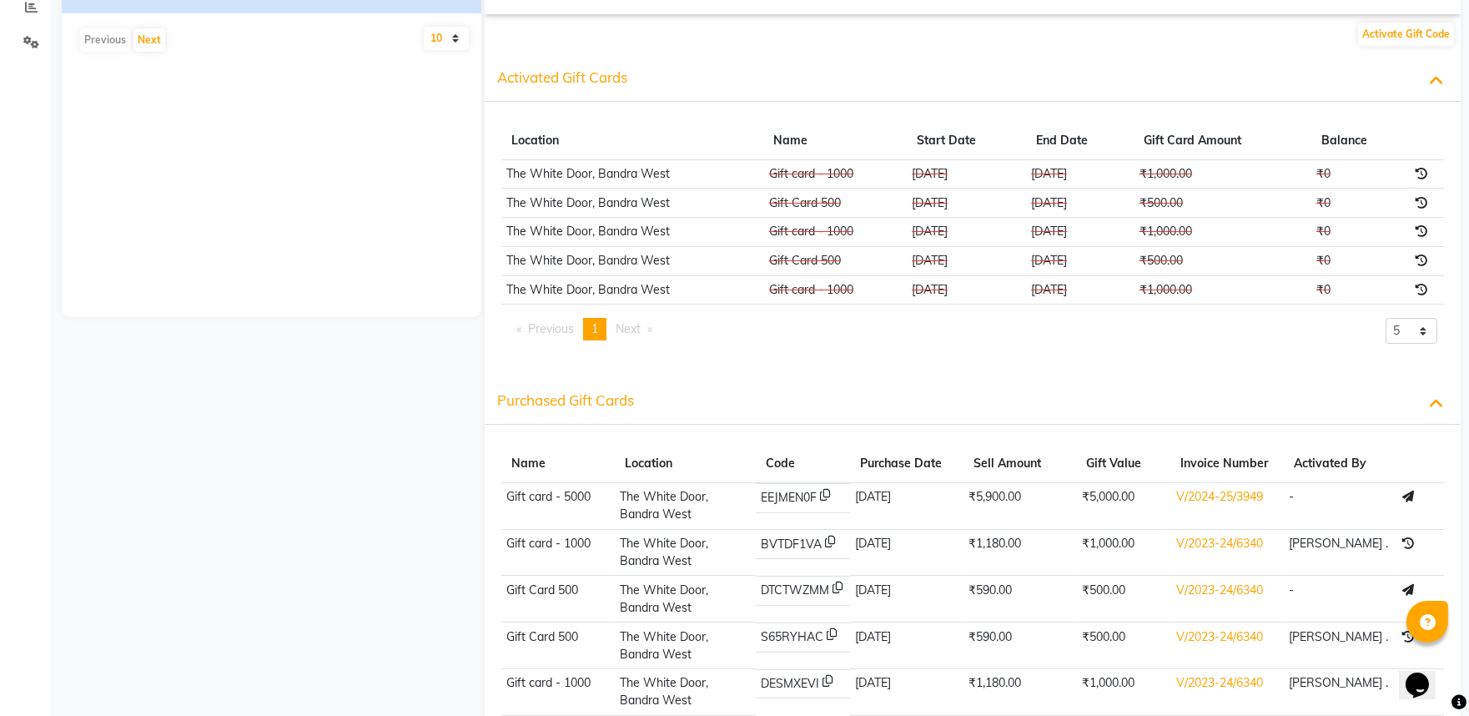
scroll to position [311, 0]
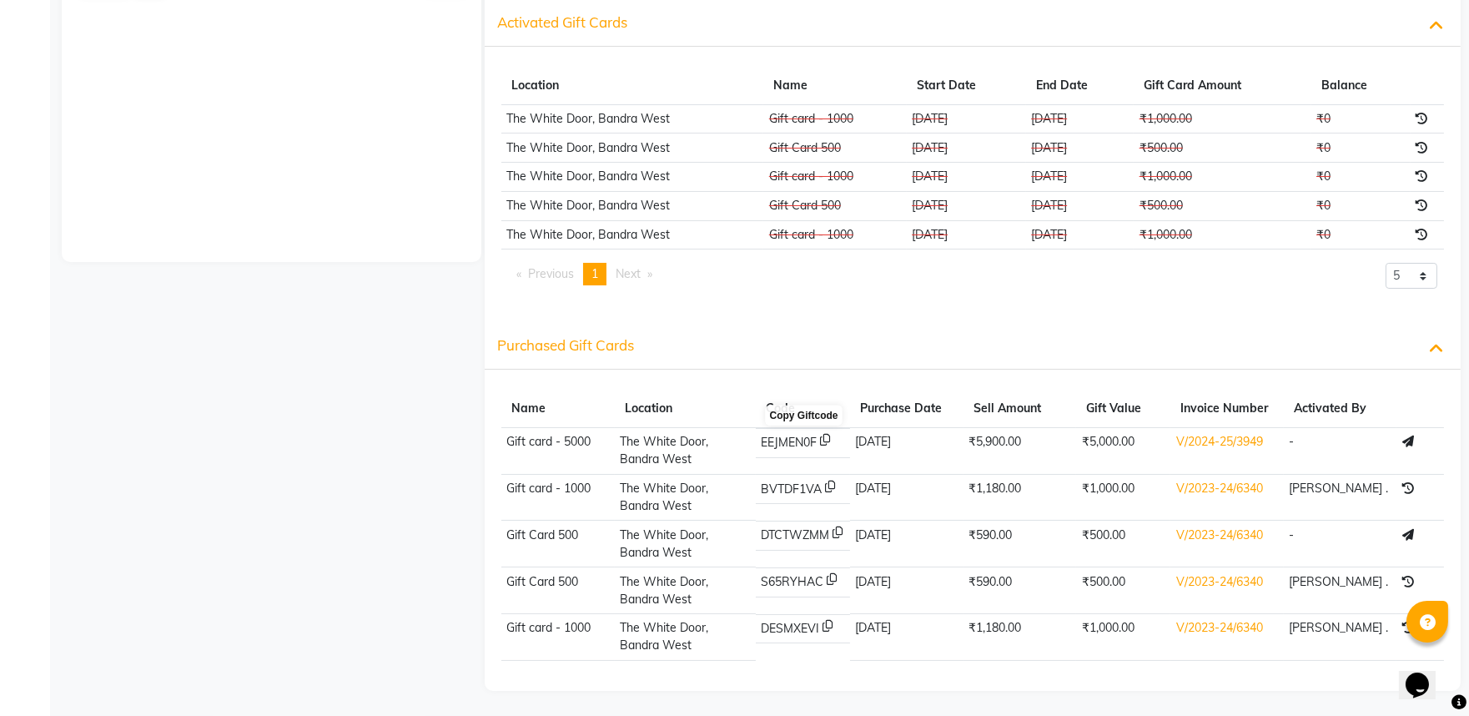
click at [827, 437] on icon at bounding box center [826, 443] width 10 height 18
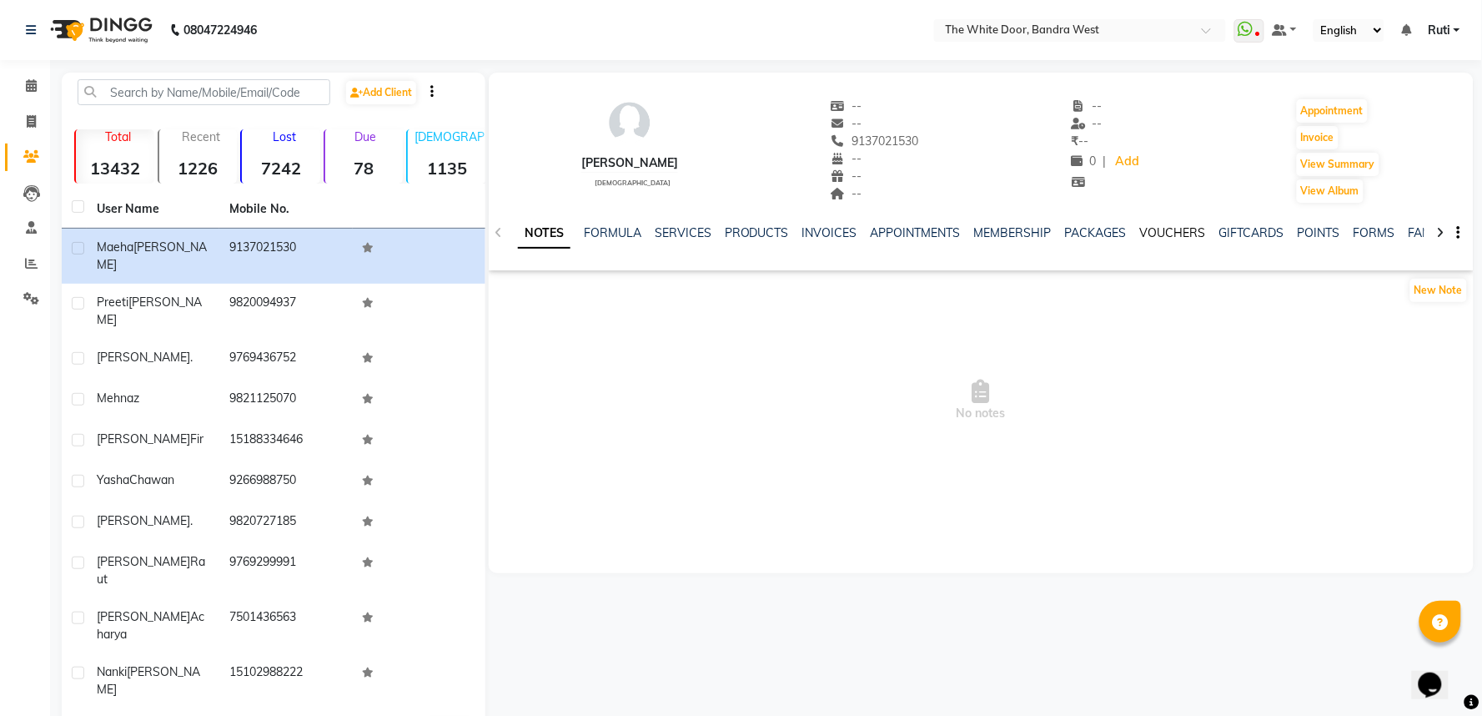
click at [1178, 230] on link "VOUCHERS" at bounding box center [1173, 232] width 66 height 15
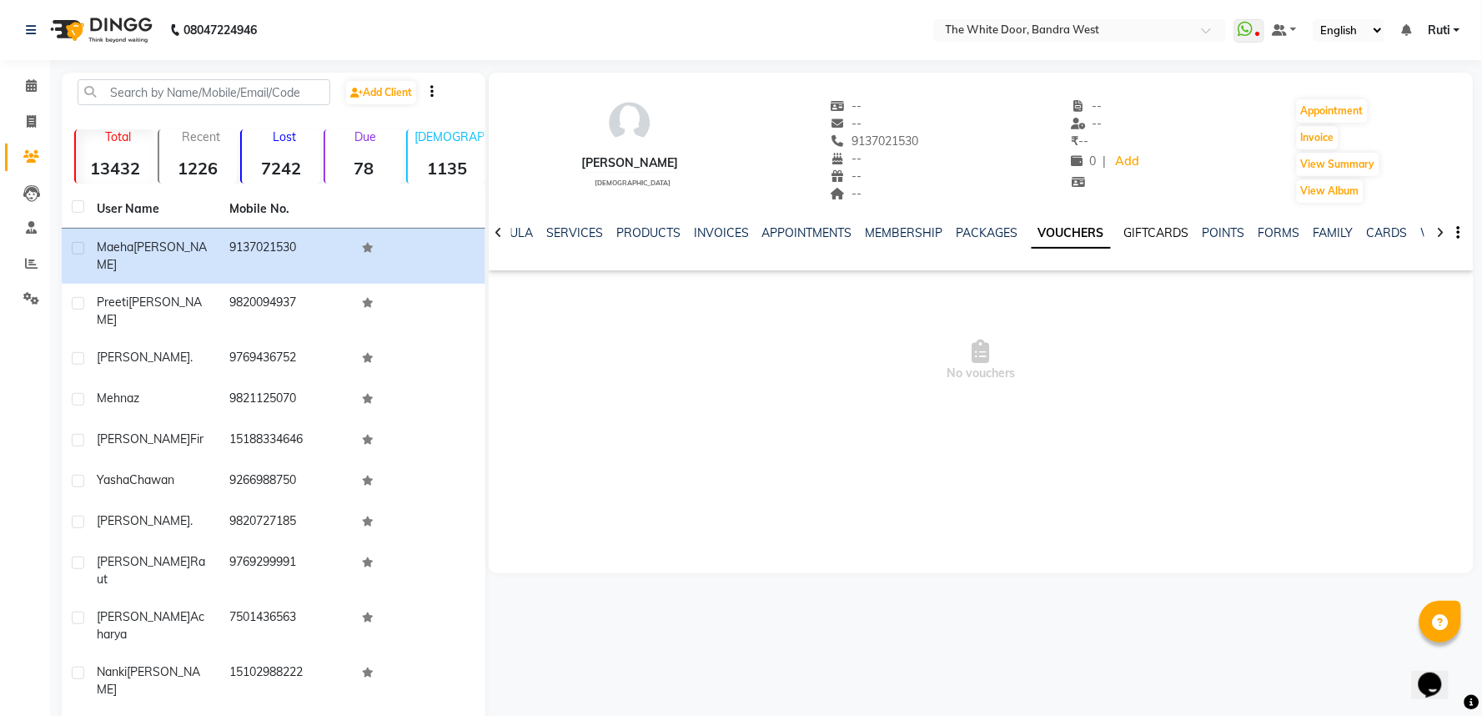
click at [1168, 230] on link "GIFTCARDS" at bounding box center [1156, 232] width 65 height 15
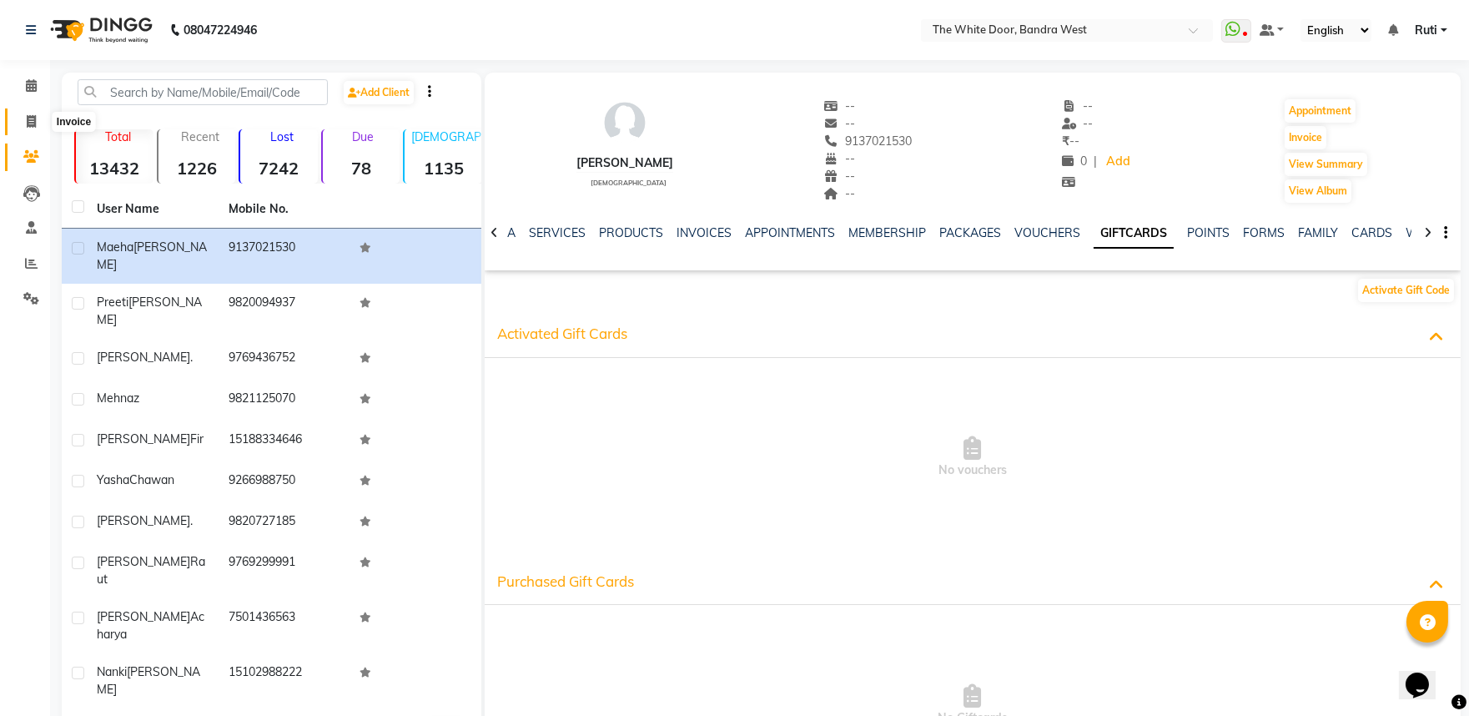
click at [32, 123] on icon at bounding box center [31, 121] width 9 height 13
select select "3980"
select select "service"
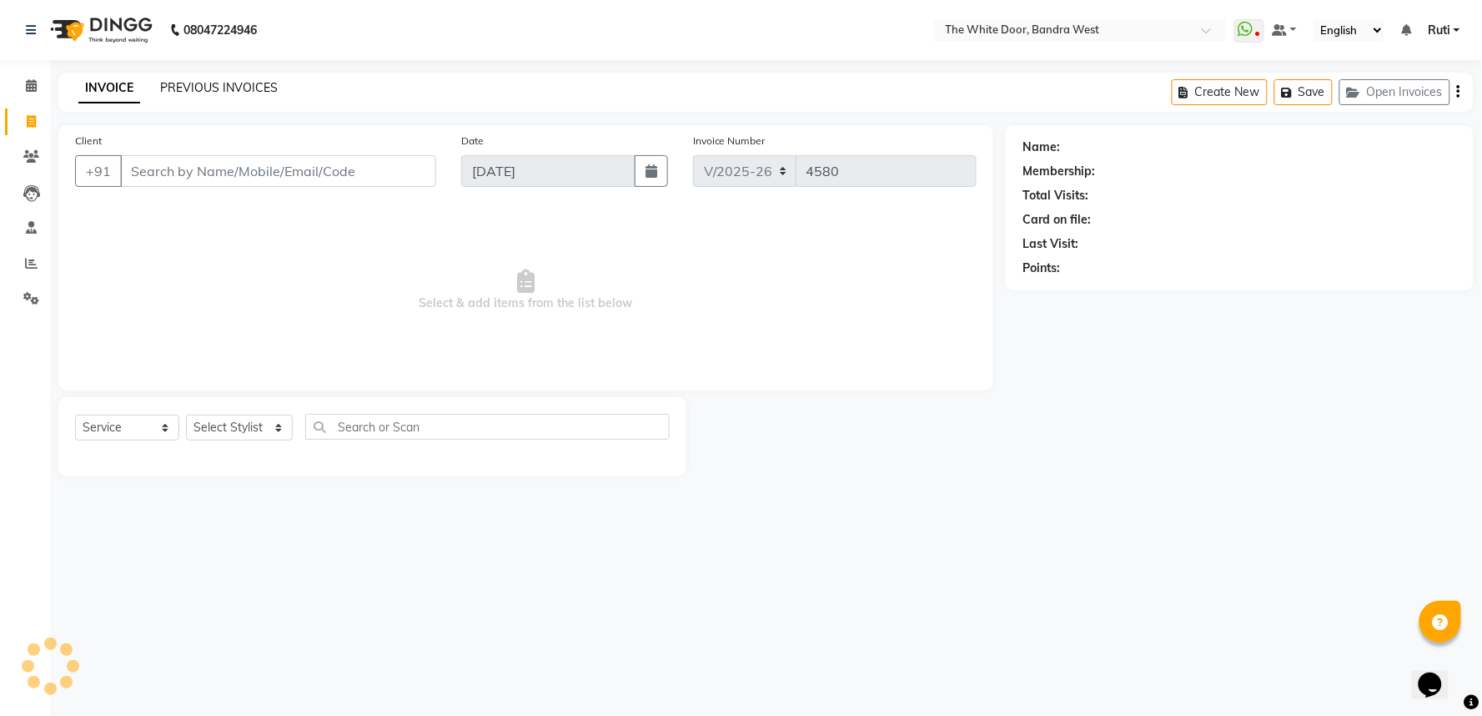
click at [211, 85] on link "PREVIOUS INVOICES" at bounding box center [219, 87] width 118 height 15
